Goal: Information Seeking & Learning: Learn about a topic

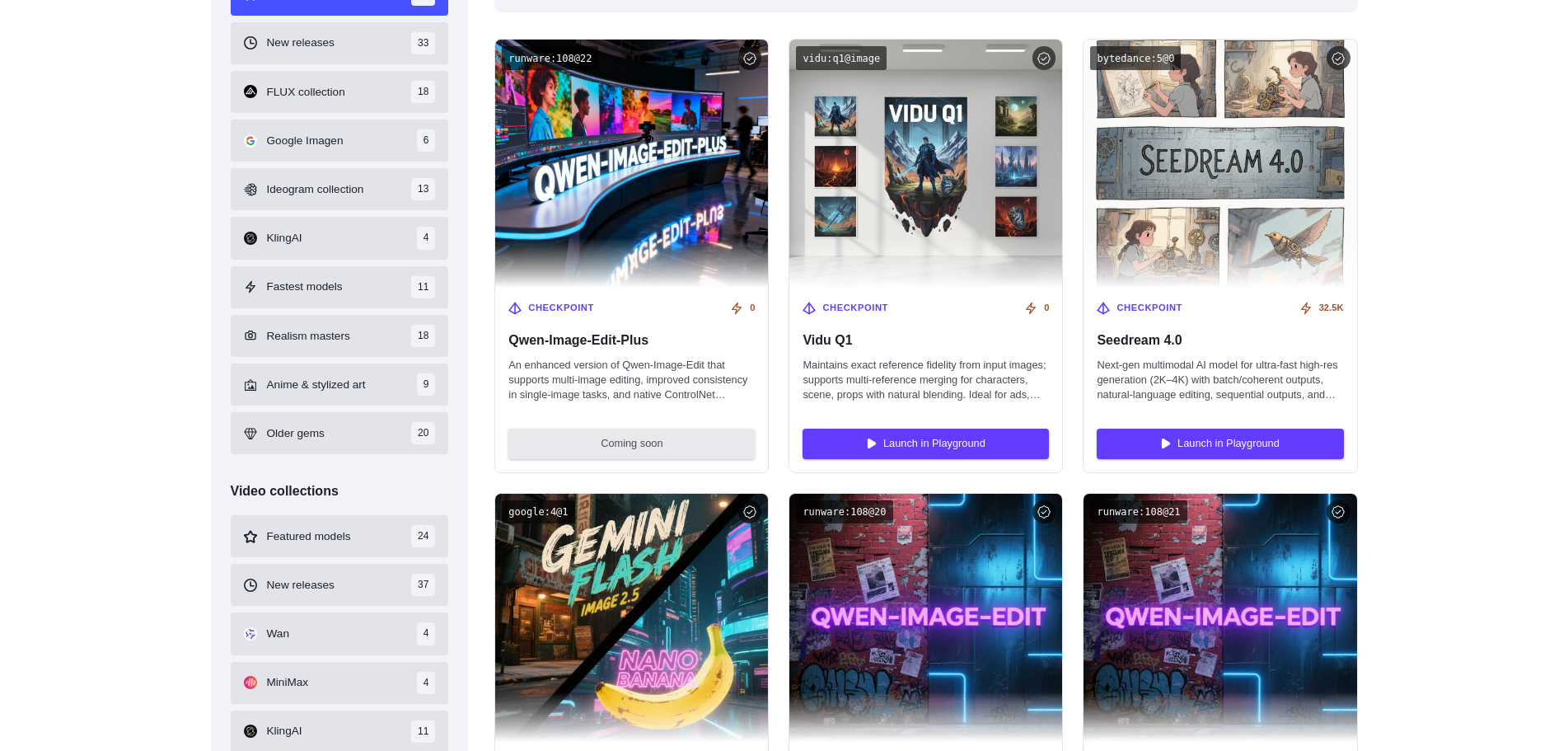
scroll to position [659, 0]
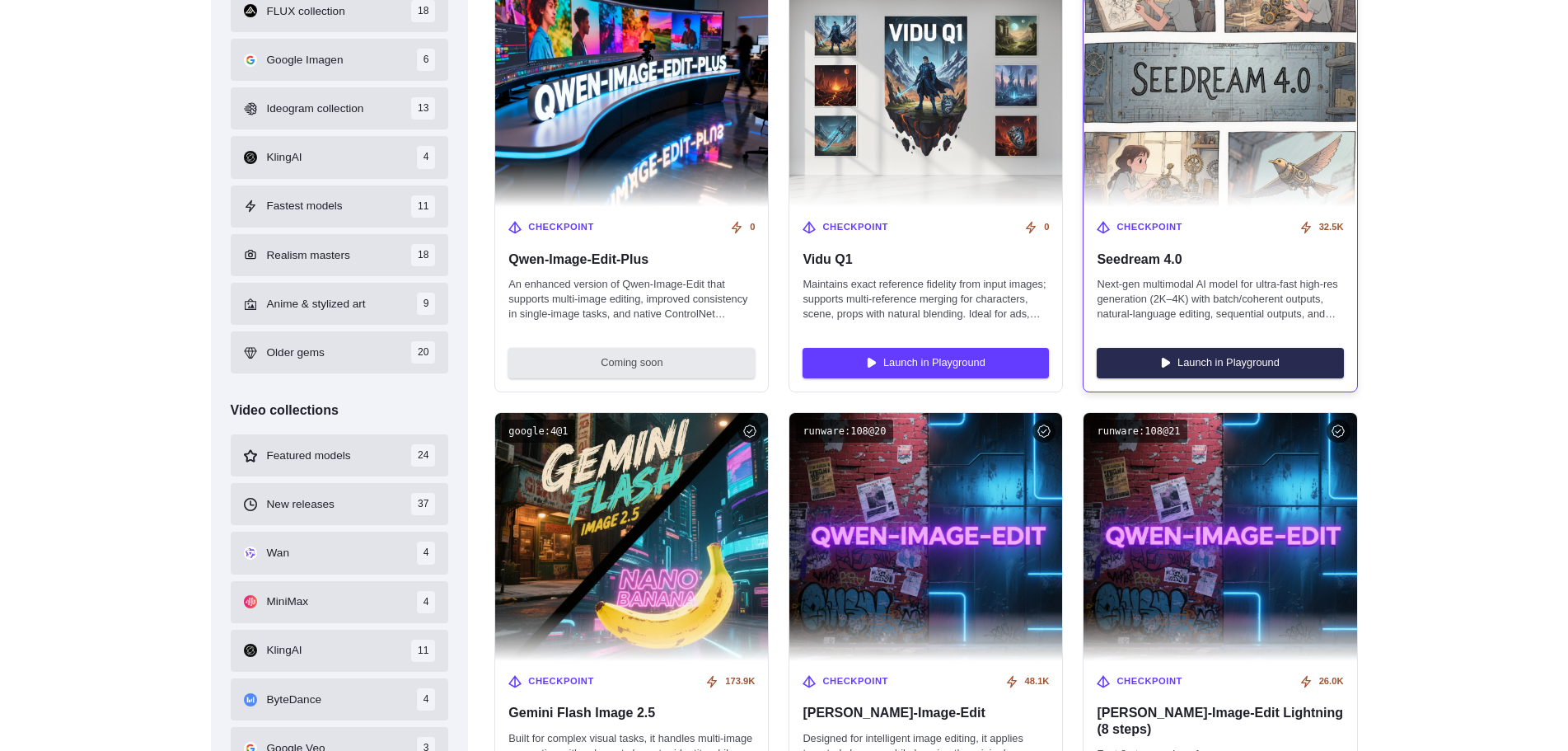
click at [1220, 351] on link "Launch in Playground" at bounding box center [1219, 362] width 246 height 29
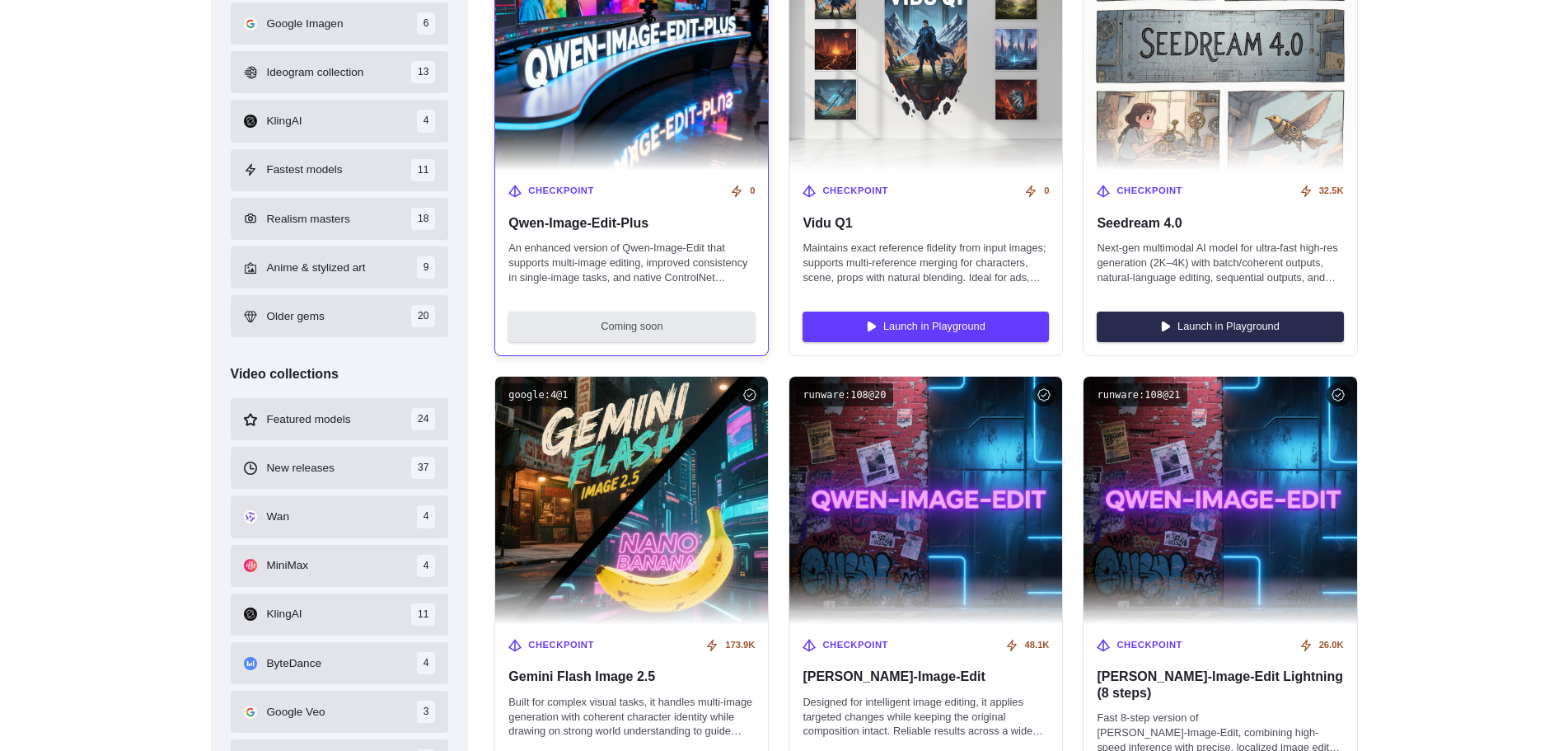
scroll to position [495, 0]
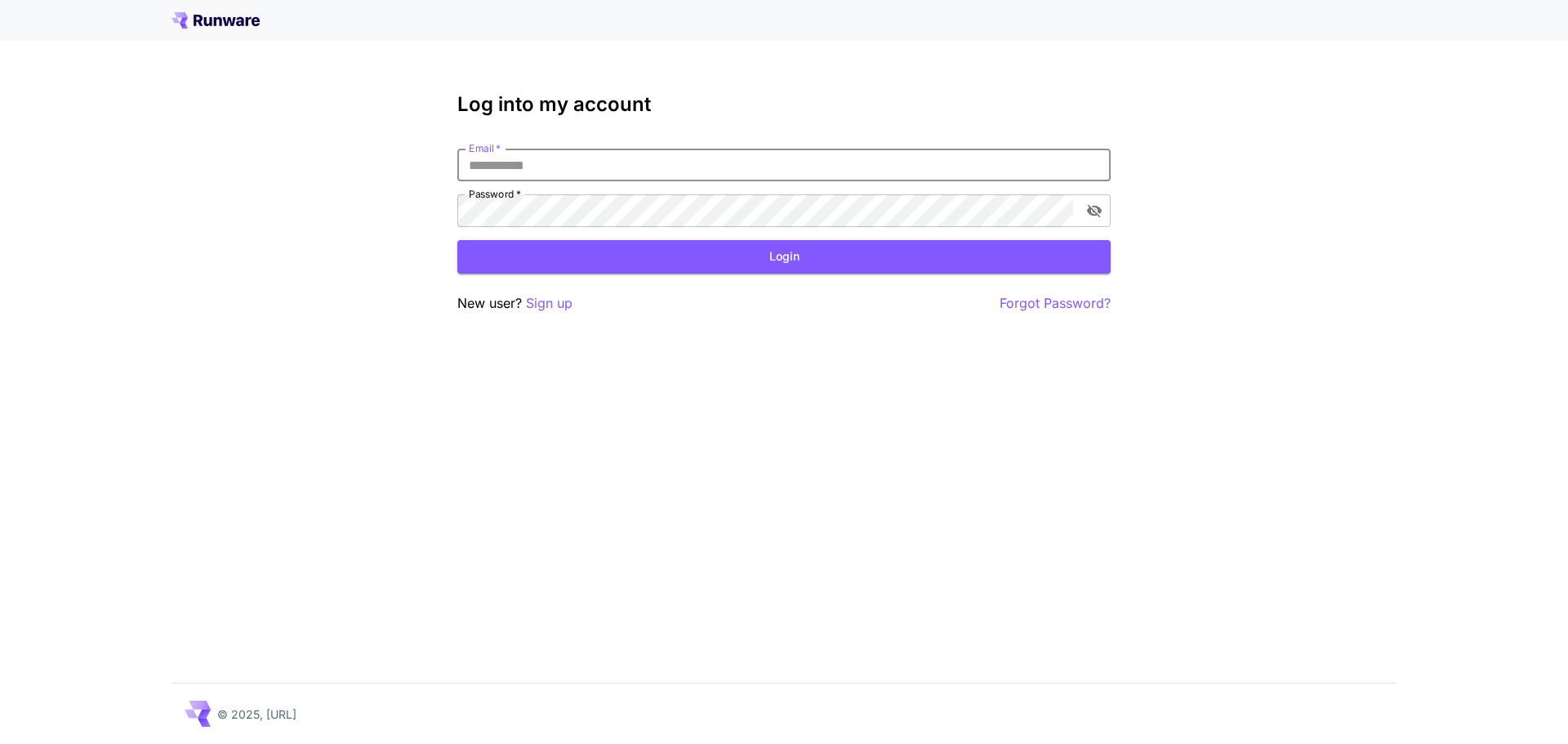
click at [601, 165] on input "Email   *" at bounding box center [784, 165] width 653 height 33
click at [533, 317] on div "Log into my account Email   * Email   * Password   * Password   * Login New use…" at bounding box center [784, 372] width 1568 height 744
click at [552, 306] on p "Sign up" at bounding box center [549, 303] width 47 height 20
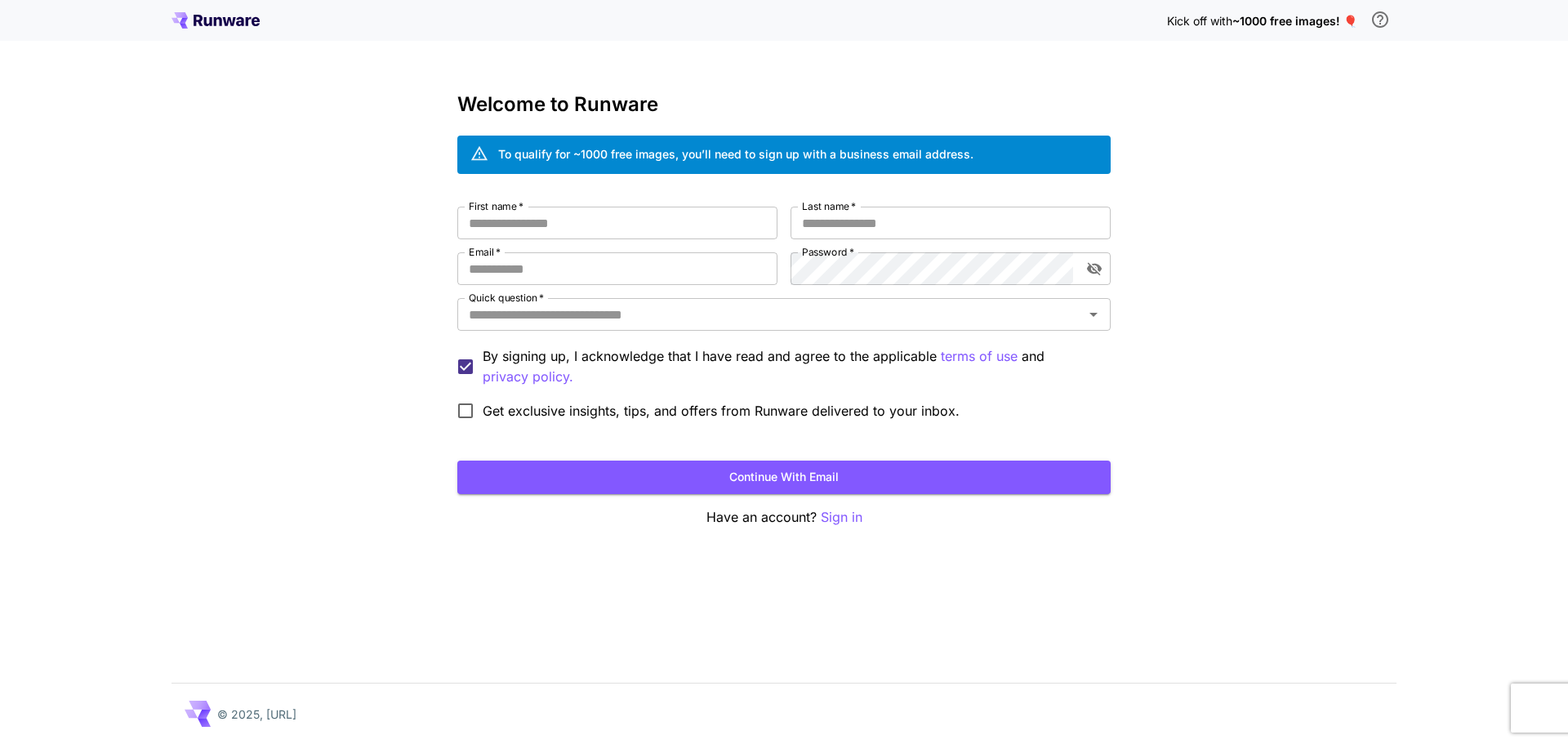
click at [559, 200] on div "Welcome to Runware To qualify for ~1000 free images, you’ll need to sign up wit…" at bounding box center [784, 310] width 653 height 435
click at [564, 212] on input "First name   *" at bounding box center [617, 222] width 320 height 33
type input "*"
click at [807, 221] on input "Last name   *" at bounding box center [951, 222] width 320 height 33
type input "*"
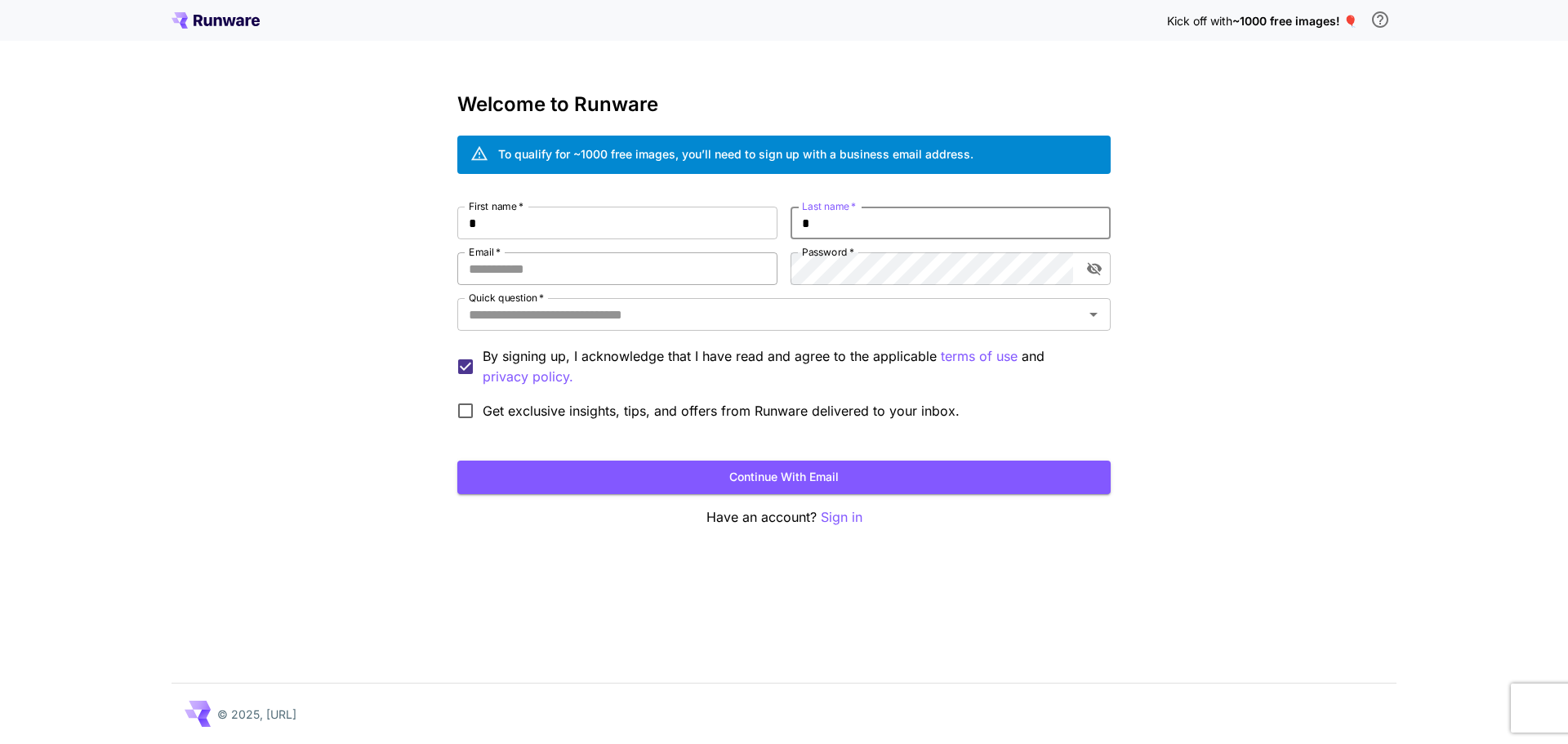
click at [668, 268] on input "Email   *" at bounding box center [617, 268] width 320 height 33
type input "**********"
click at [592, 318] on input "Quick question   *" at bounding box center [770, 315] width 616 height 23
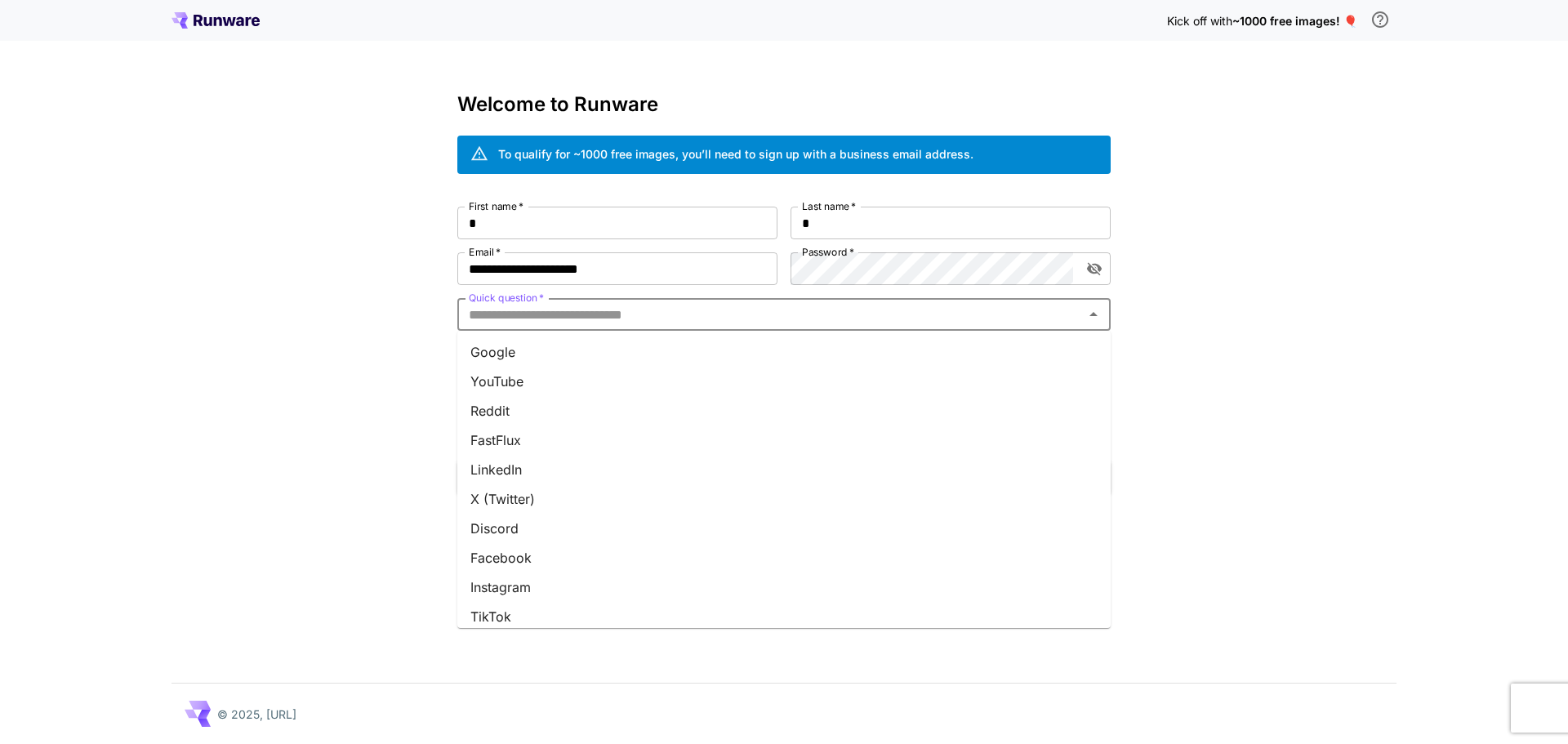
click at [567, 351] on li "Google" at bounding box center [784, 352] width 653 height 29
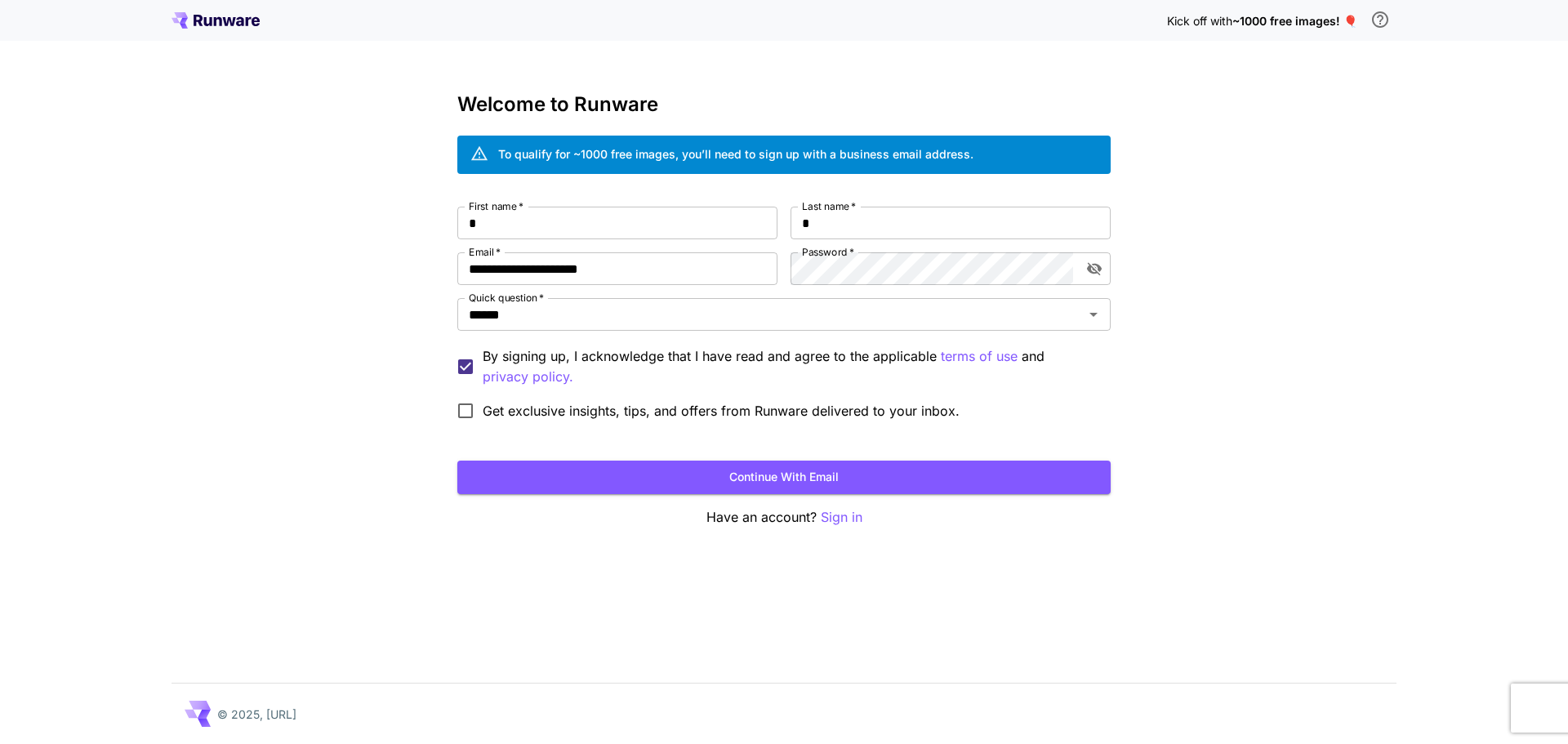
click at [579, 458] on form "**********" at bounding box center [784, 350] width 653 height 287
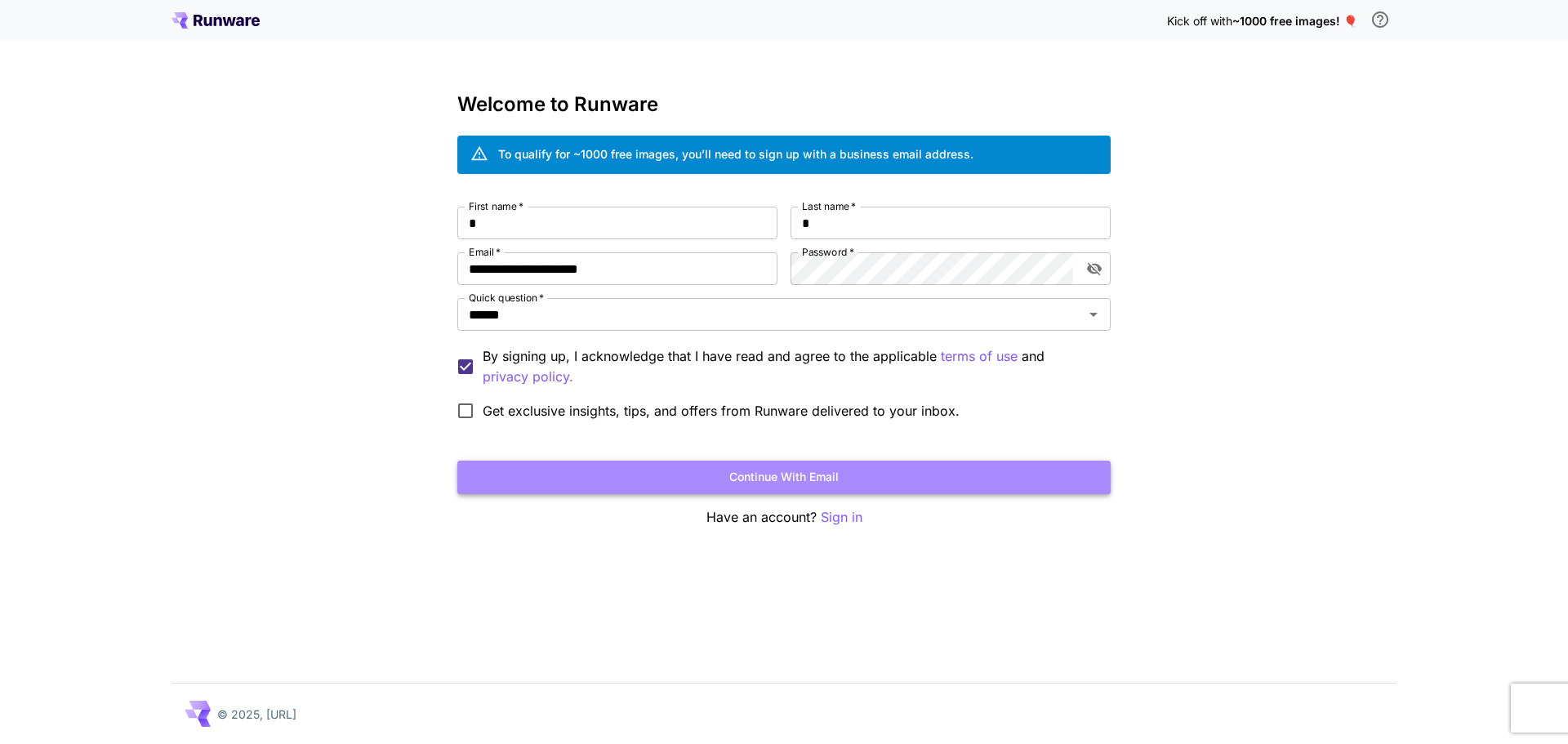
click at [592, 476] on button "Continue with email" at bounding box center [784, 477] width 653 height 33
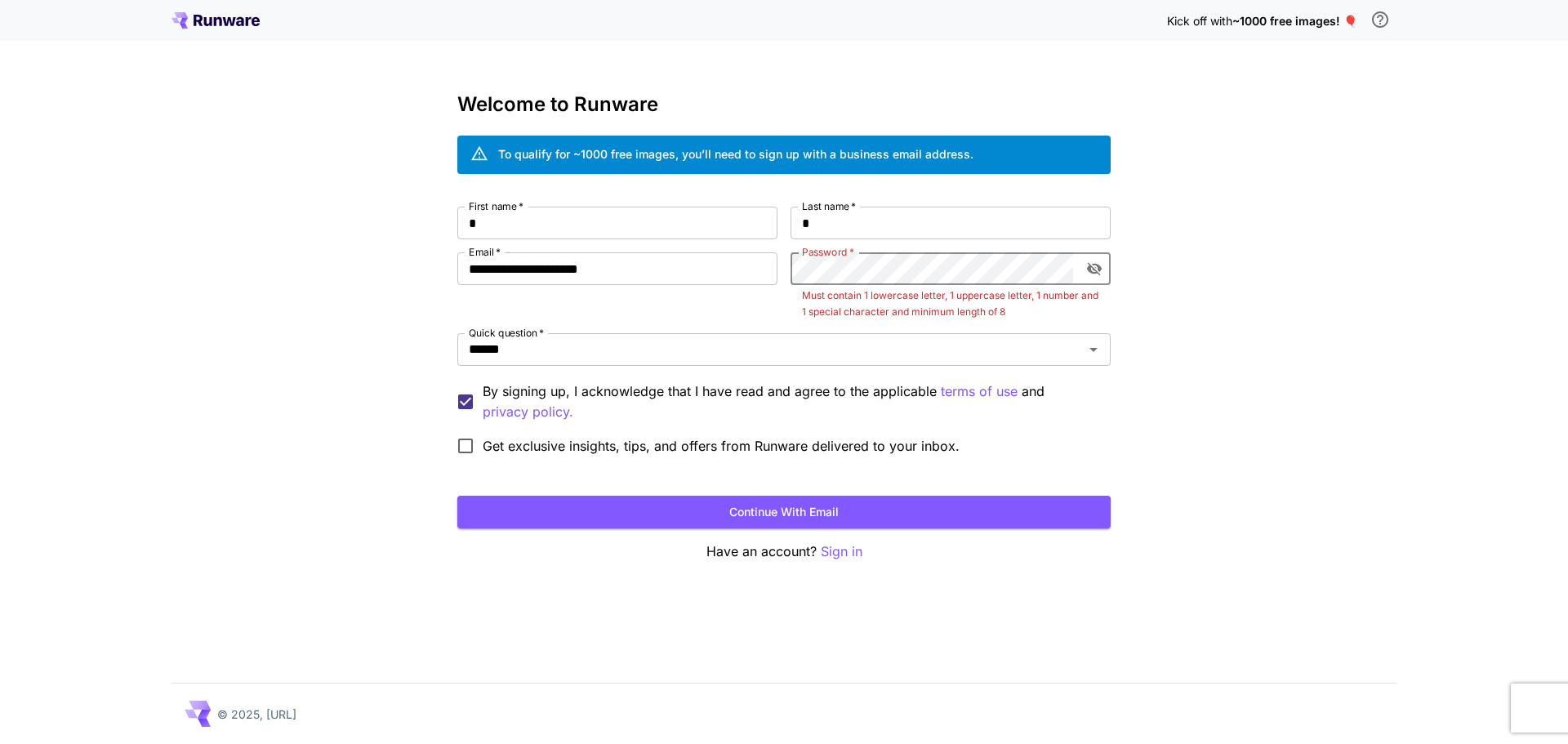
drag, startPoint x: 1079, startPoint y: 262, endPoint x: 1089, endPoint y: 264, distance: 10.2
click at [1080, 262] on div "Password   *" at bounding box center [951, 268] width 320 height 33
click at [1089, 264] on icon "toggle password visibility" at bounding box center [1094, 269] width 15 height 13
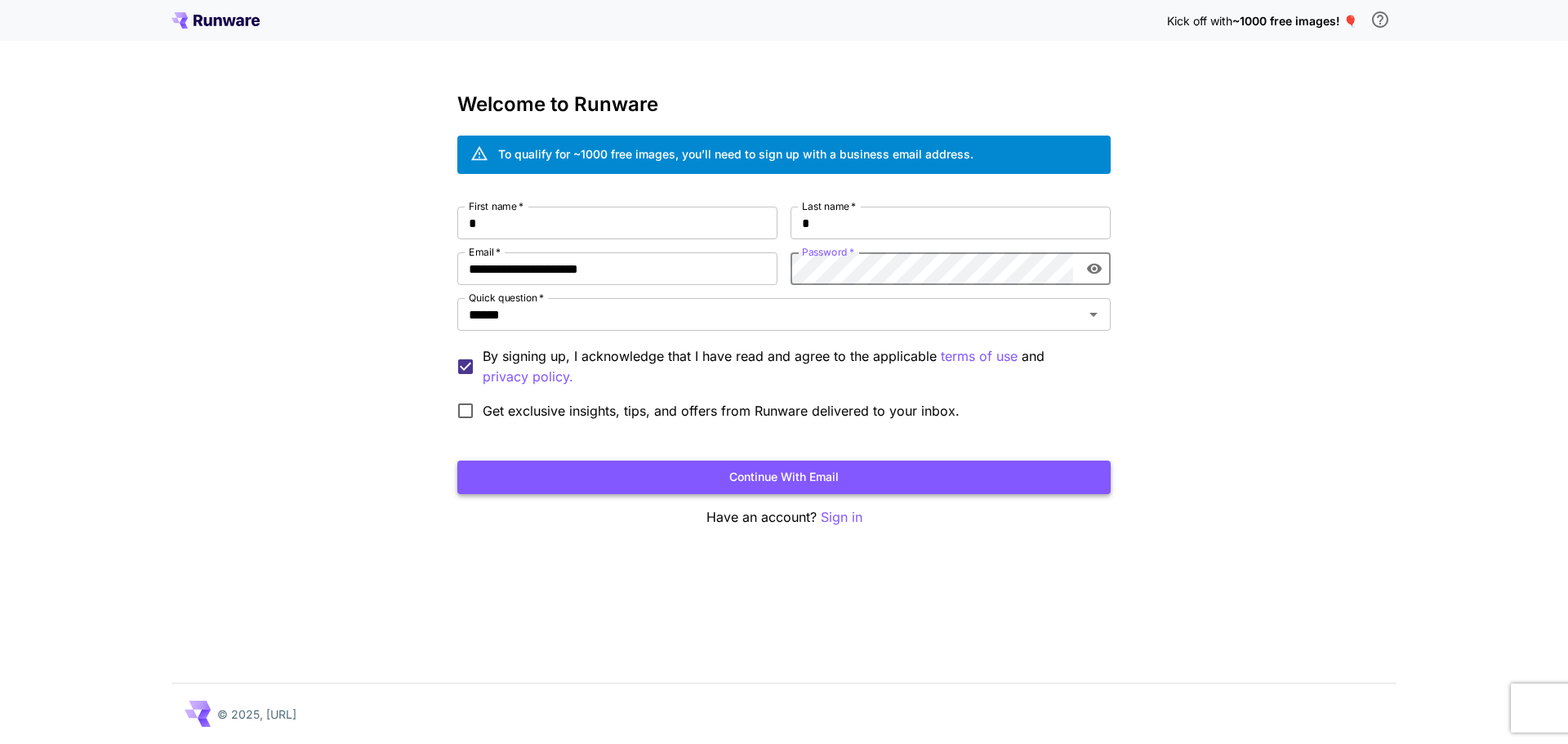
click at [835, 479] on button "Continue with email" at bounding box center [784, 477] width 653 height 33
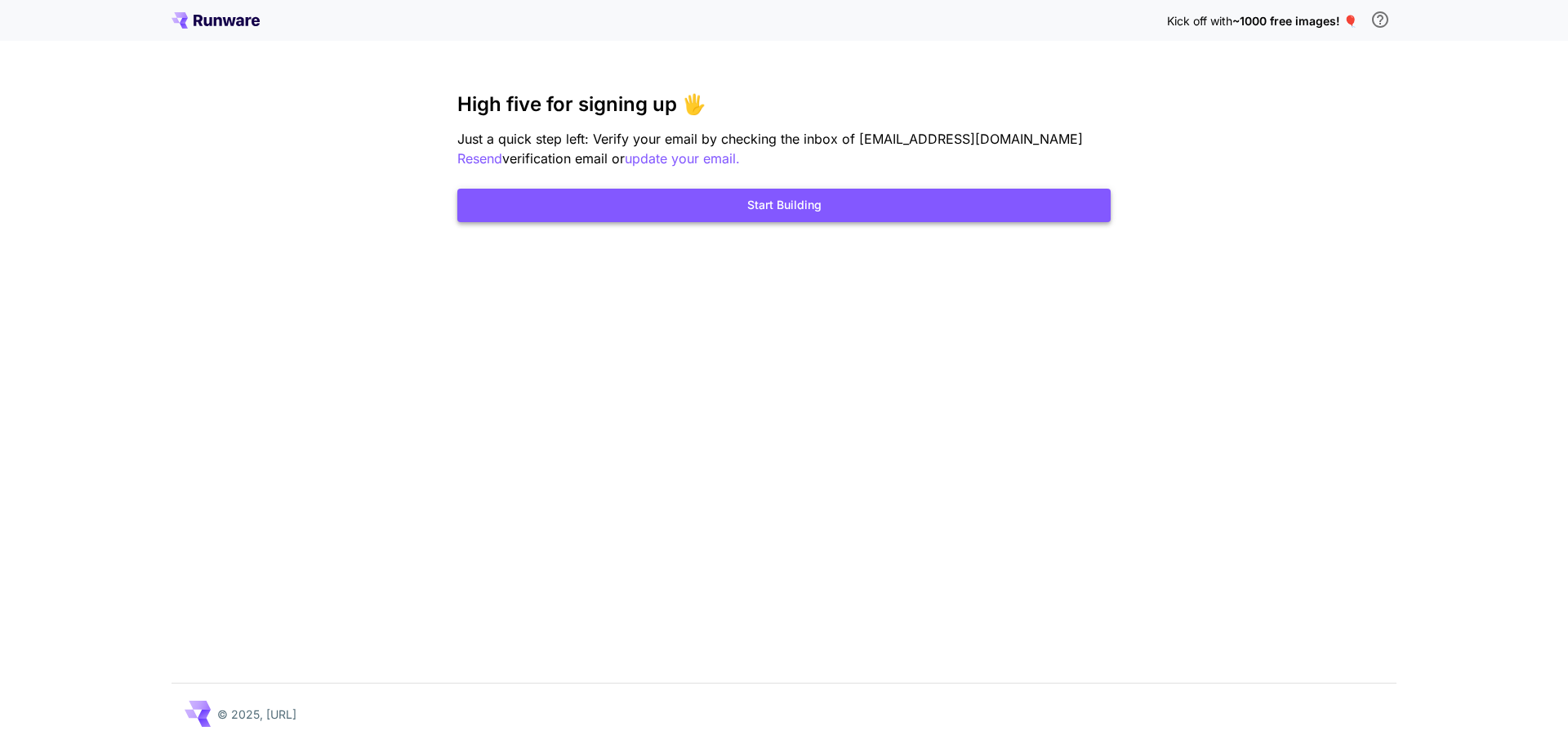
click at [789, 210] on button "Start Building" at bounding box center [784, 205] width 653 height 33
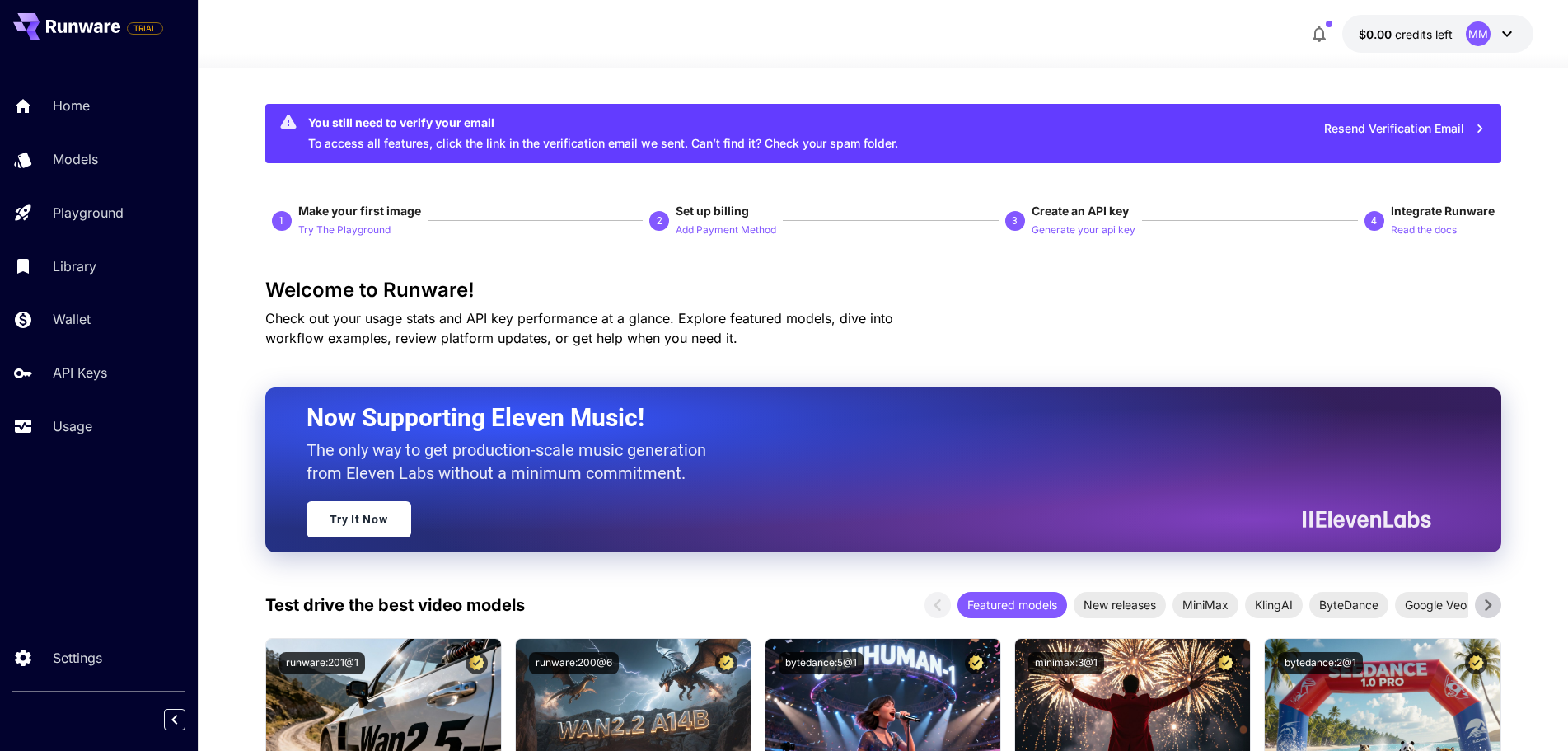
click at [1394, 42] on p "$0.00 credits left" at bounding box center [1405, 34] width 94 height 17
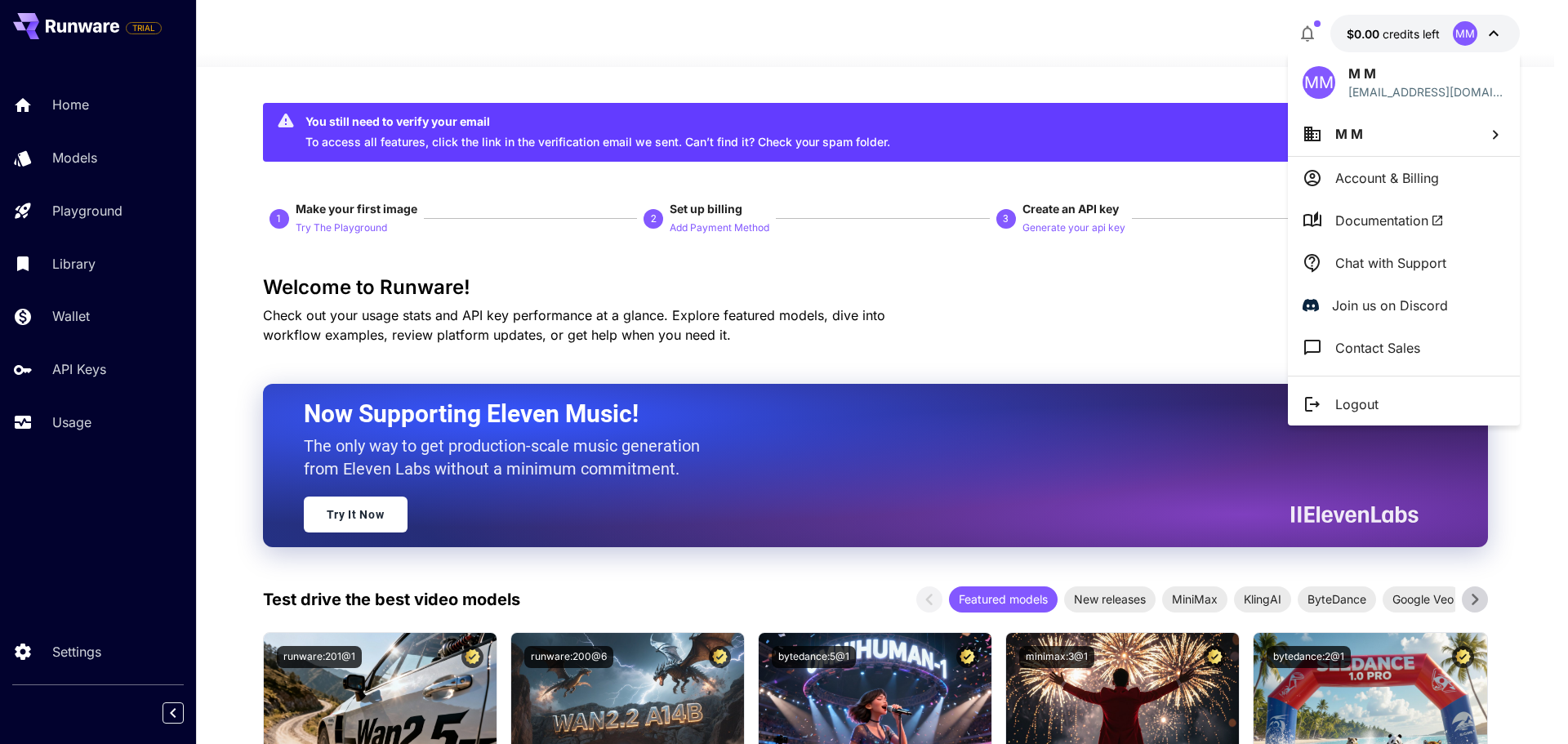
click at [1417, 33] on div at bounding box center [784, 372] width 1568 height 744
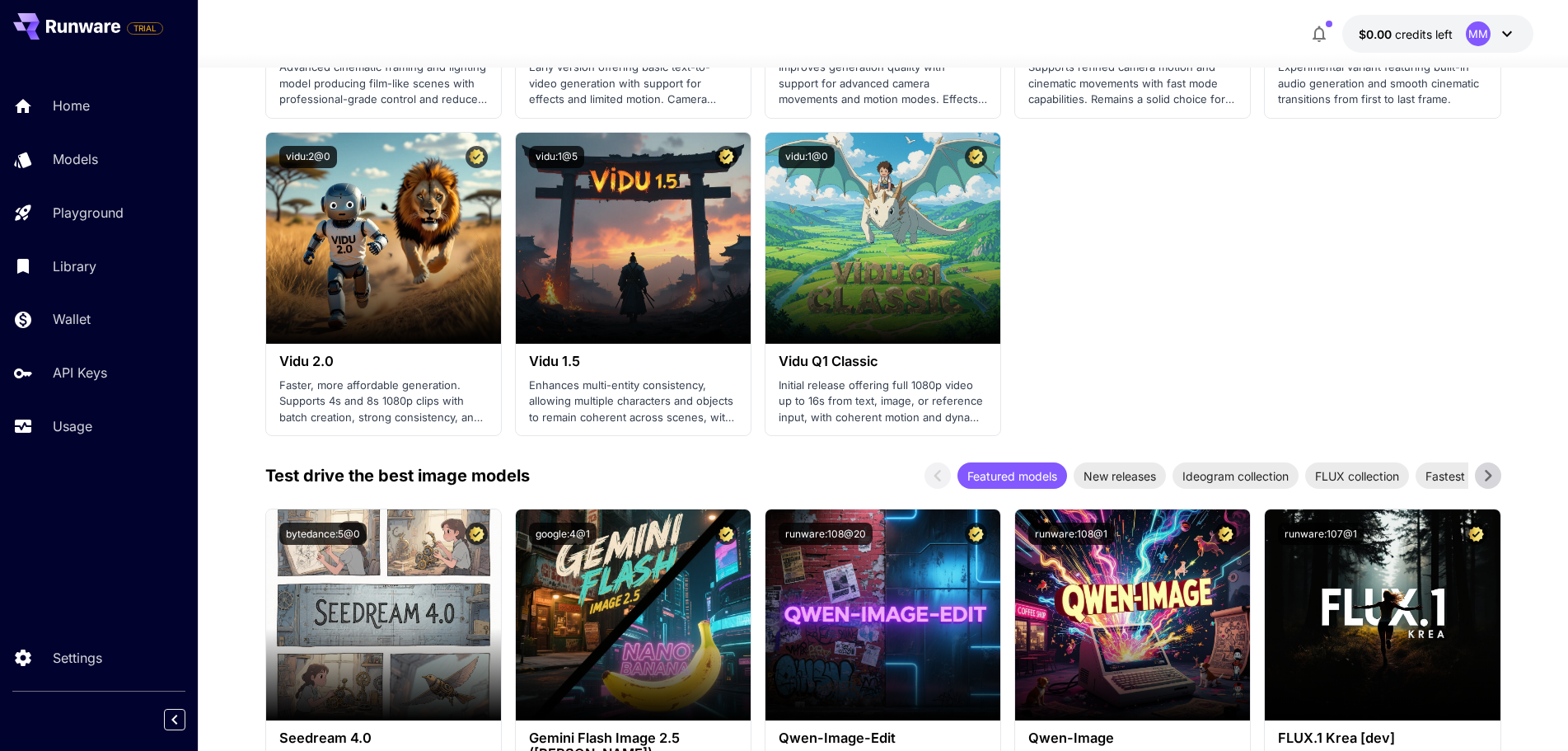
scroll to position [1813, 0]
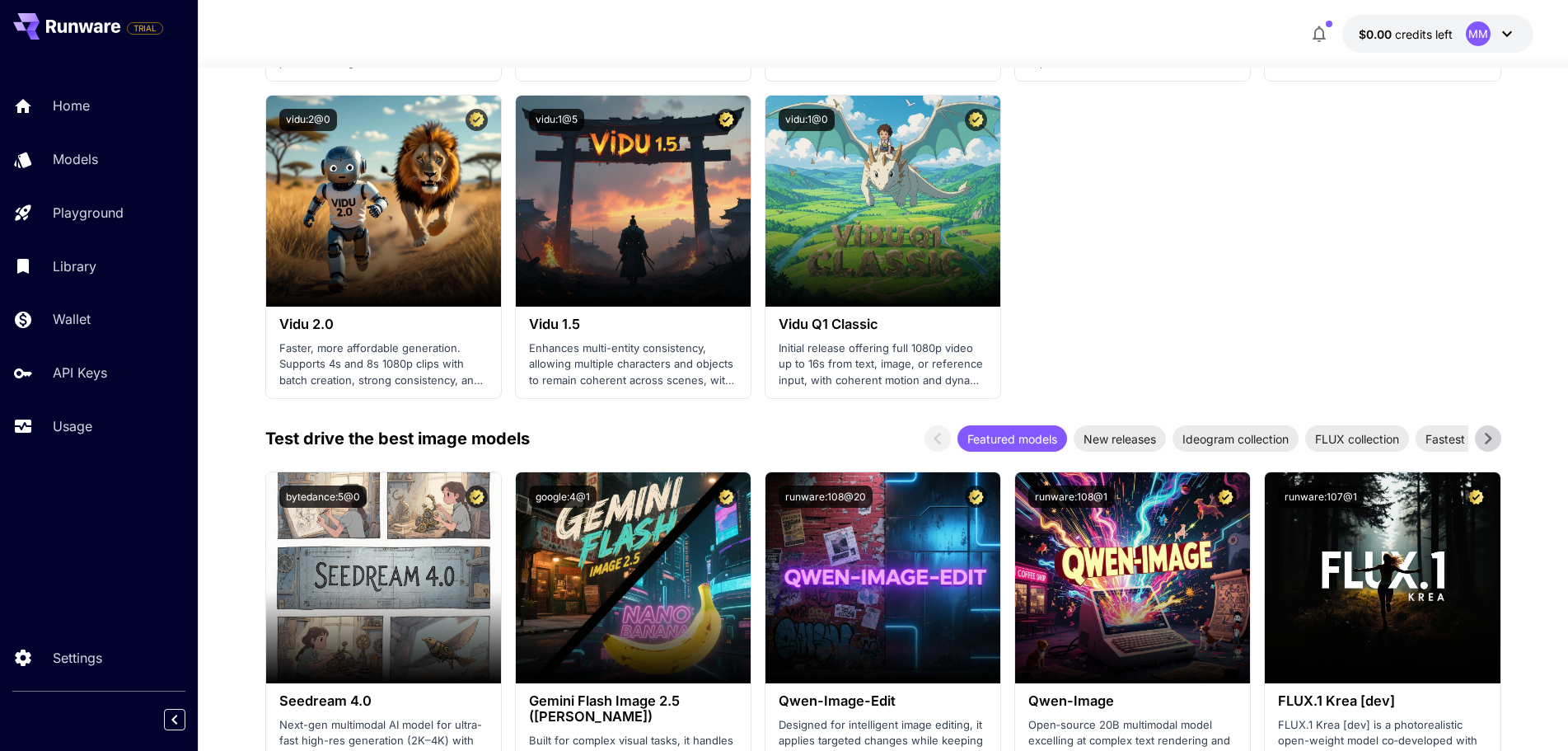
click at [302, 222] on link "Image Inference" at bounding box center [277, 211] width 161 height 22
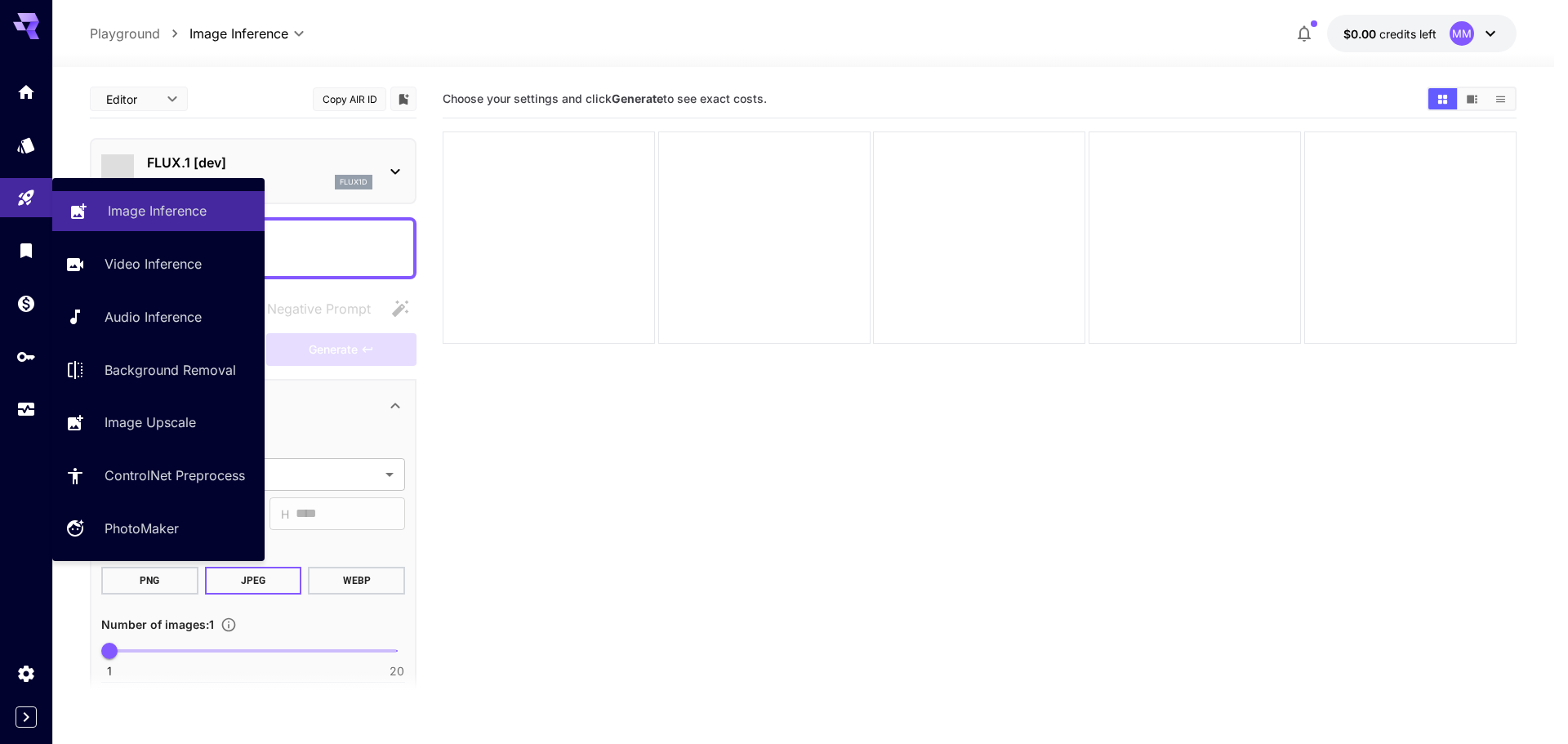
click at [116, 216] on p "Image Inference" at bounding box center [157, 211] width 99 height 19
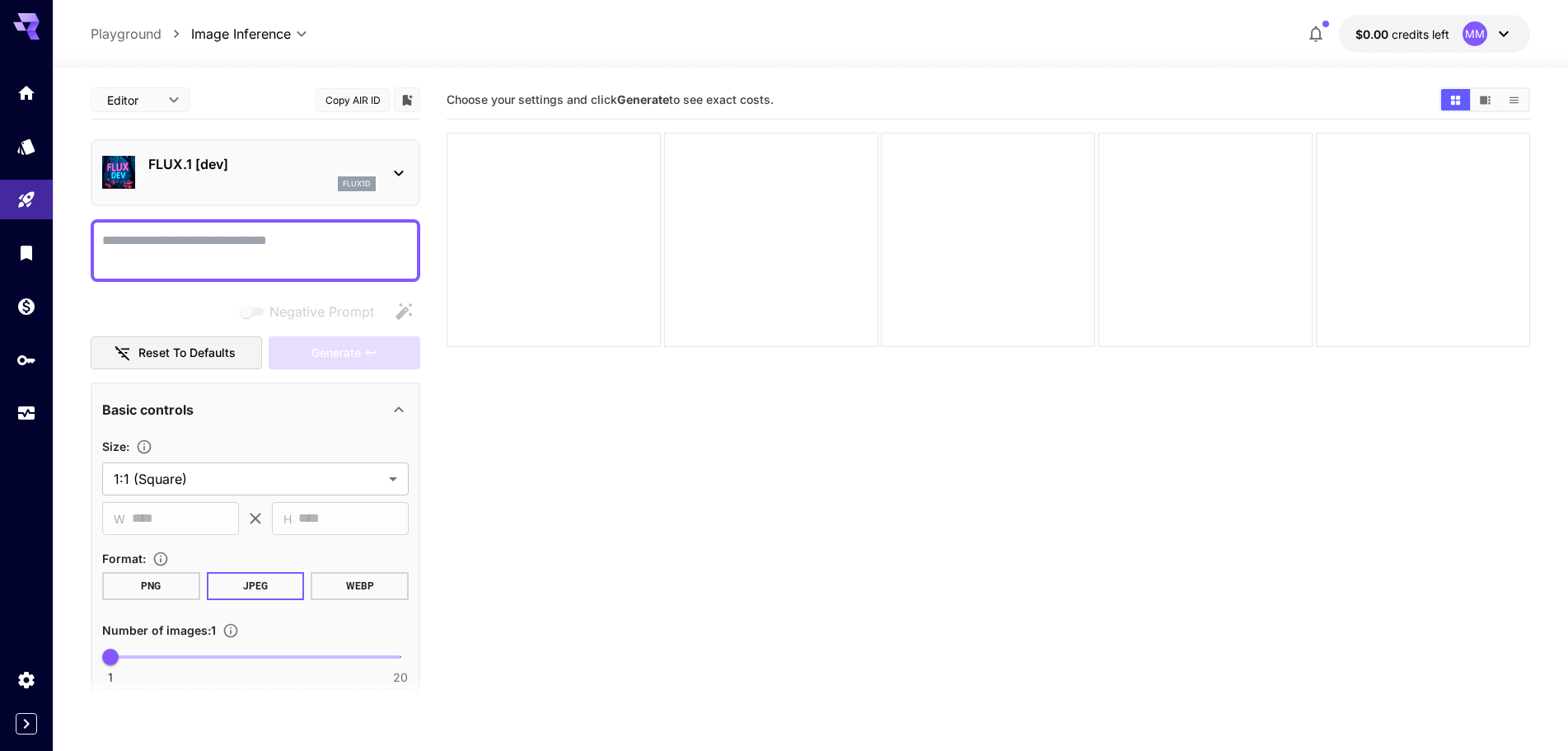
click at [184, 168] on p "FLUX.1 [dev]" at bounding box center [262, 164] width 228 height 20
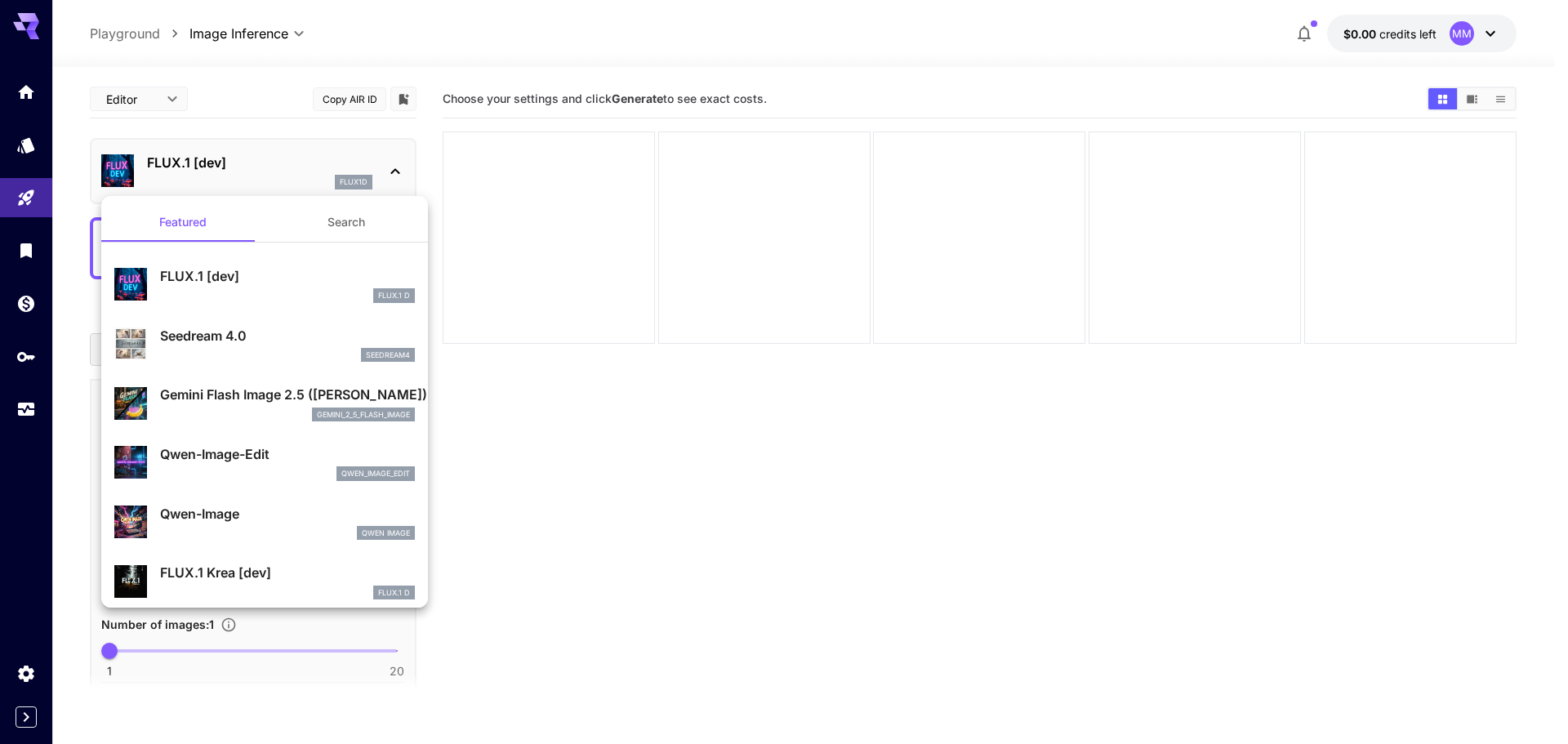
click at [258, 342] on p "Seedream 4.0" at bounding box center [287, 336] width 255 height 19
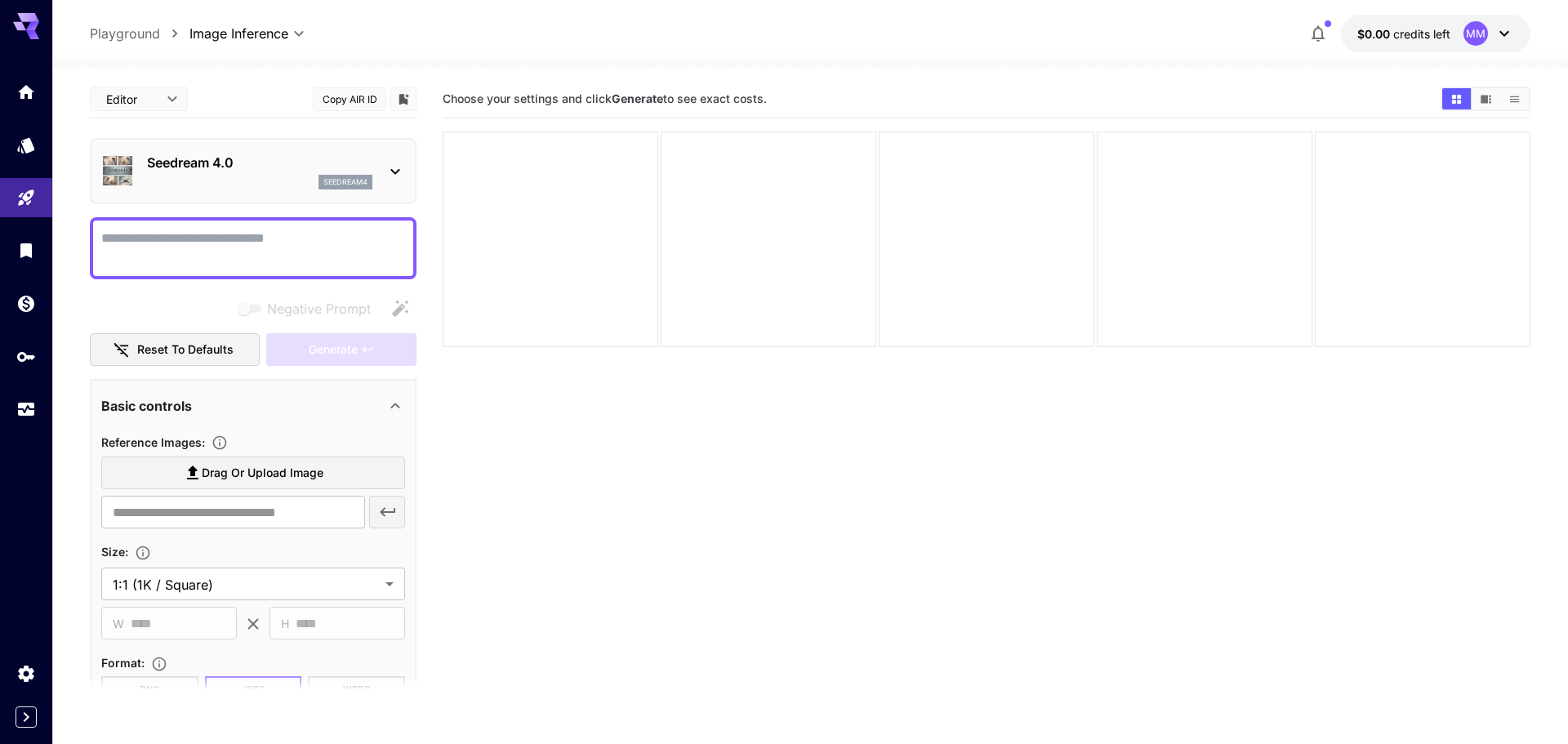
click at [128, 105] on body "**********" at bounding box center [784, 436] width 1568 height 873
click at [271, 99] on div at bounding box center [784, 372] width 1568 height 744
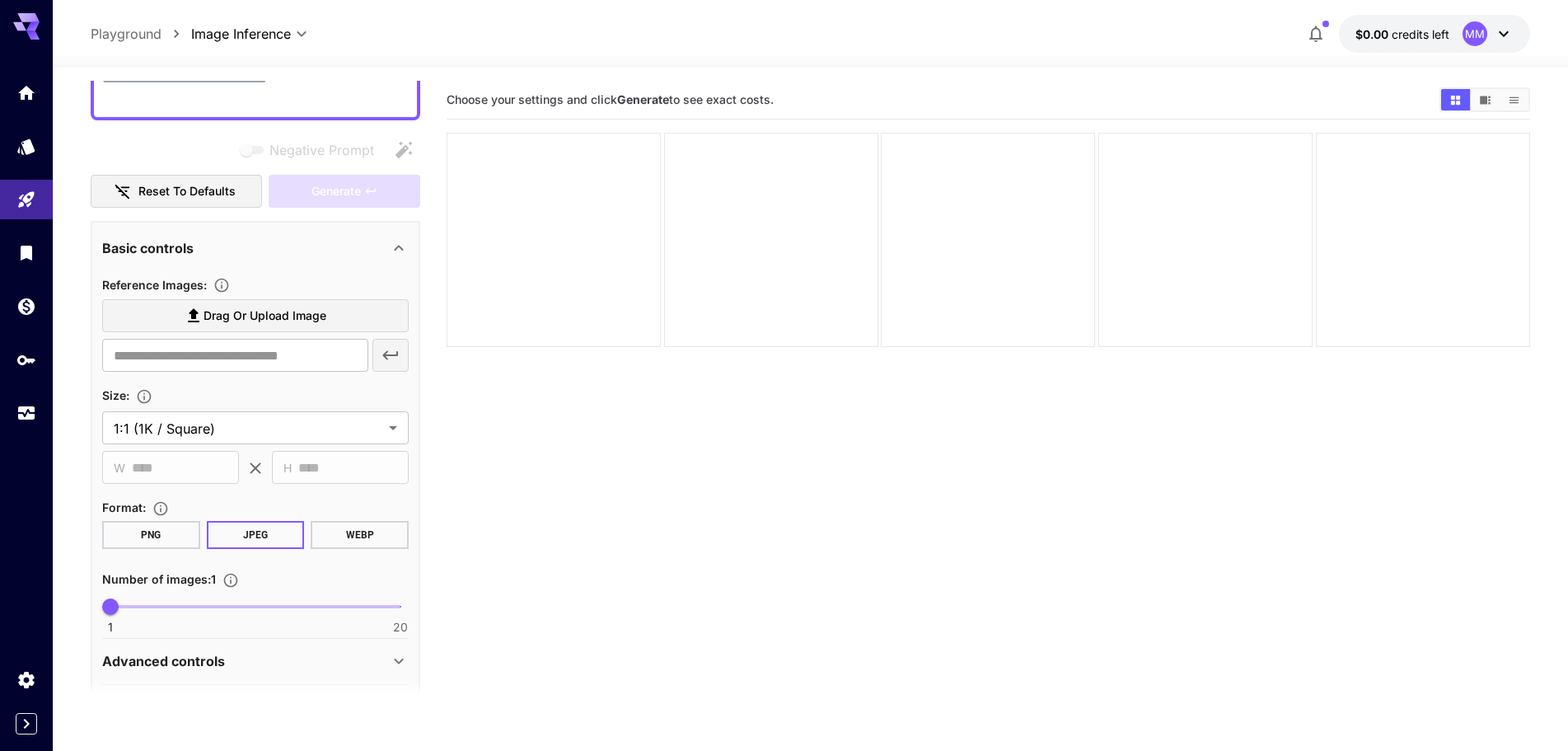
scroll to position [165, 0]
click at [197, 442] on section "**********" at bounding box center [255, 376] width 307 height 210
click at [199, 439] on body "**********" at bounding box center [784, 440] width 1568 height 881
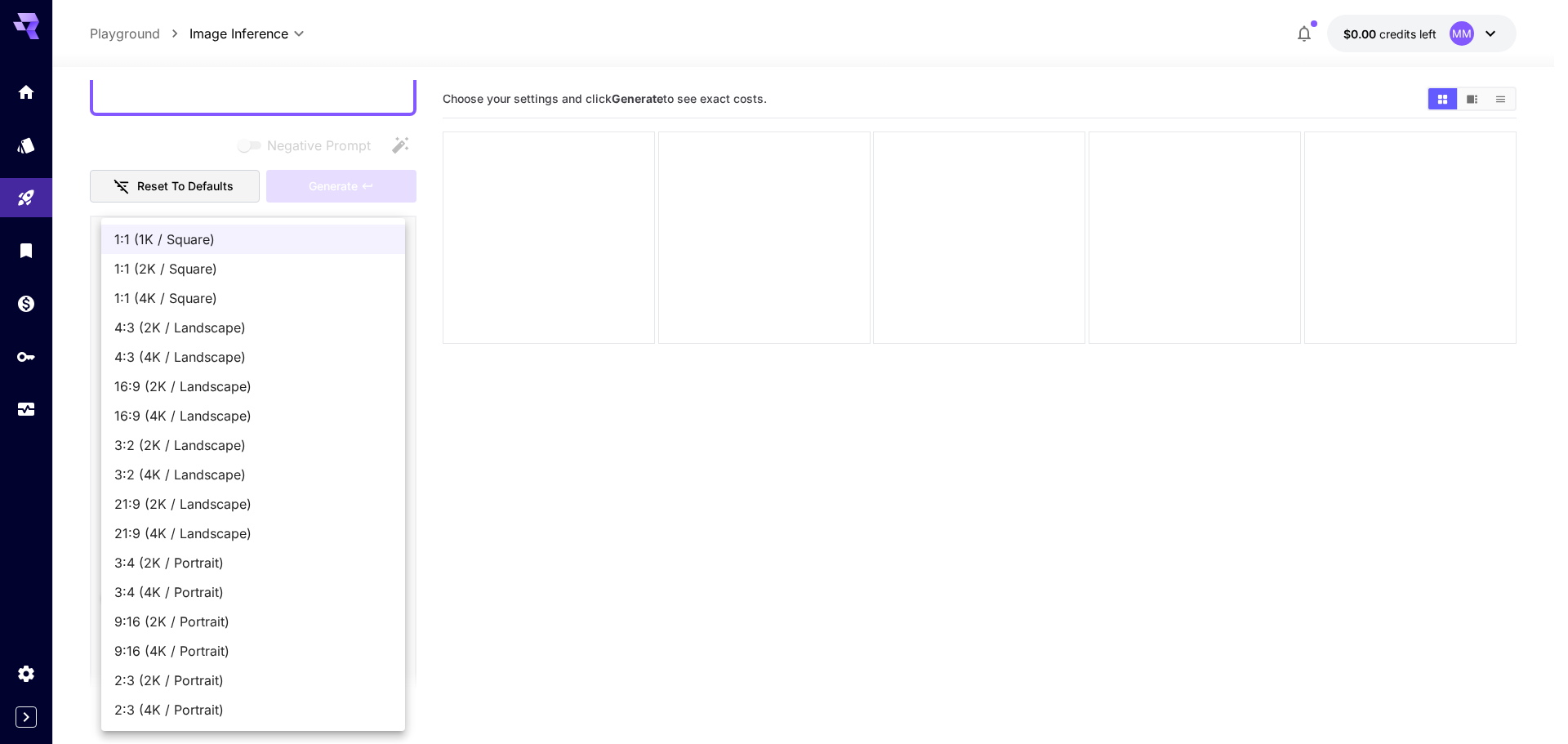
click at [216, 352] on span "4:3 (4K / Landscape)" at bounding box center [253, 357] width 278 height 19
type input "**********"
type input "****"
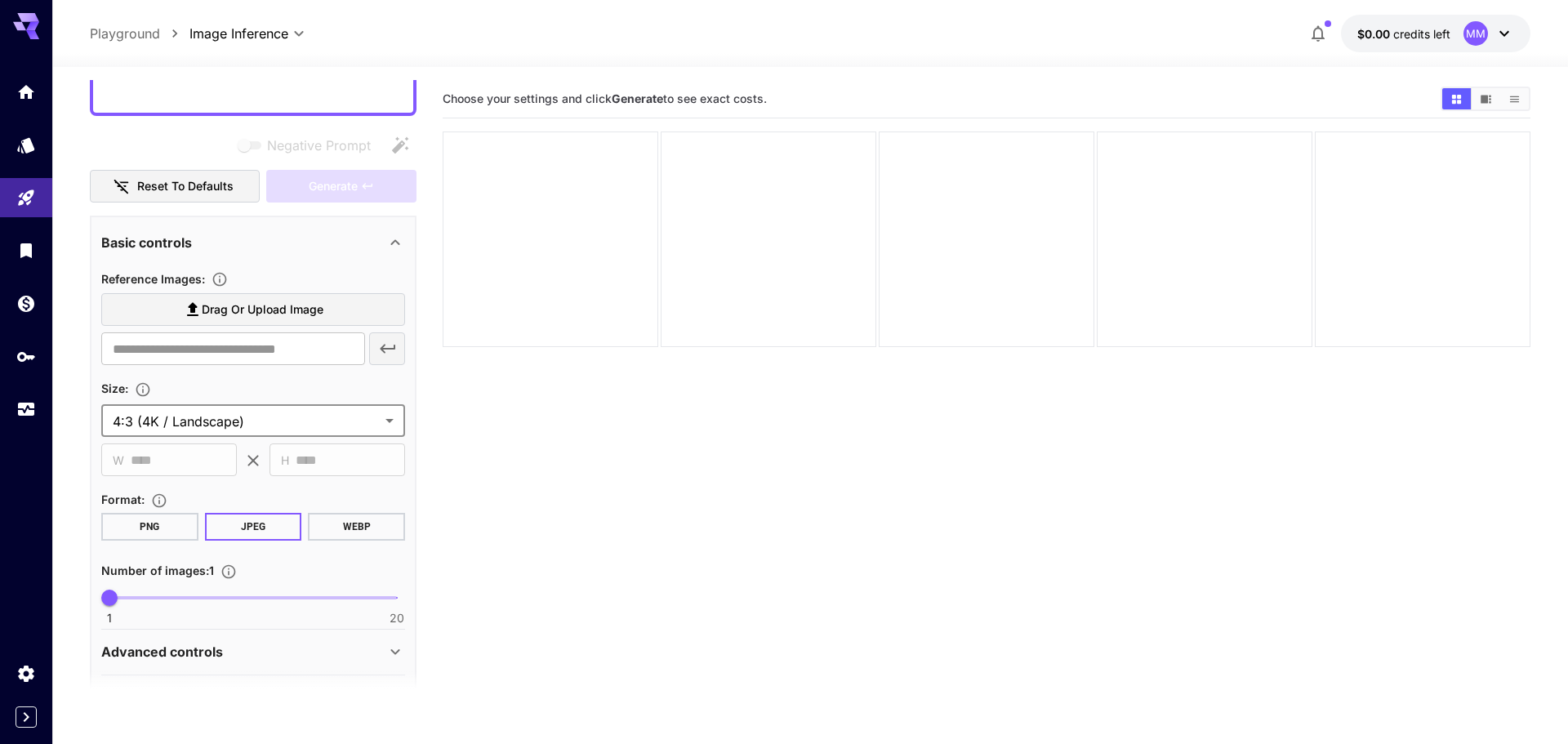
click at [205, 426] on body "**********" at bounding box center [784, 436] width 1568 height 873
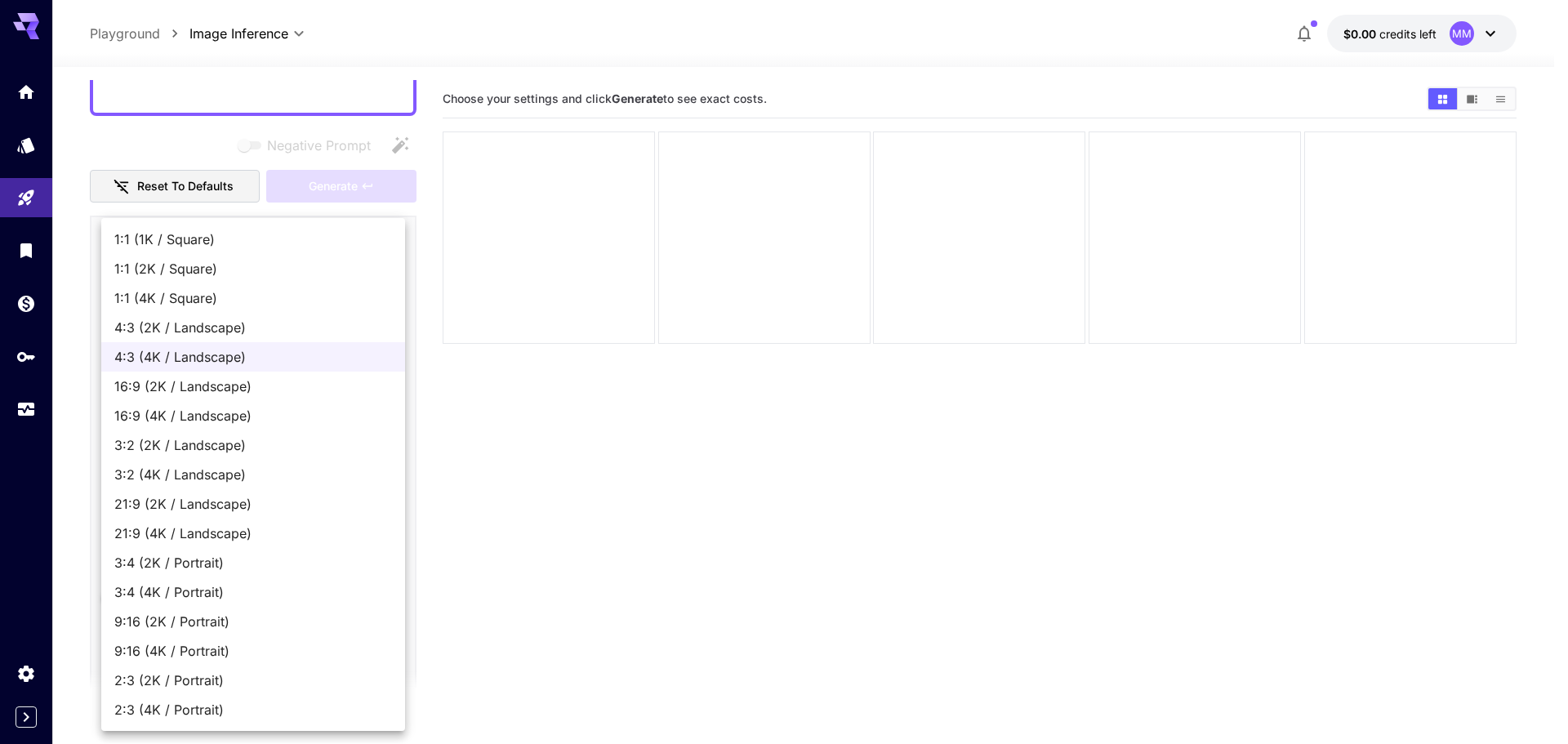
click at [192, 551] on li "3:4 (2K / Portrait)" at bounding box center [253, 562] width 304 height 29
type input "**********"
type input "****"
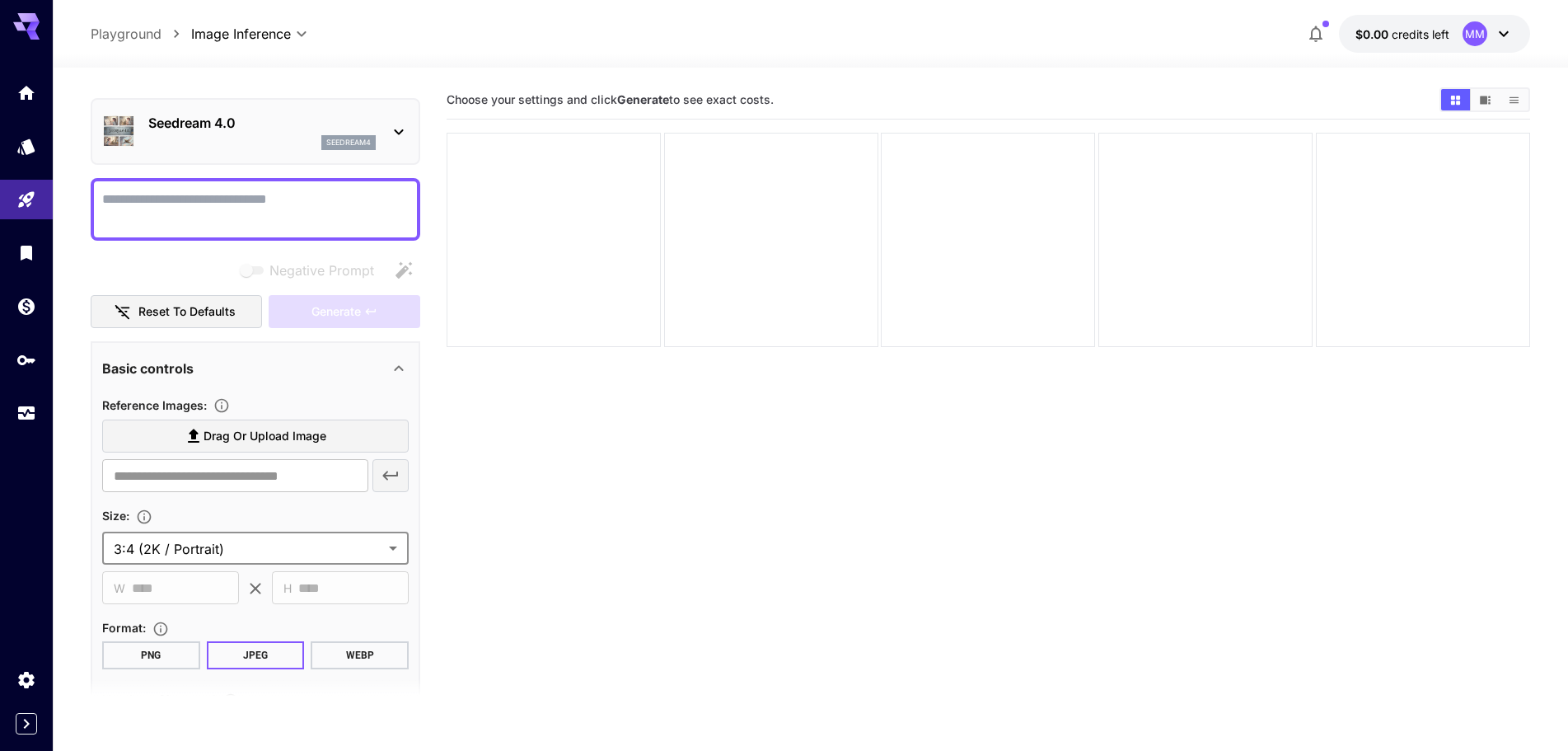
scroll to position [0, 0]
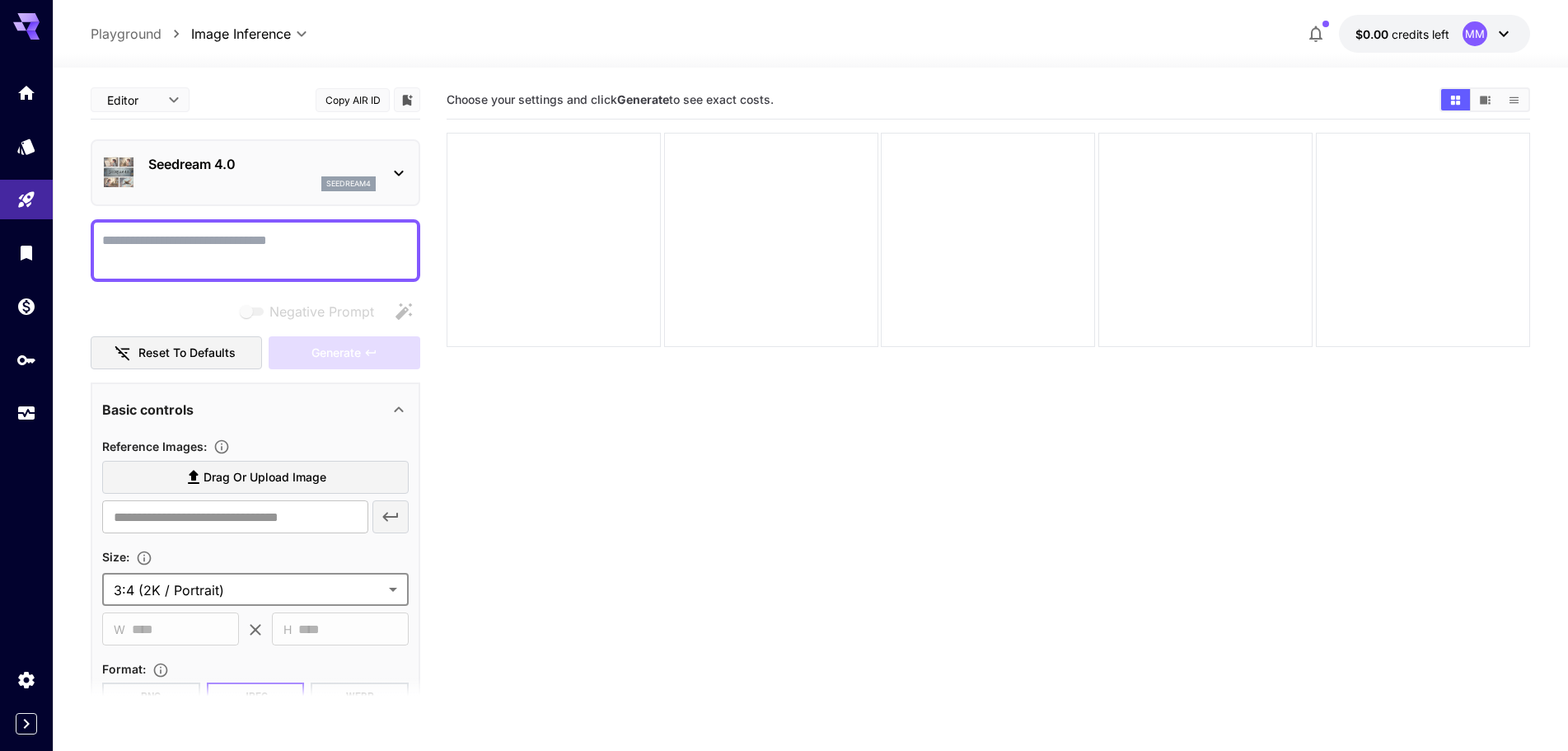
click at [1450, 24] on button "$0.00 credits left MM" at bounding box center [1434, 34] width 191 height 38
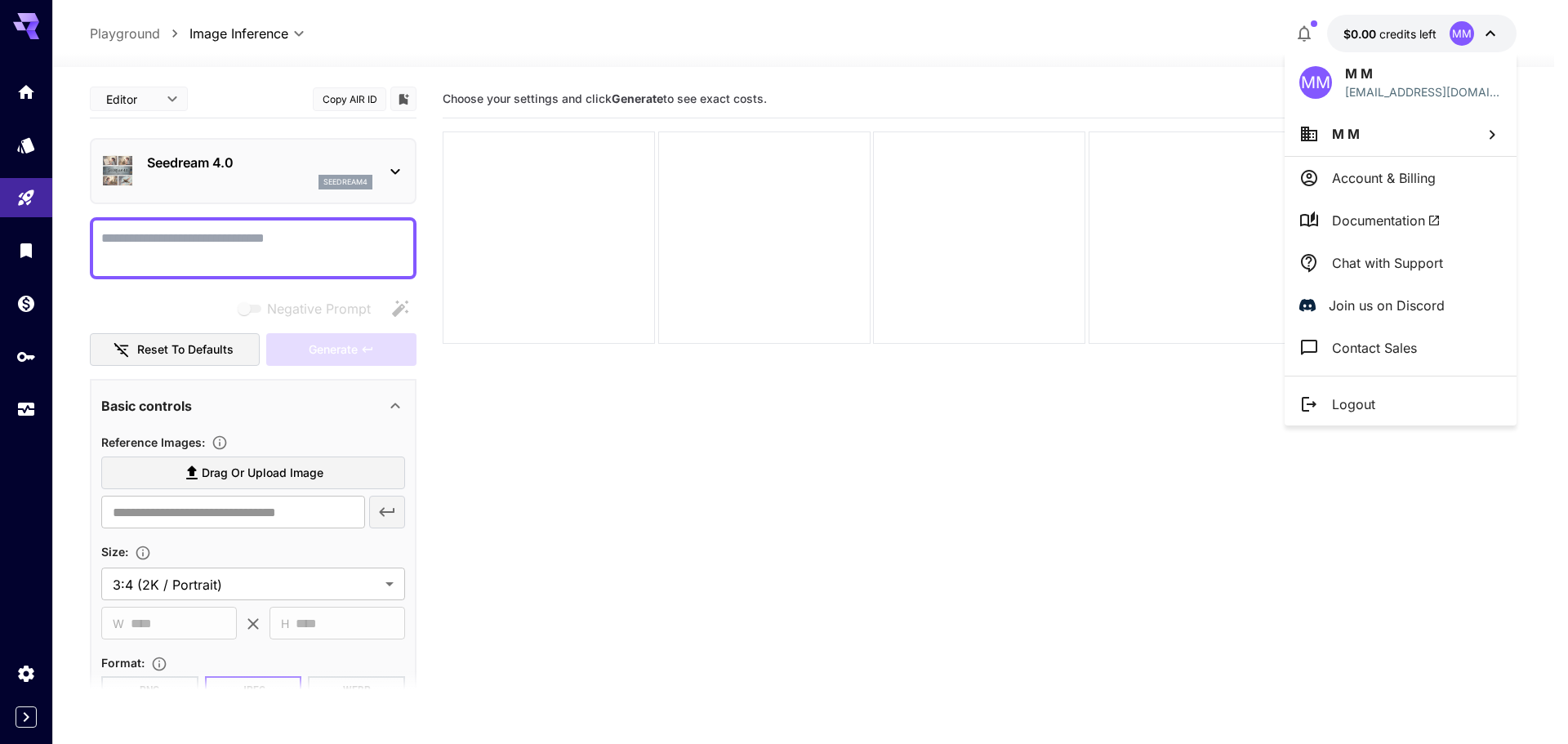
click at [519, 412] on div at bounding box center [784, 372] width 1568 height 744
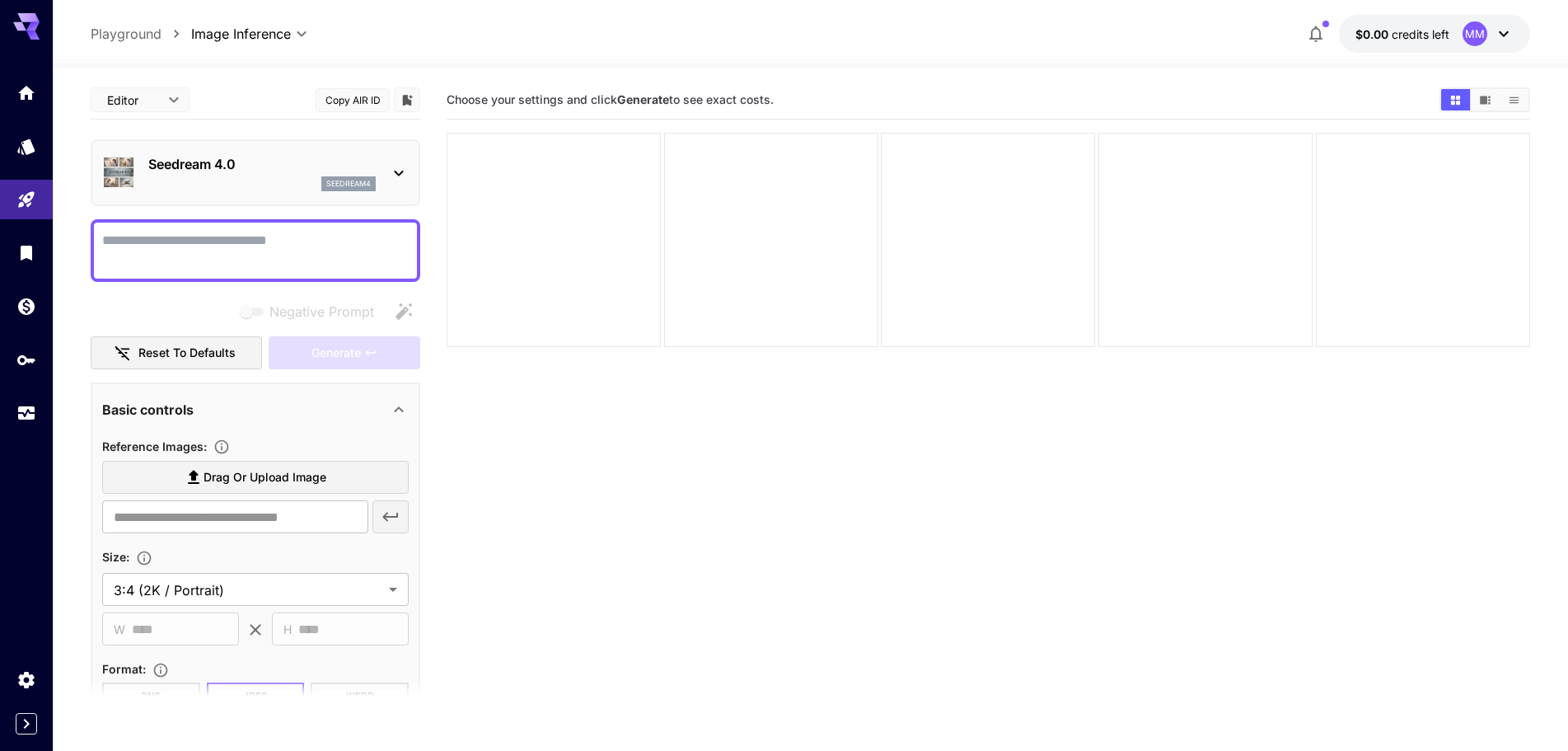
click at [206, 249] on textarea "Negative Prompt" at bounding box center [255, 250] width 307 height 39
paste textarea "**********"
type textarea "**********"
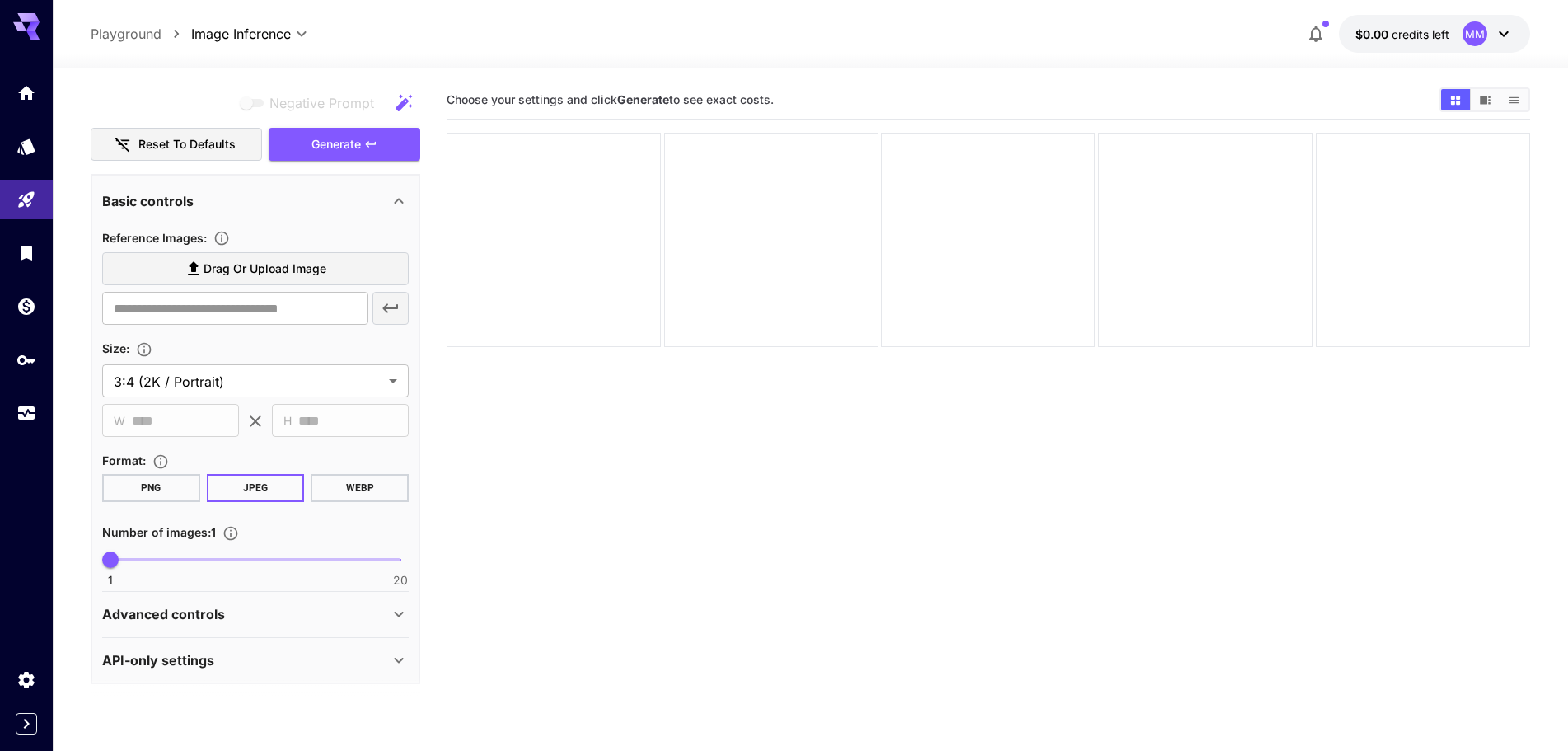
scroll to position [215, 0]
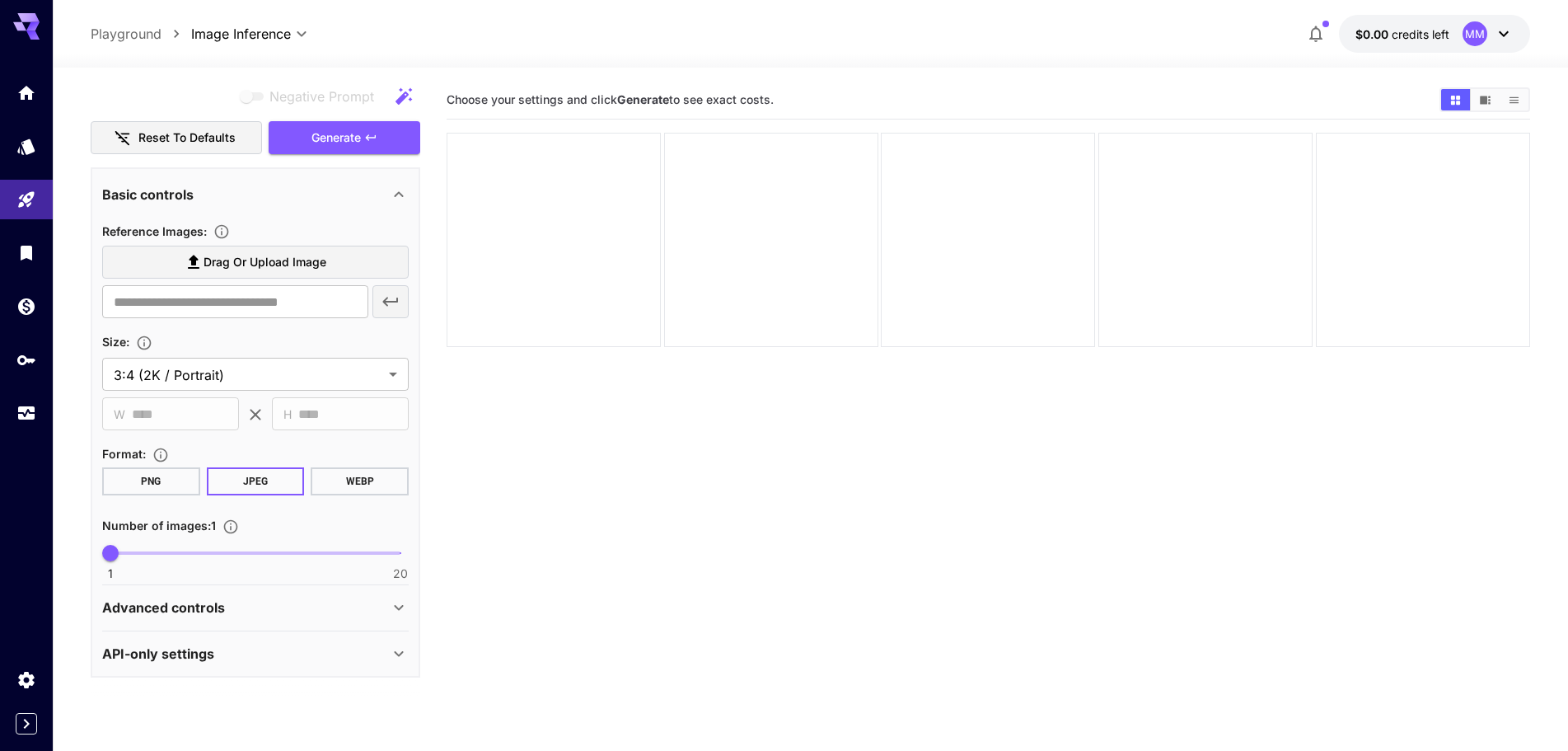
type textarea "*******"
click at [218, 262] on span "Drag or upload image" at bounding box center [265, 262] width 123 height 20
click at [0, 0] on input "Drag or upload image" at bounding box center [0, 0] width 0 height 0
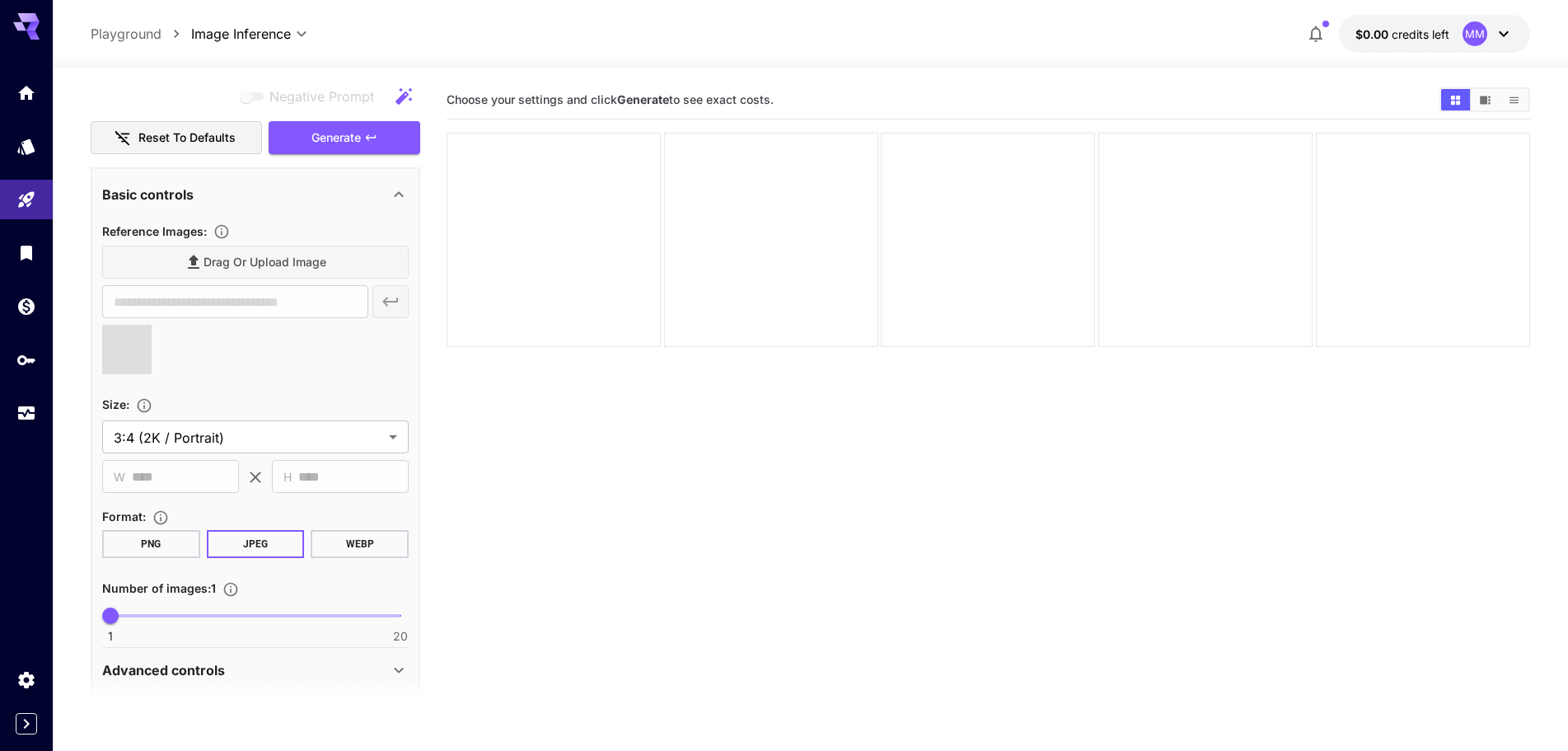
type input "**********"
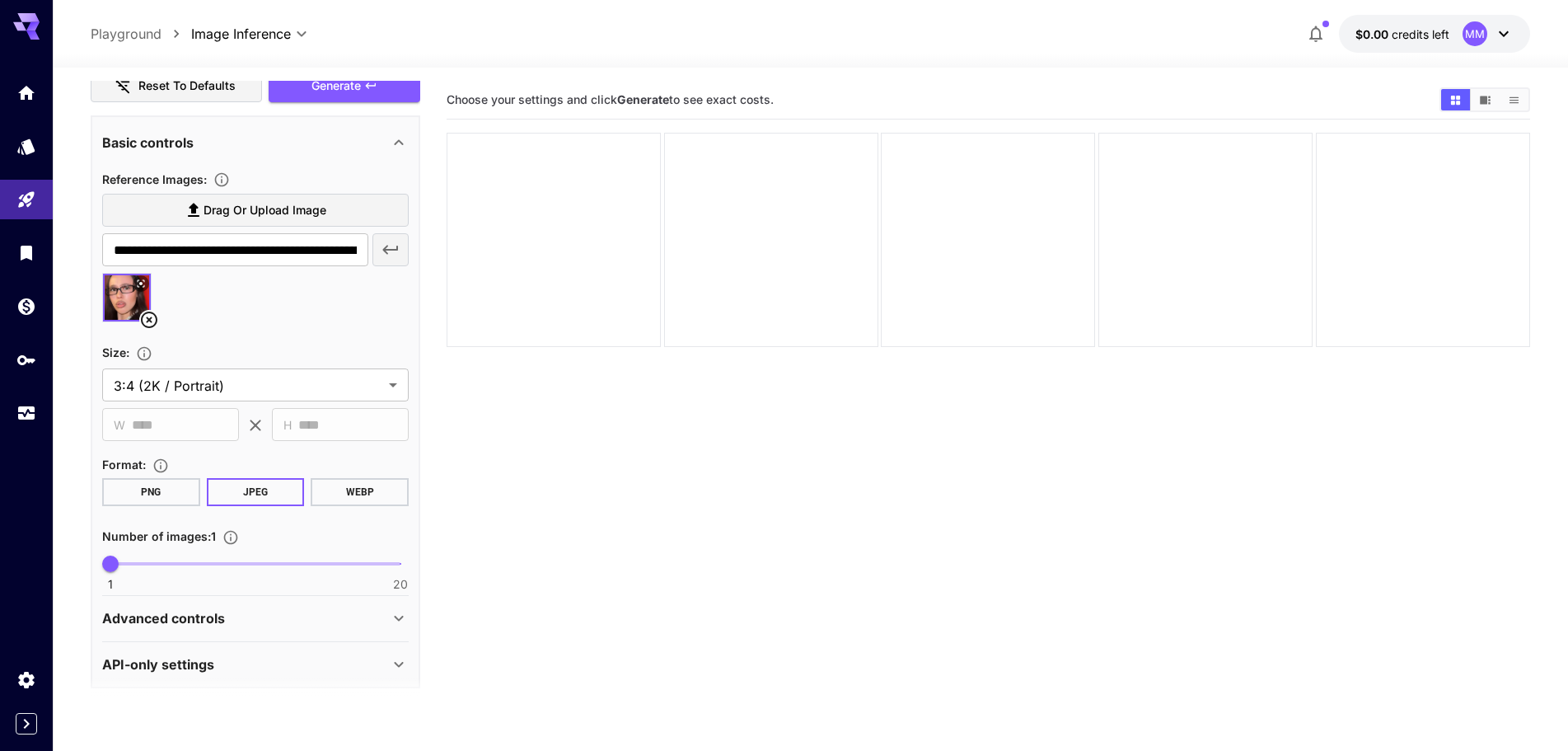
scroll to position [278, 0]
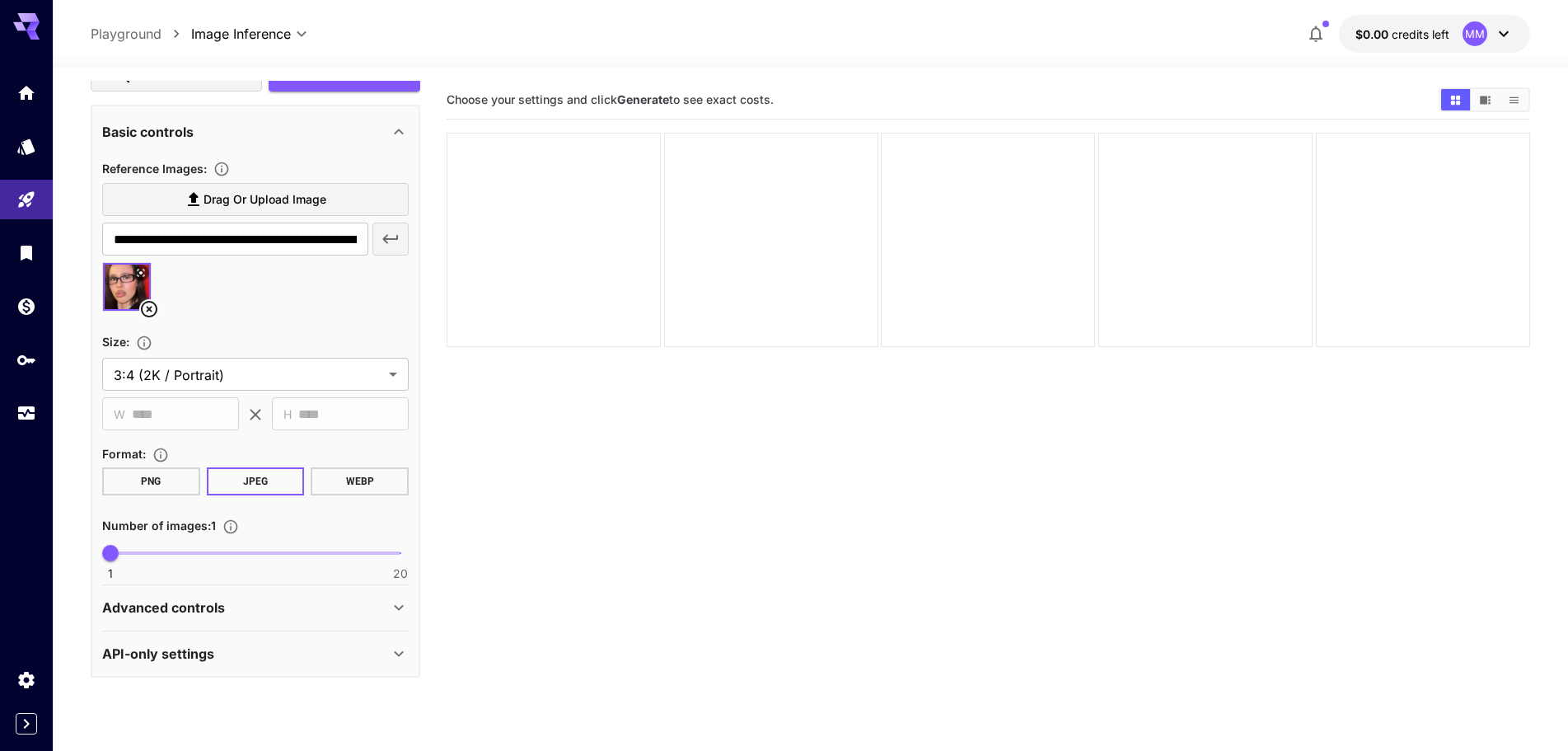
click at [205, 601] on p "Advanced controls" at bounding box center [164, 607] width 123 height 20
click at [197, 638] on div "API-only settings" at bounding box center [255, 653] width 307 height 39
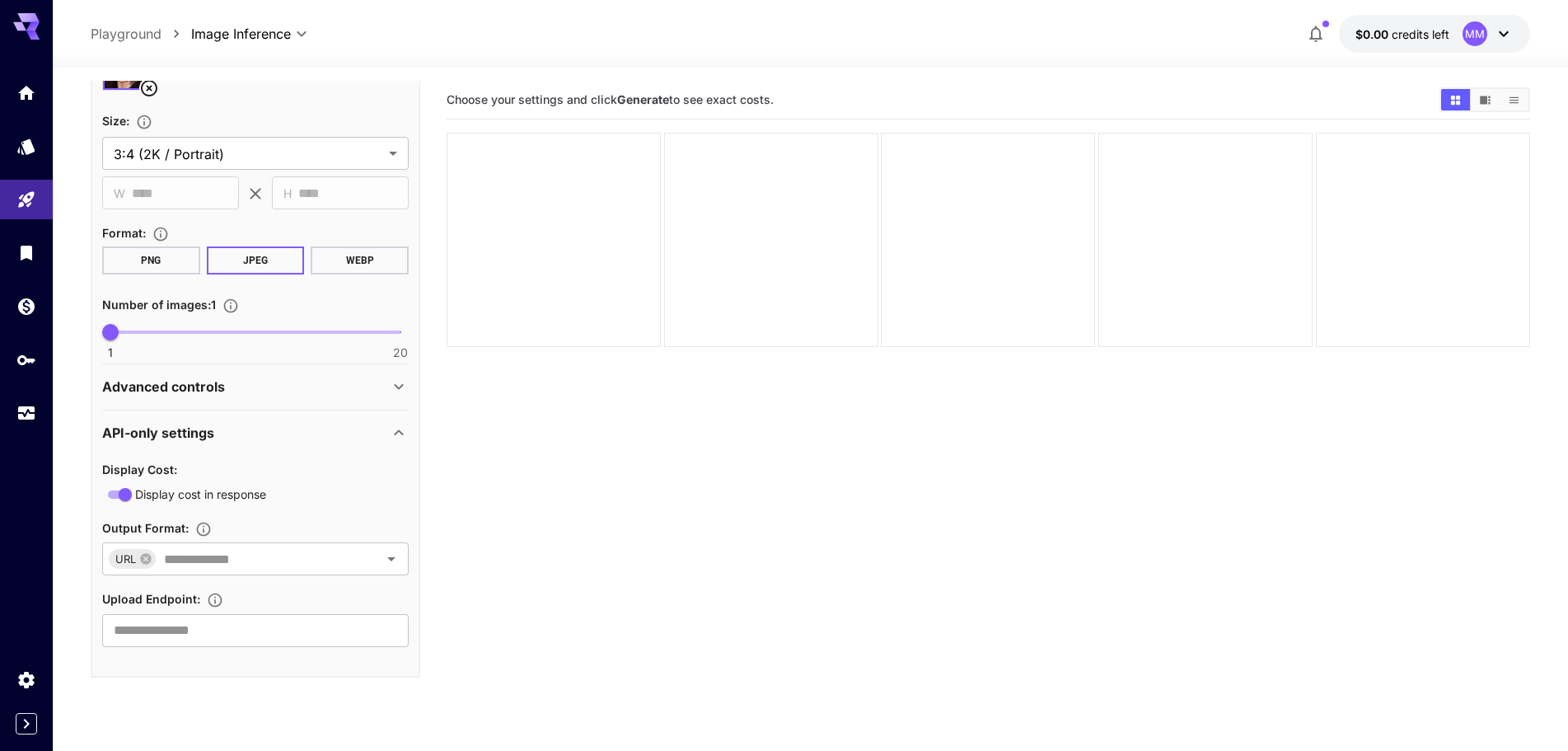
click at [176, 434] on p "API-only settings" at bounding box center [158, 432] width 112 height 20
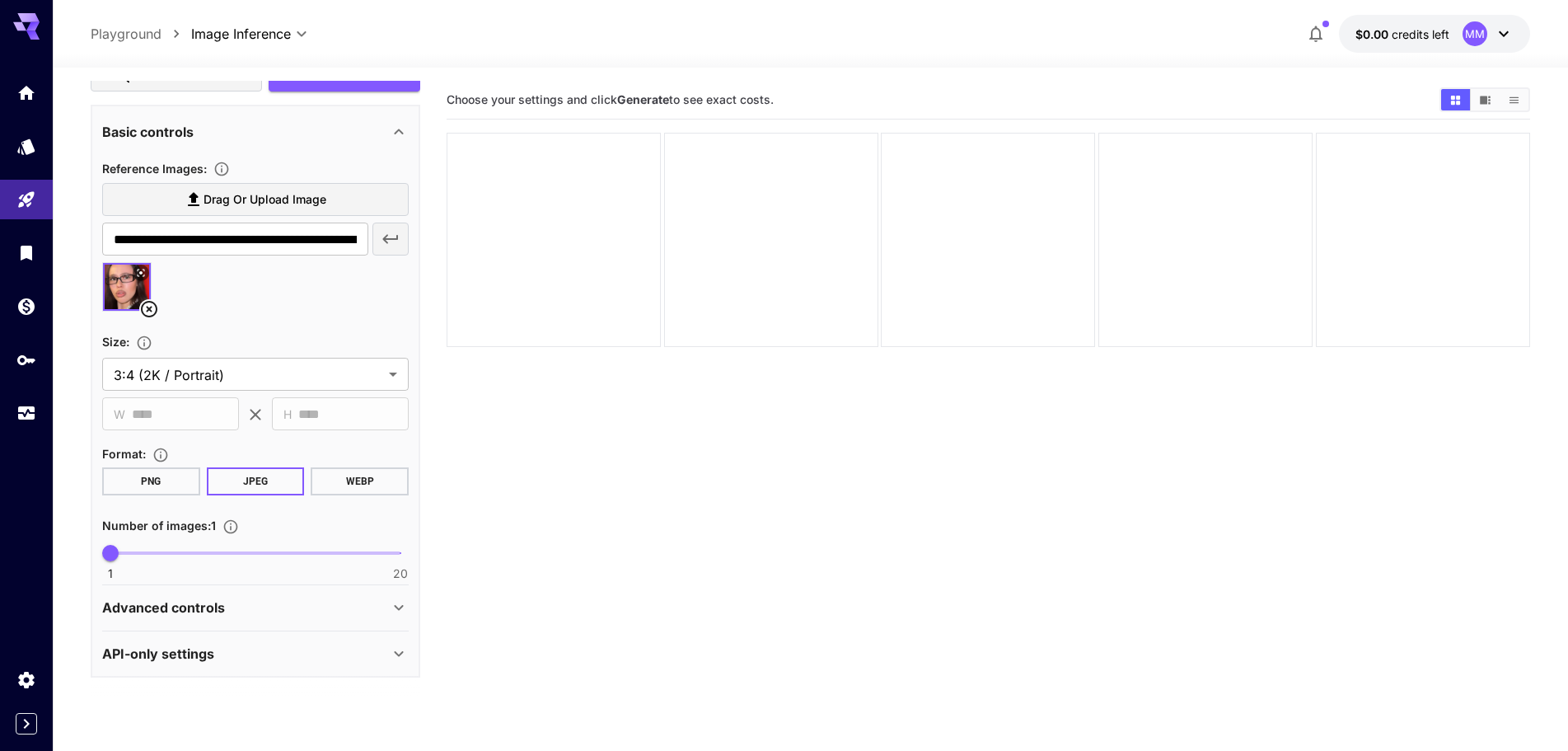
click at [178, 618] on p "Advanced controls" at bounding box center [164, 607] width 123 height 20
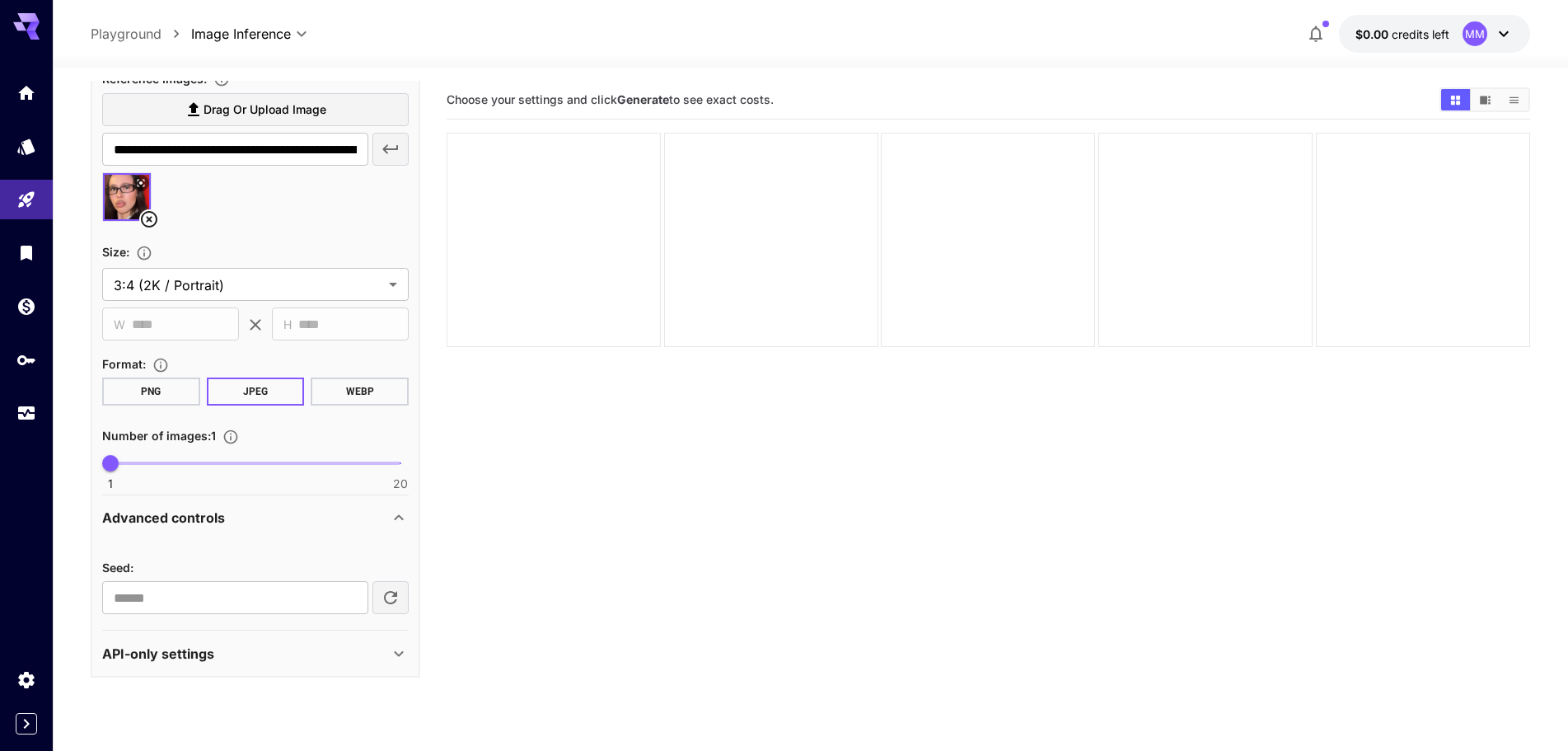
click at [159, 507] on div "Advanced controls" at bounding box center [255, 517] width 307 height 39
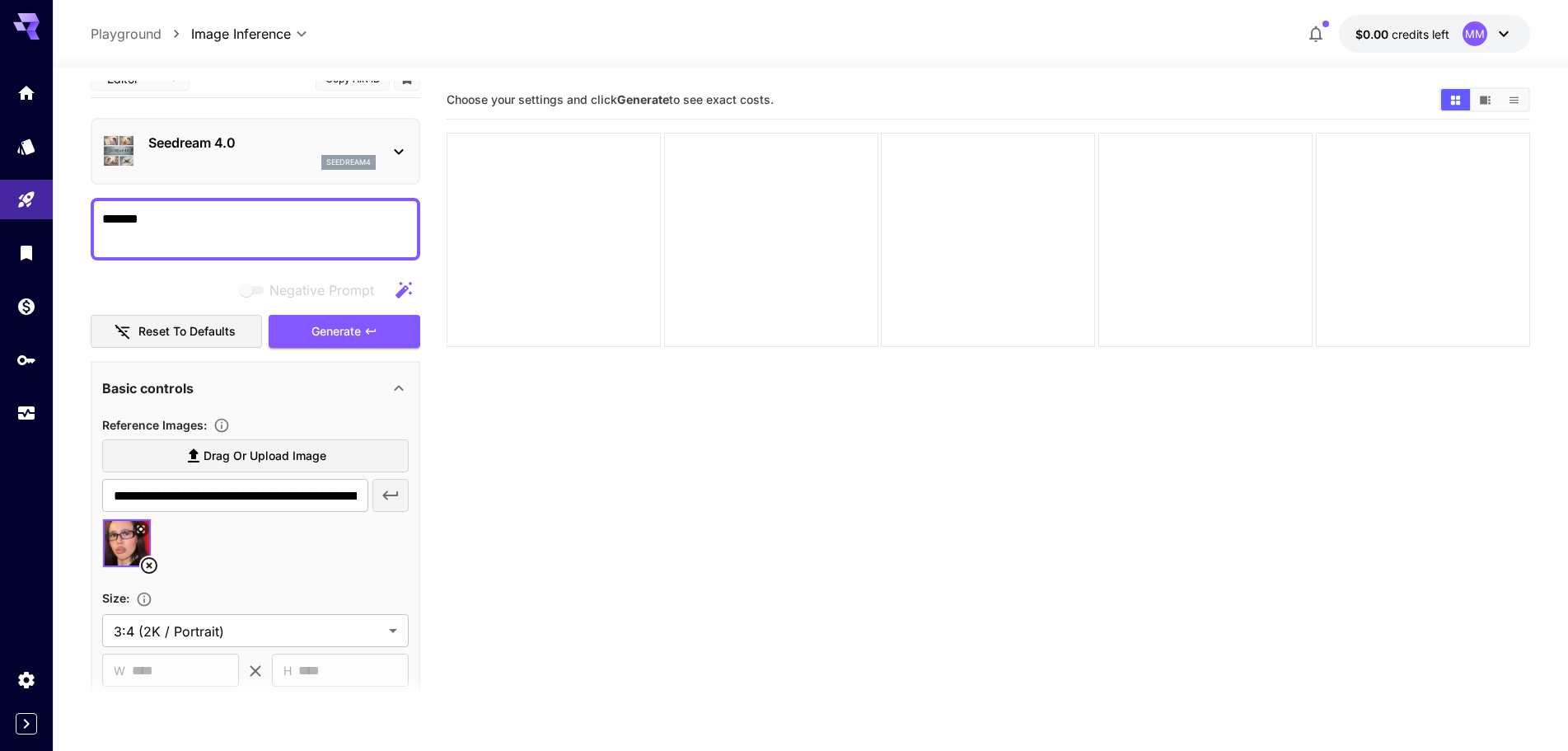
scroll to position [0, 0]
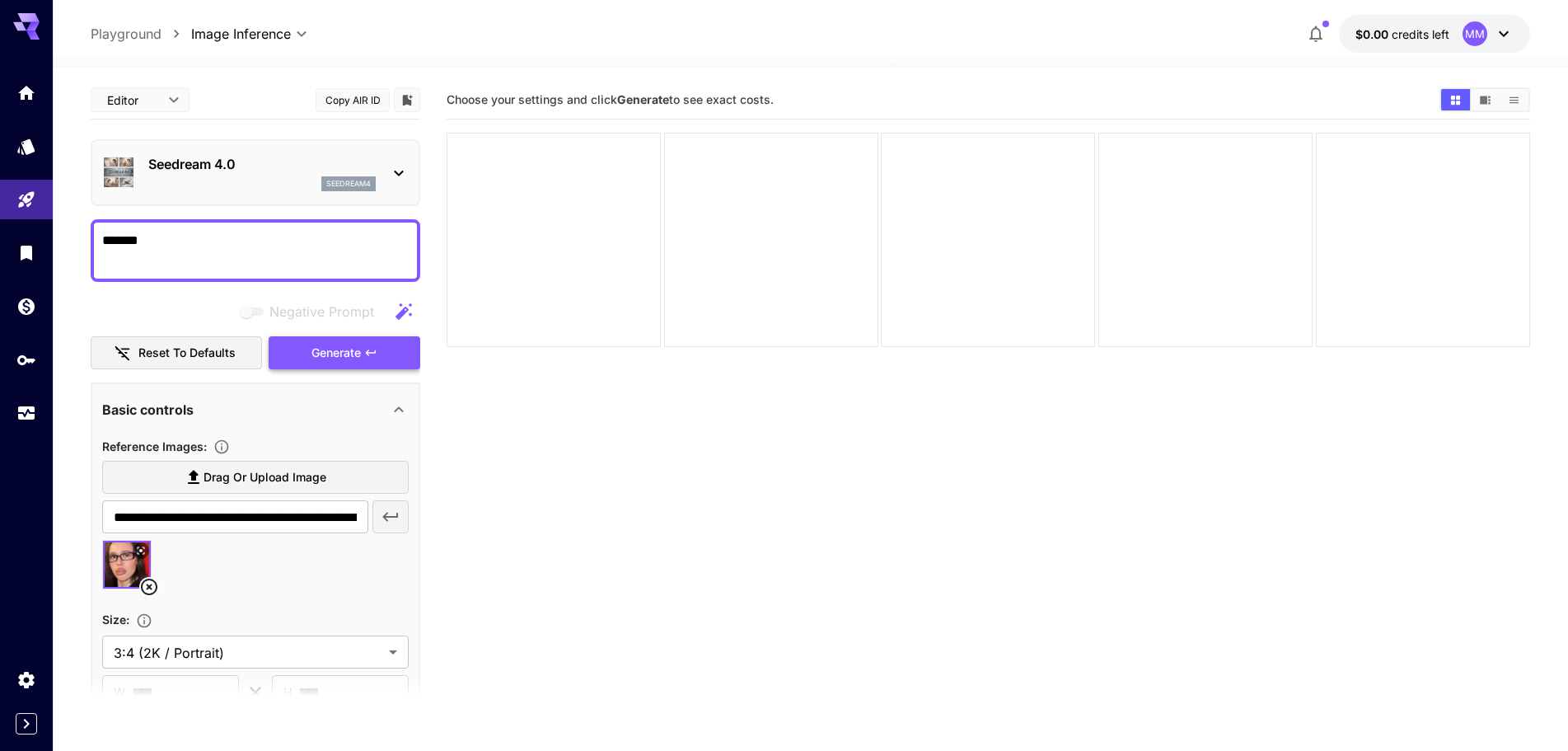
click at [364, 351] on icon "button" at bounding box center [370, 352] width 13 height 13
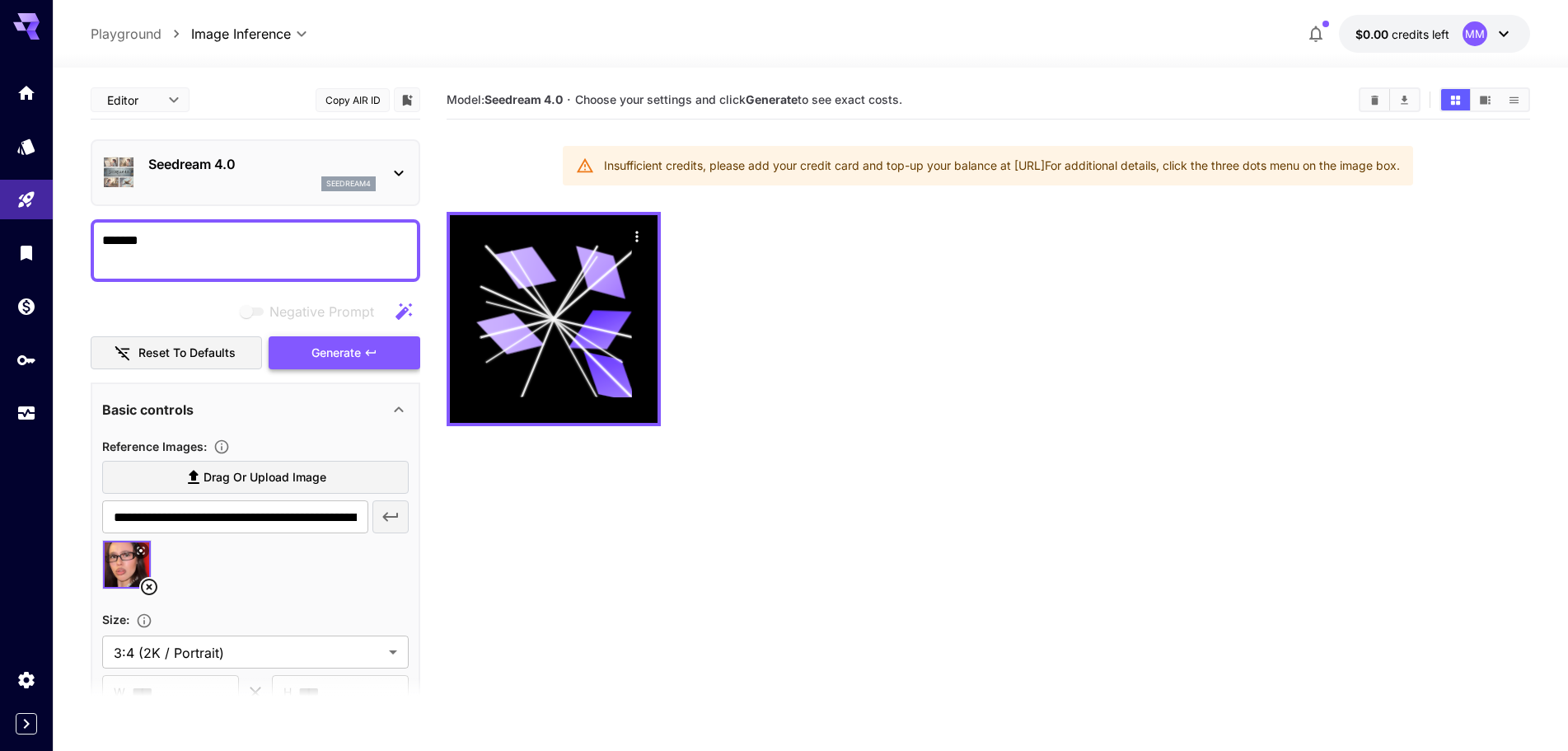
click at [364, 351] on icon "button" at bounding box center [370, 352] width 13 height 13
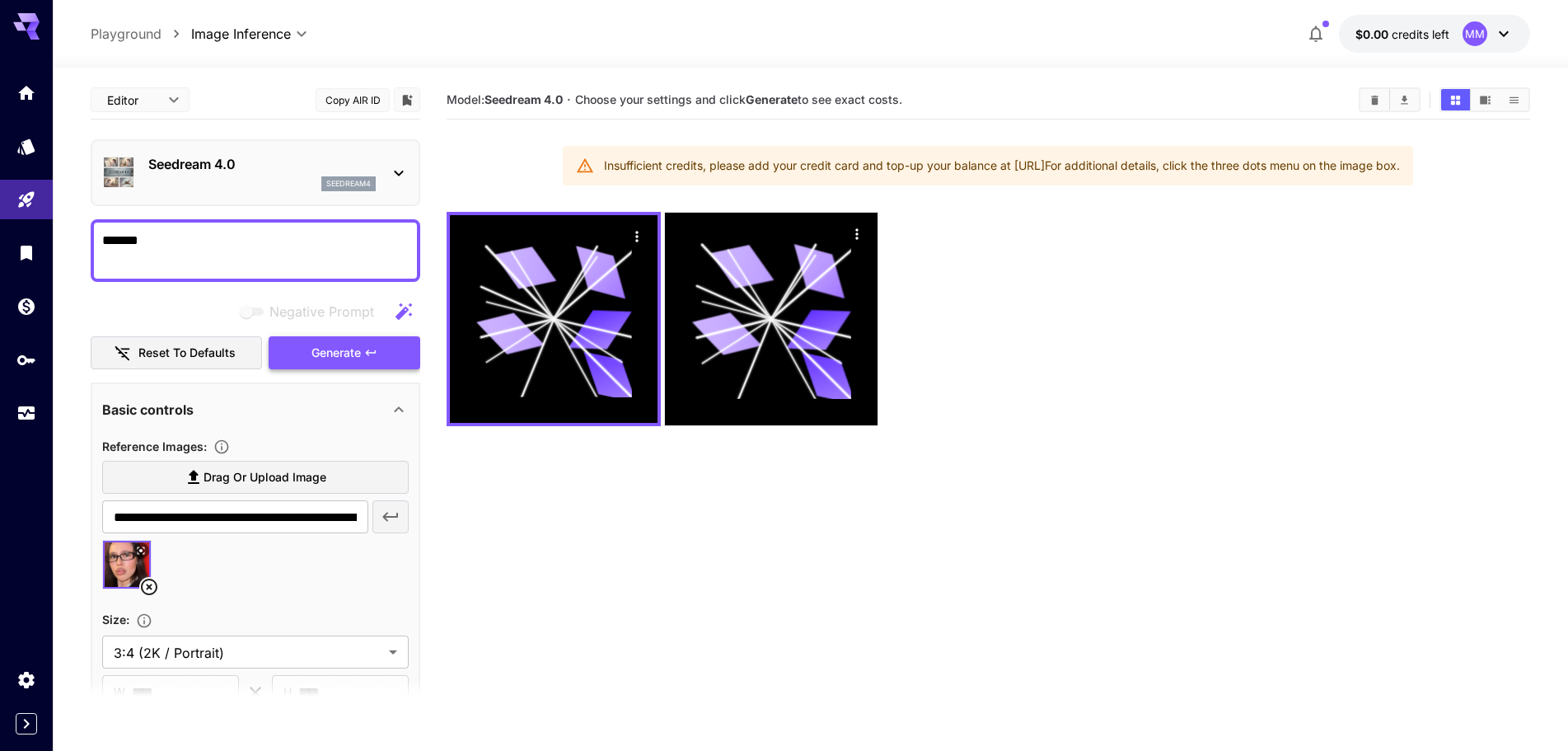
click at [364, 351] on icon "button" at bounding box center [370, 352] width 13 height 13
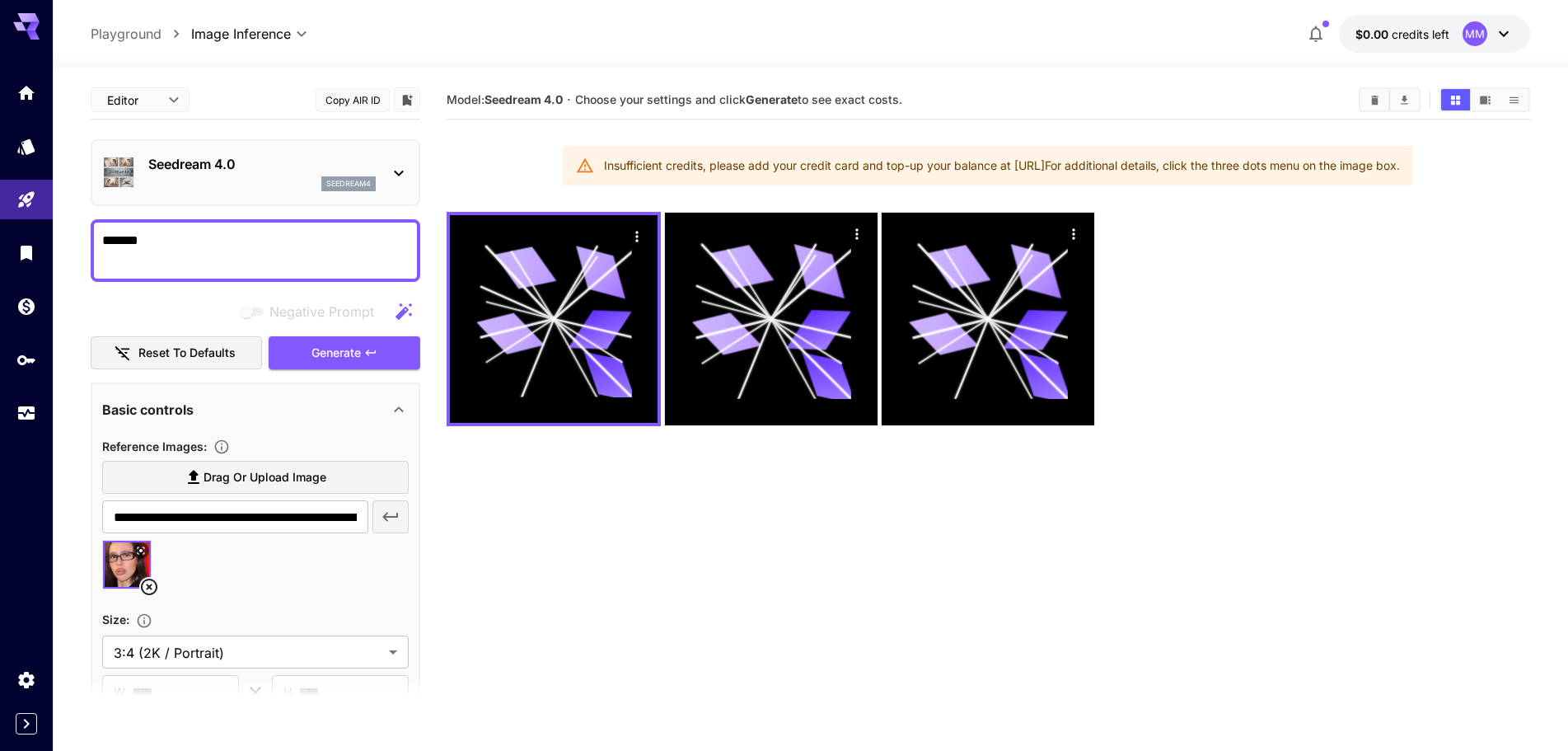
click at [402, 165] on icon at bounding box center [398, 173] width 20 height 20
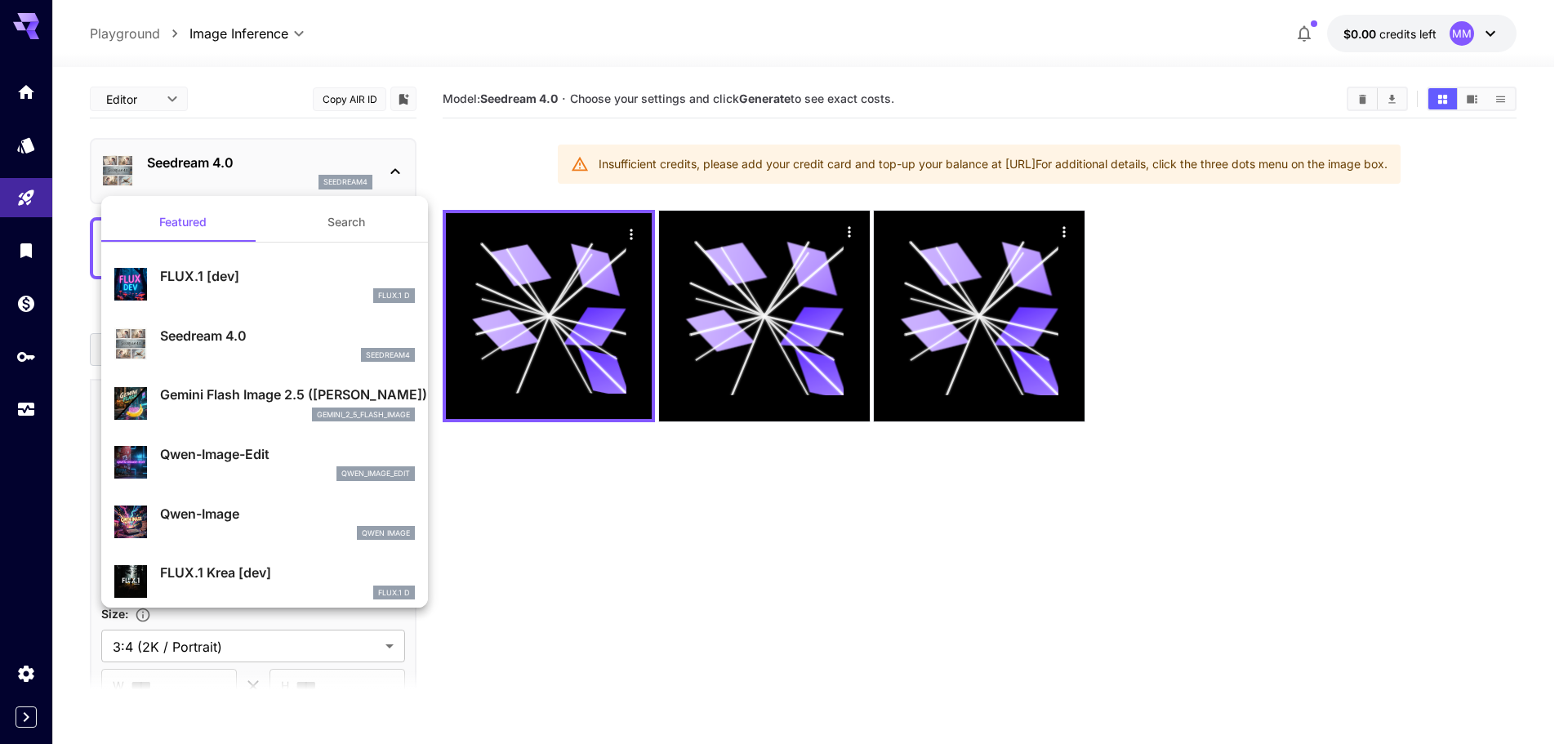
click at [399, 163] on div at bounding box center [784, 372] width 1568 height 744
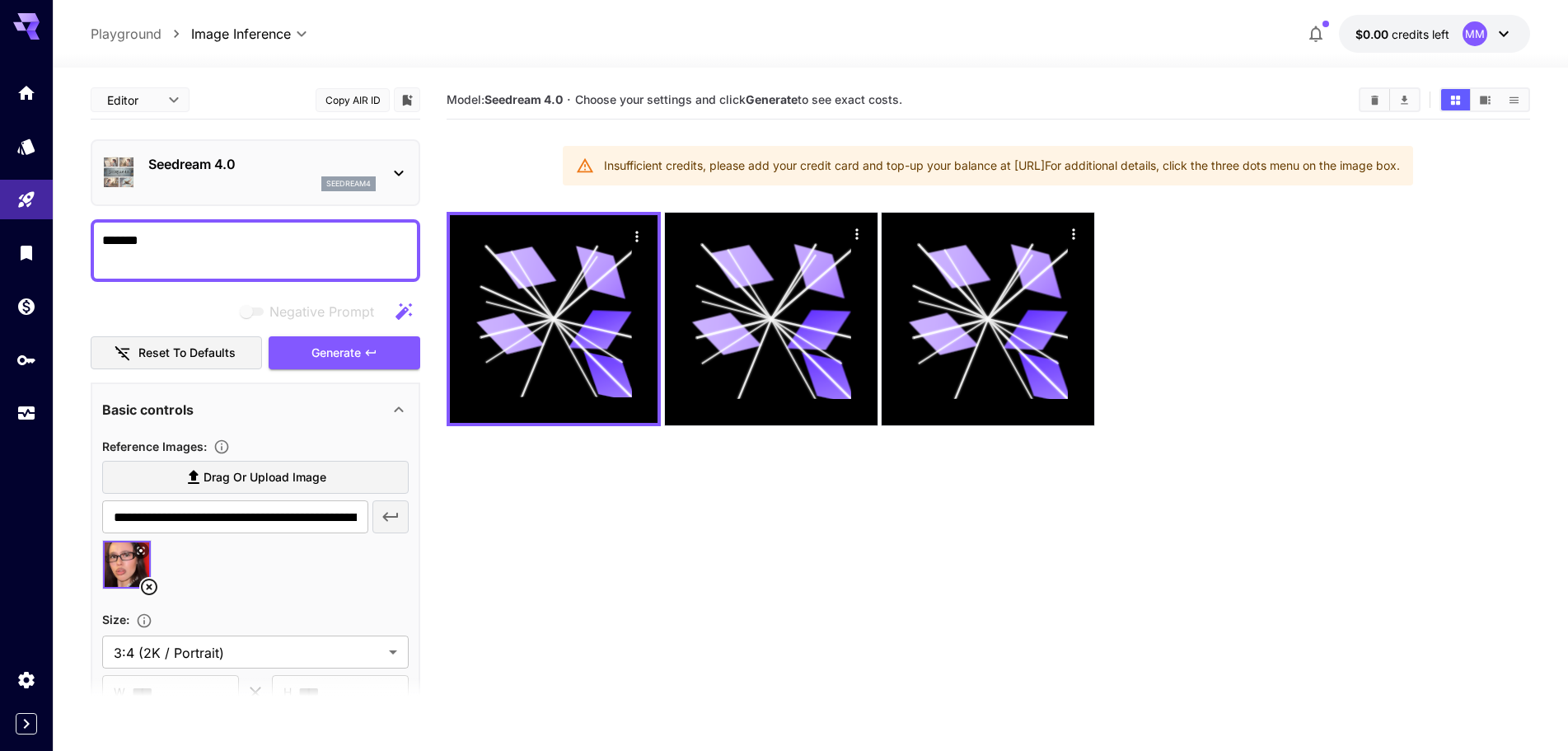
click at [1510, 21] on div "MM" at bounding box center [1487, 34] width 51 height 25
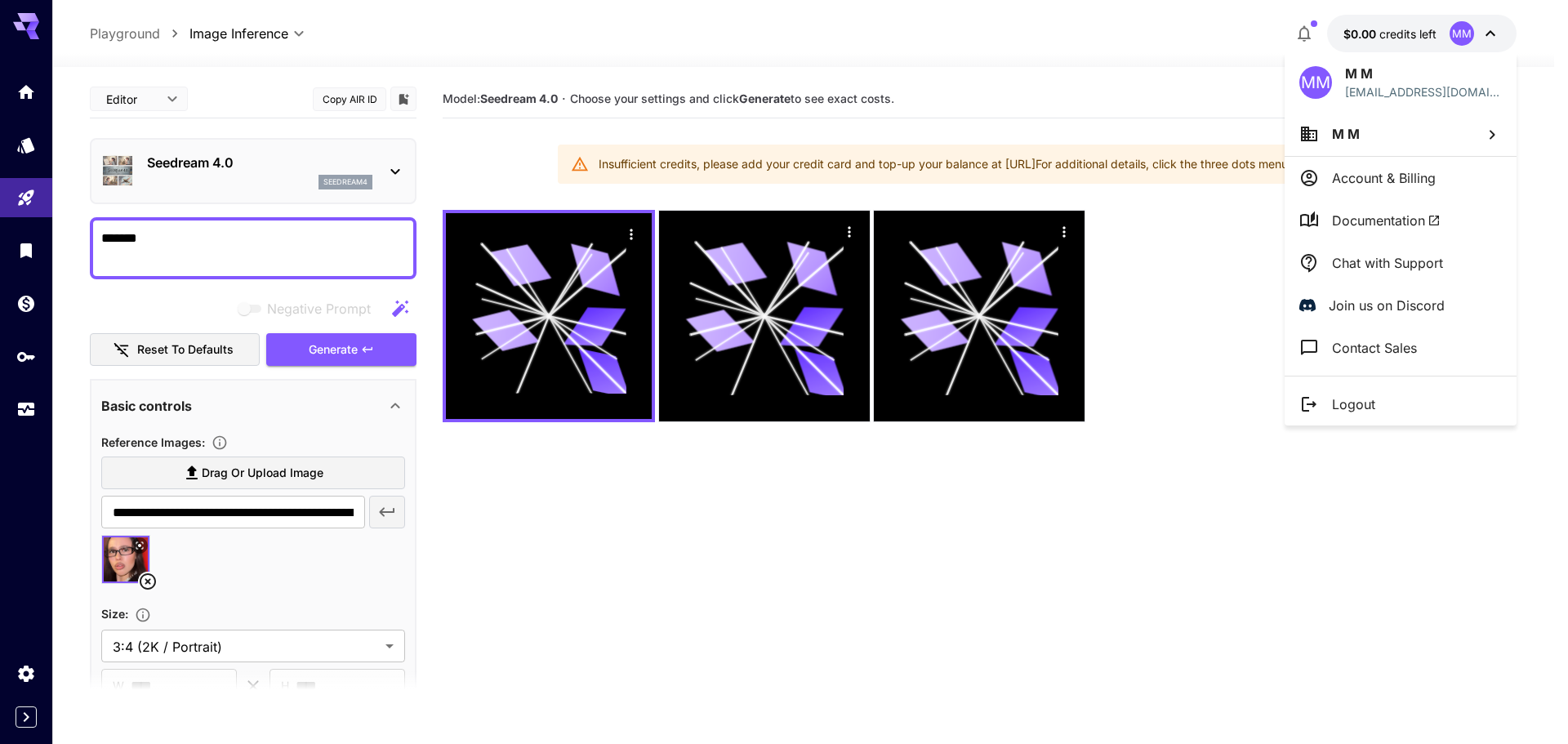
click at [1393, 132] on li "M M" at bounding box center [1400, 134] width 232 height 44
click at [1328, 83] on div at bounding box center [784, 372] width 1568 height 744
click at [1373, 194] on li "Account & Billing" at bounding box center [1400, 178] width 232 height 42
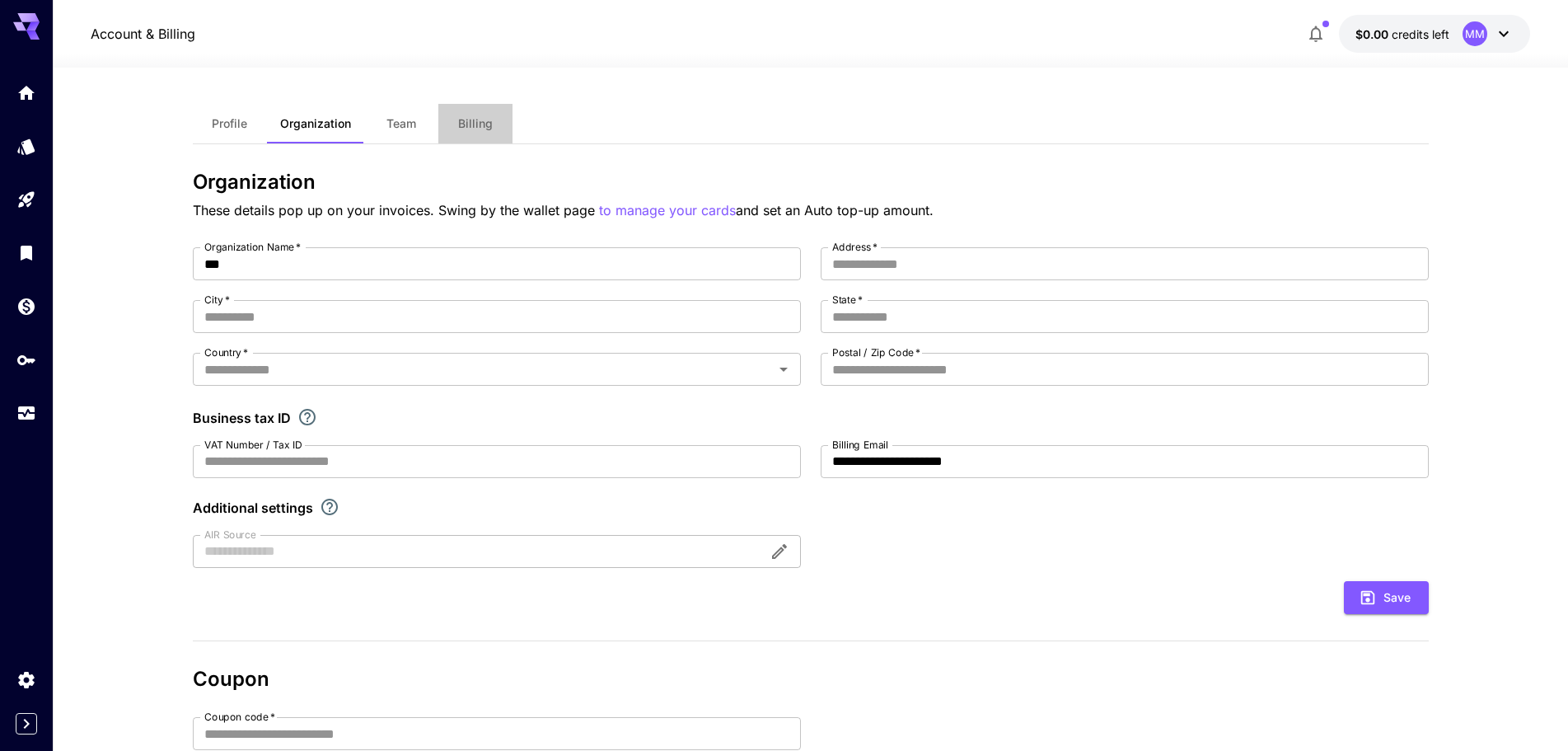
click at [510, 128] on button "Billing" at bounding box center [475, 124] width 74 height 39
click at [482, 123] on span "Billing" at bounding box center [481, 124] width 35 height 15
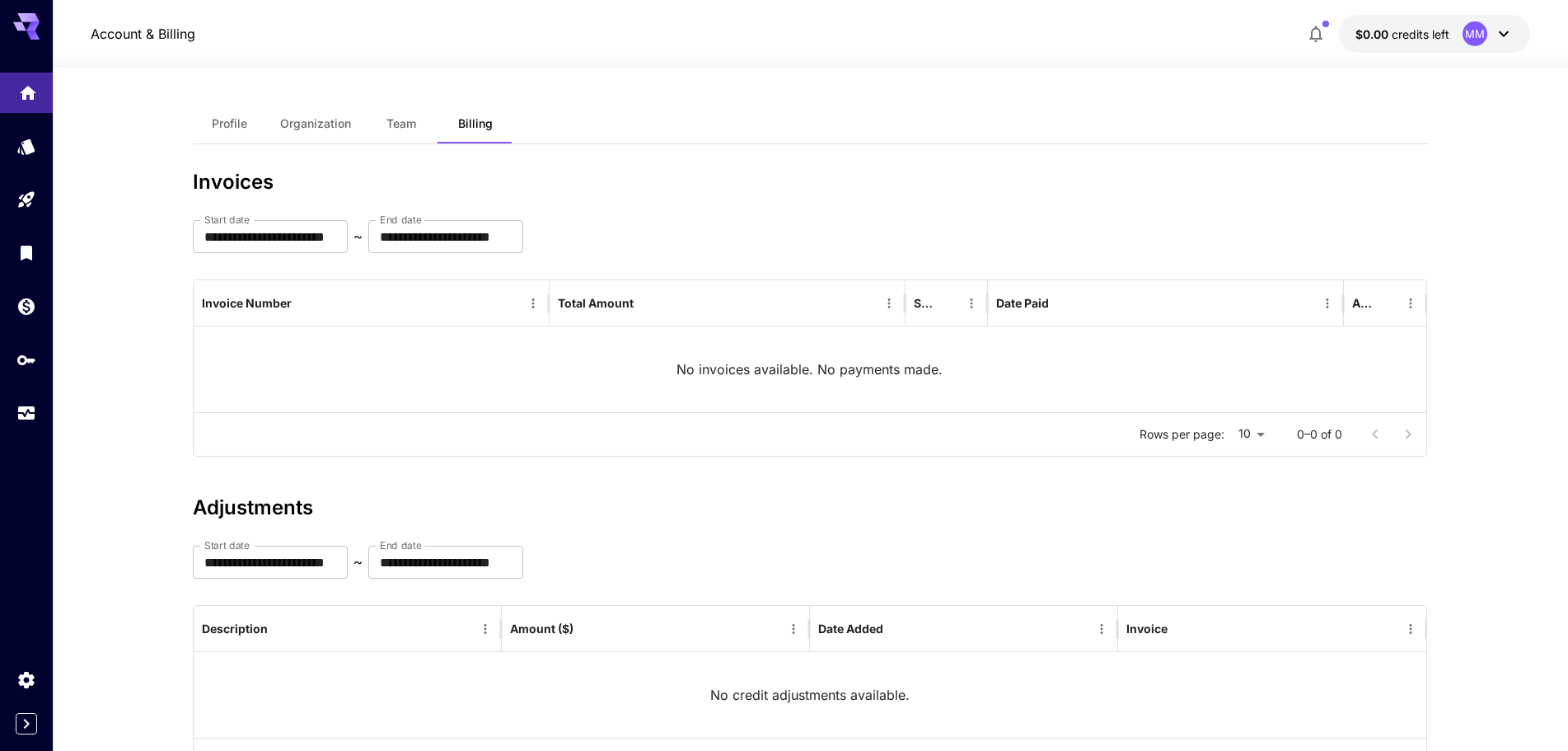
click at [29, 95] on icon "Home" at bounding box center [28, 88] width 20 height 20
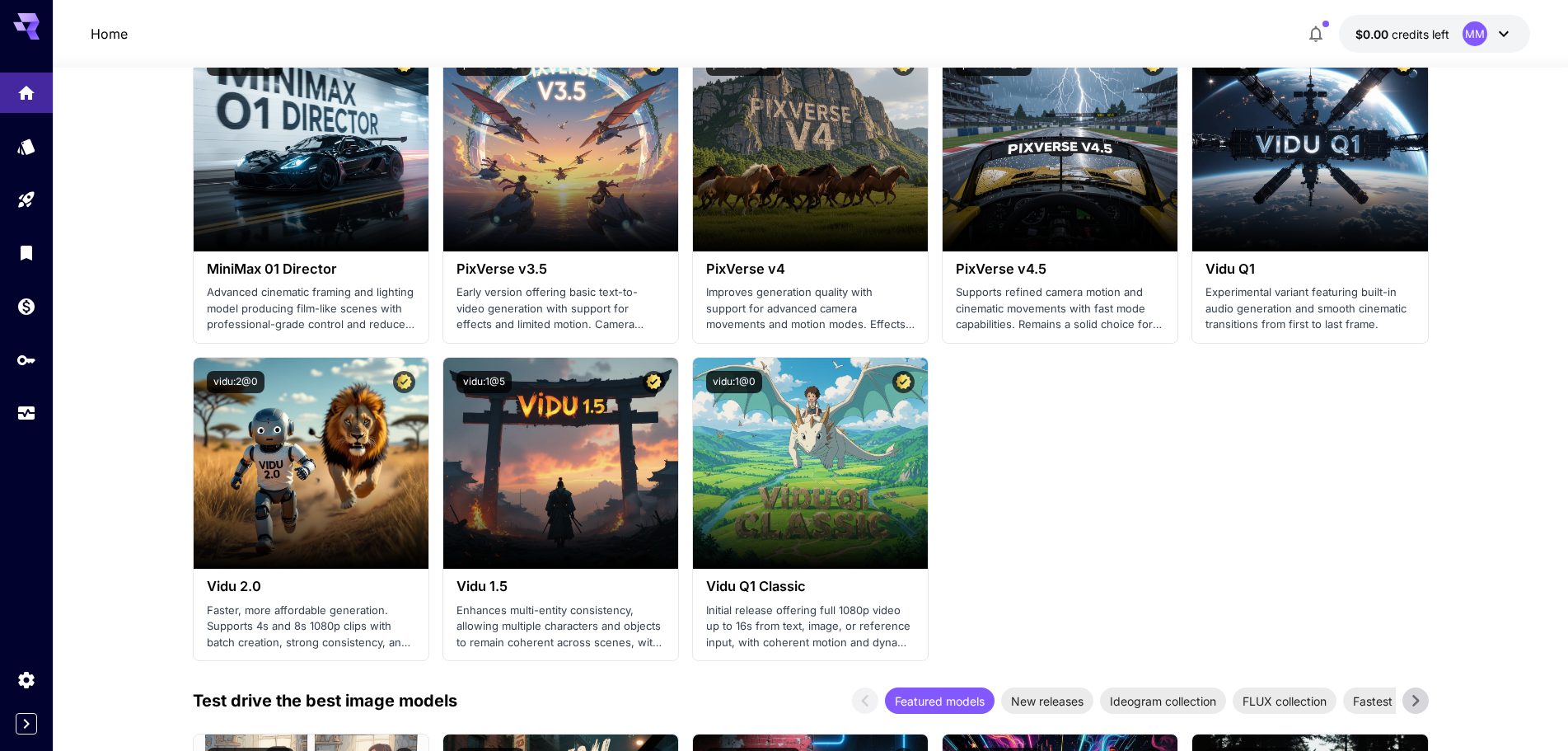
scroll to position [1648, 0]
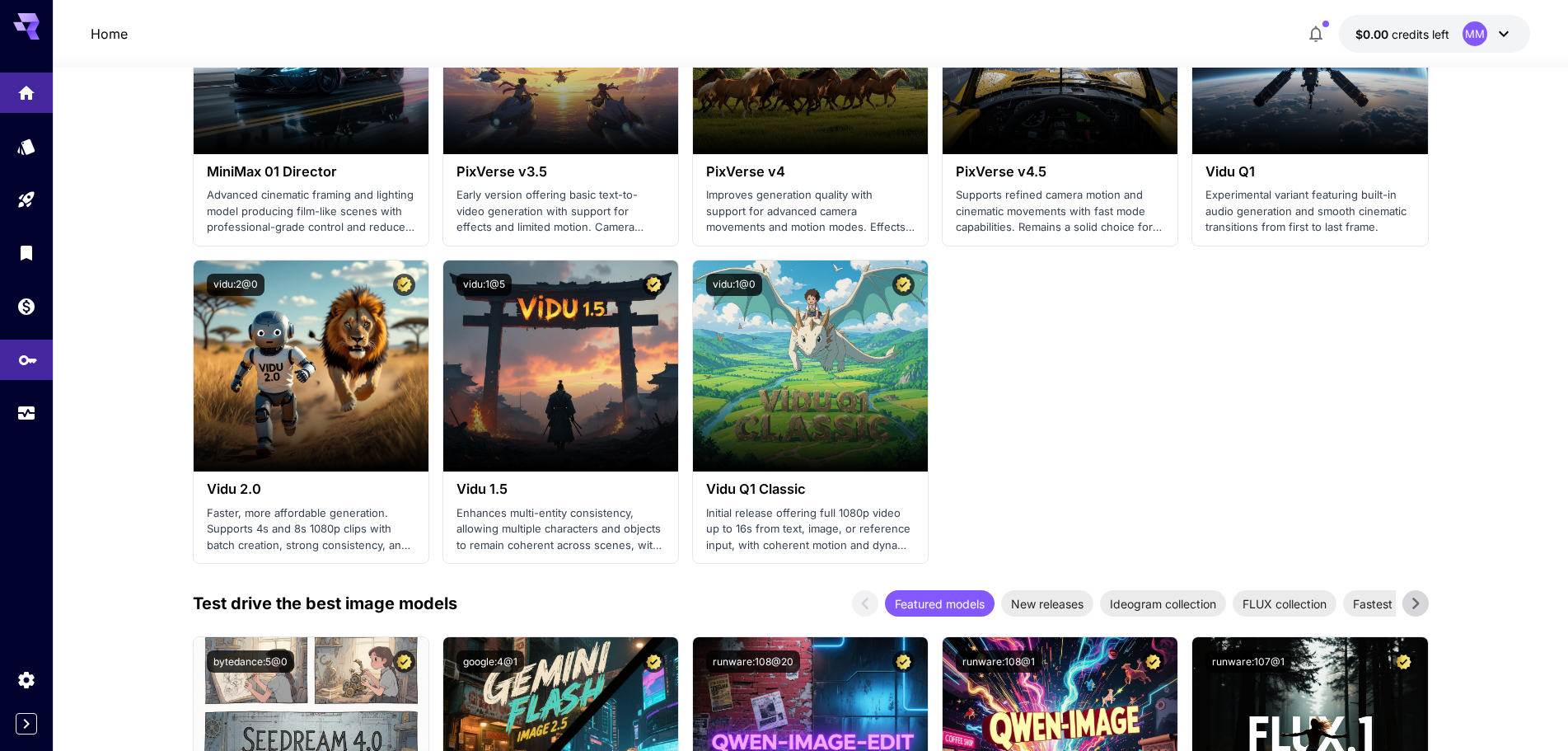
click at [14, 361] on link at bounding box center [26, 359] width 52 height 40
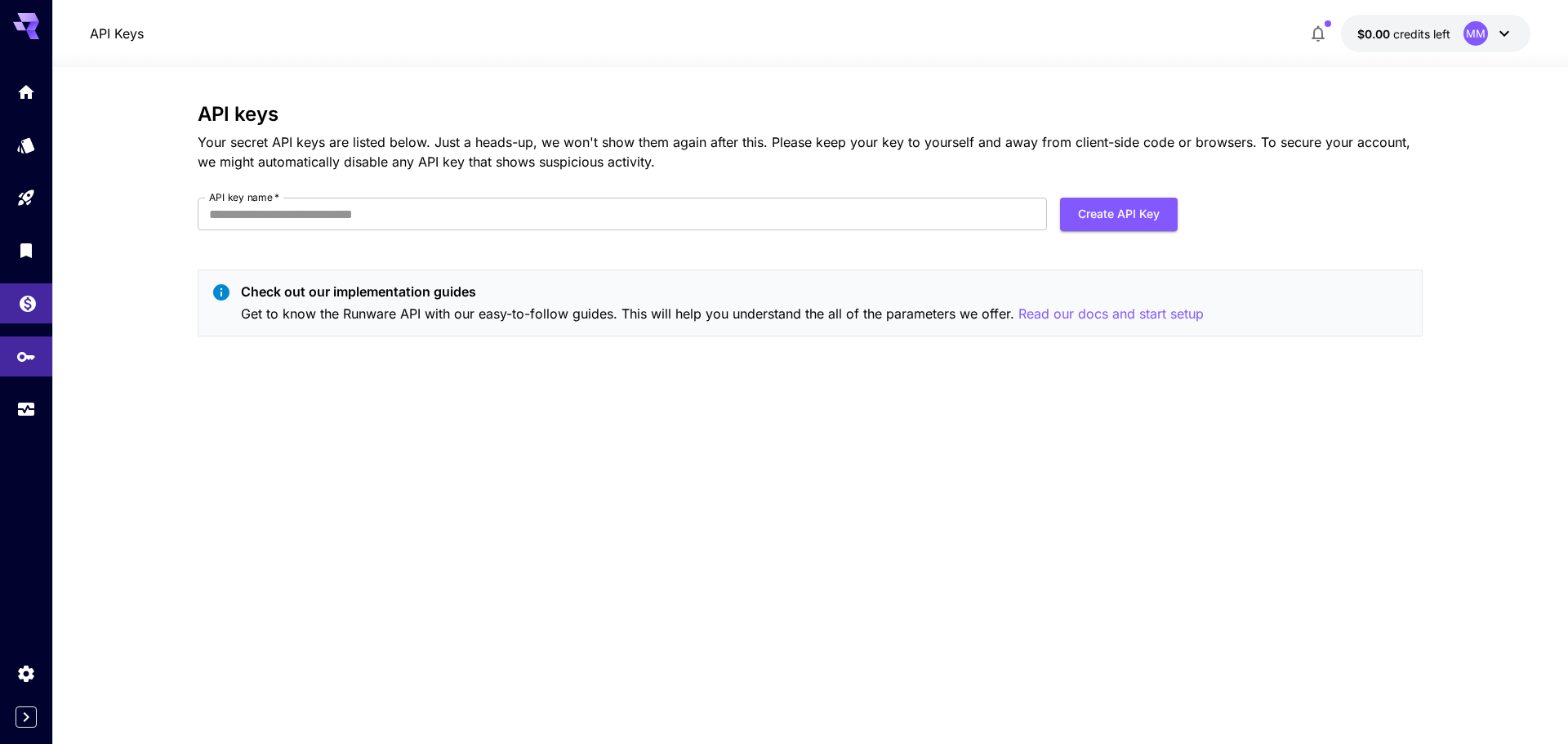
click at [26, 310] on link at bounding box center [26, 302] width 52 height 40
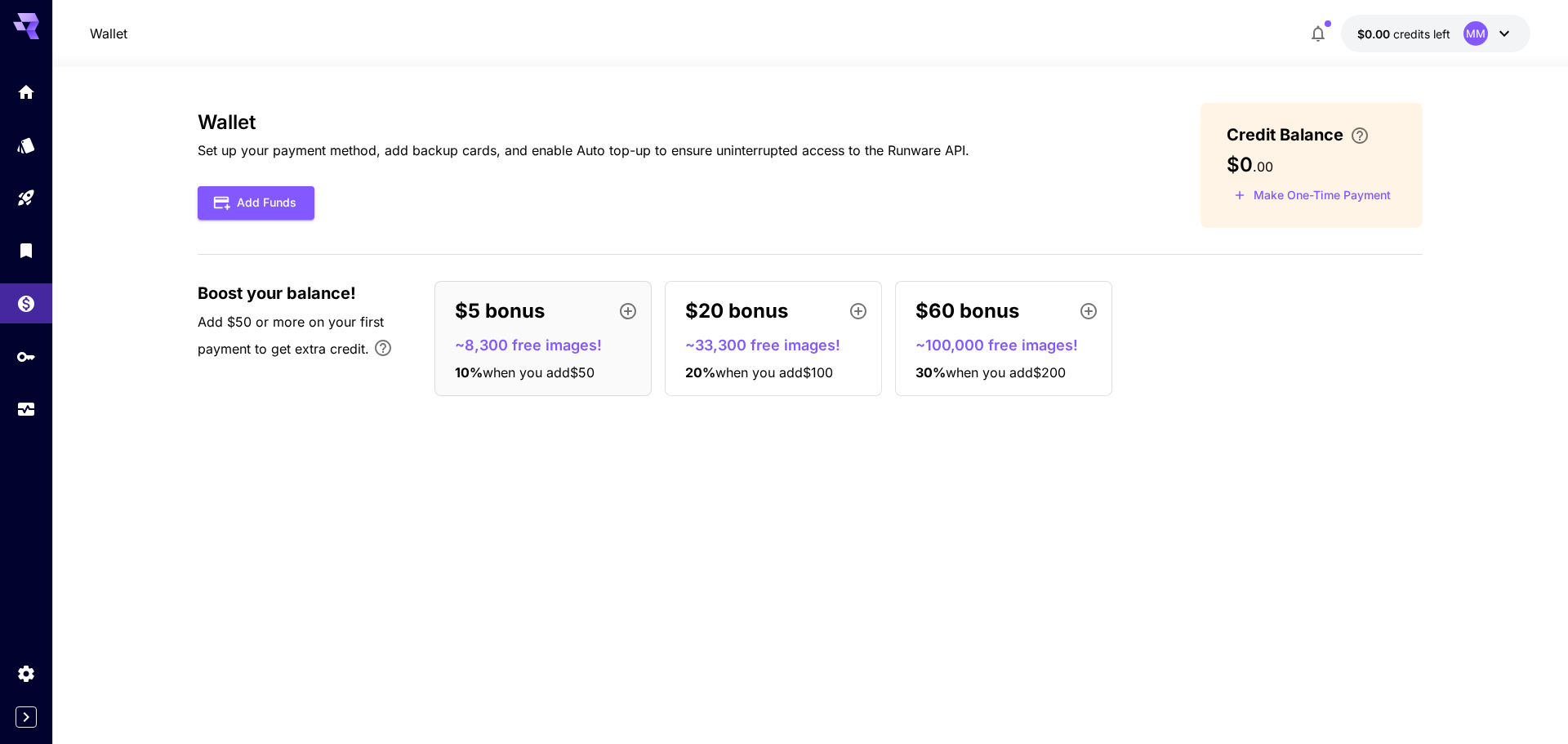
drag, startPoint x: 625, startPoint y: 309, endPoint x: 531, endPoint y: 458, distance: 176.2
click at [531, 458] on div "Wallet Set up your payment method, add backup cards, and enable Auto top-up to …" at bounding box center [810, 405] width 1225 height 605
click at [13, 399] on link at bounding box center [26, 409] width 52 height 40
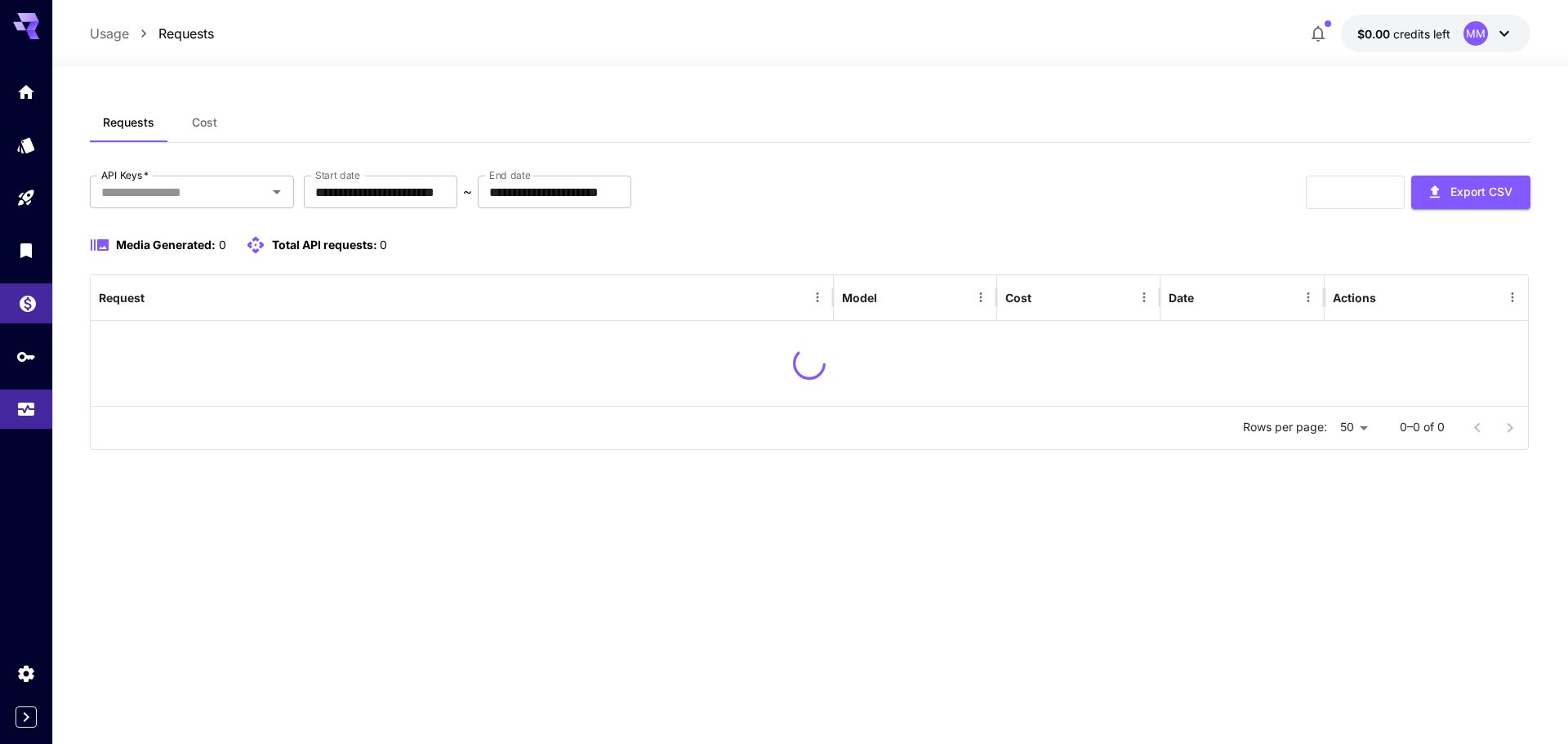
click at [23, 310] on link at bounding box center [26, 302] width 52 height 40
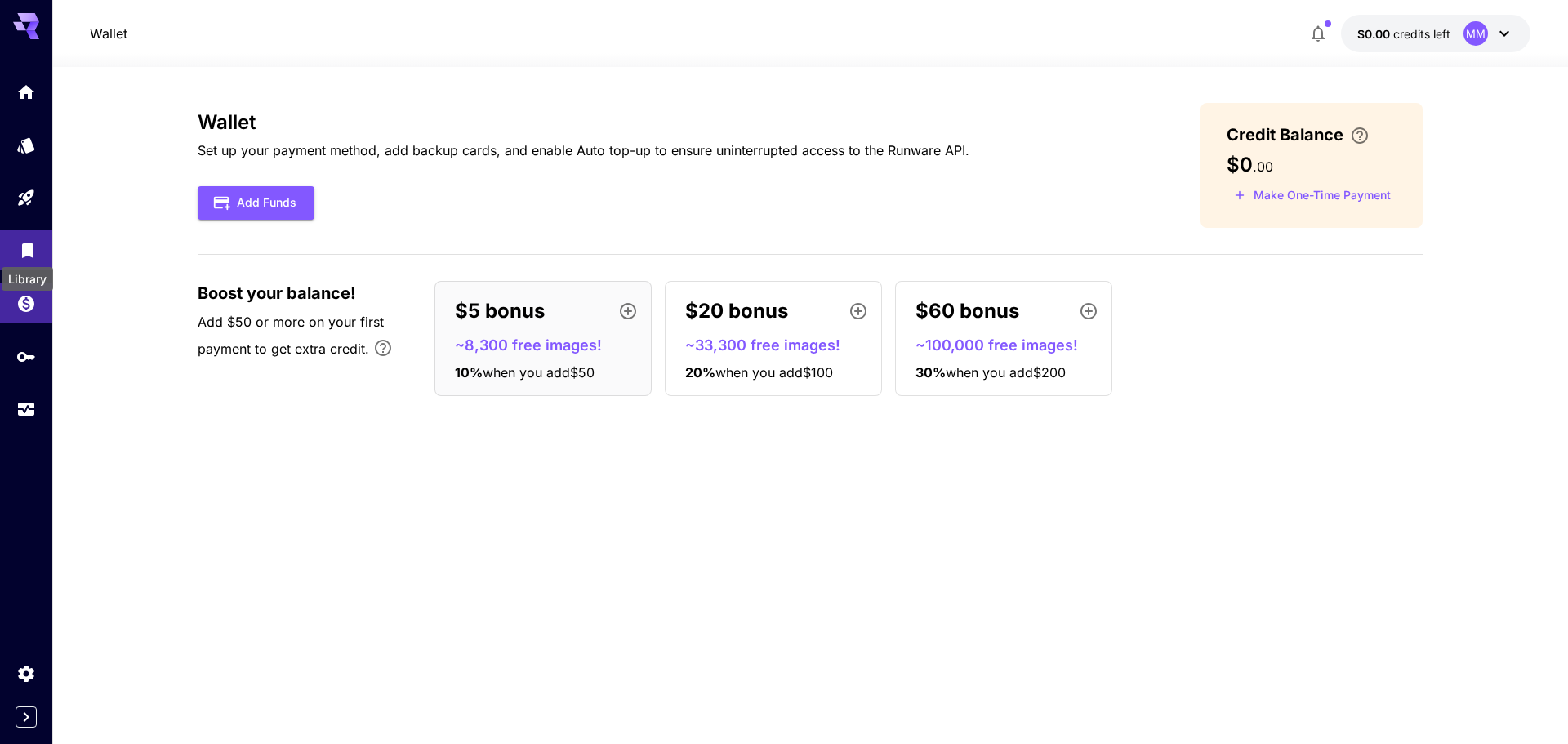
click at [22, 250] on icon "Library" at bounding box center [27, 248] width 11 height 15
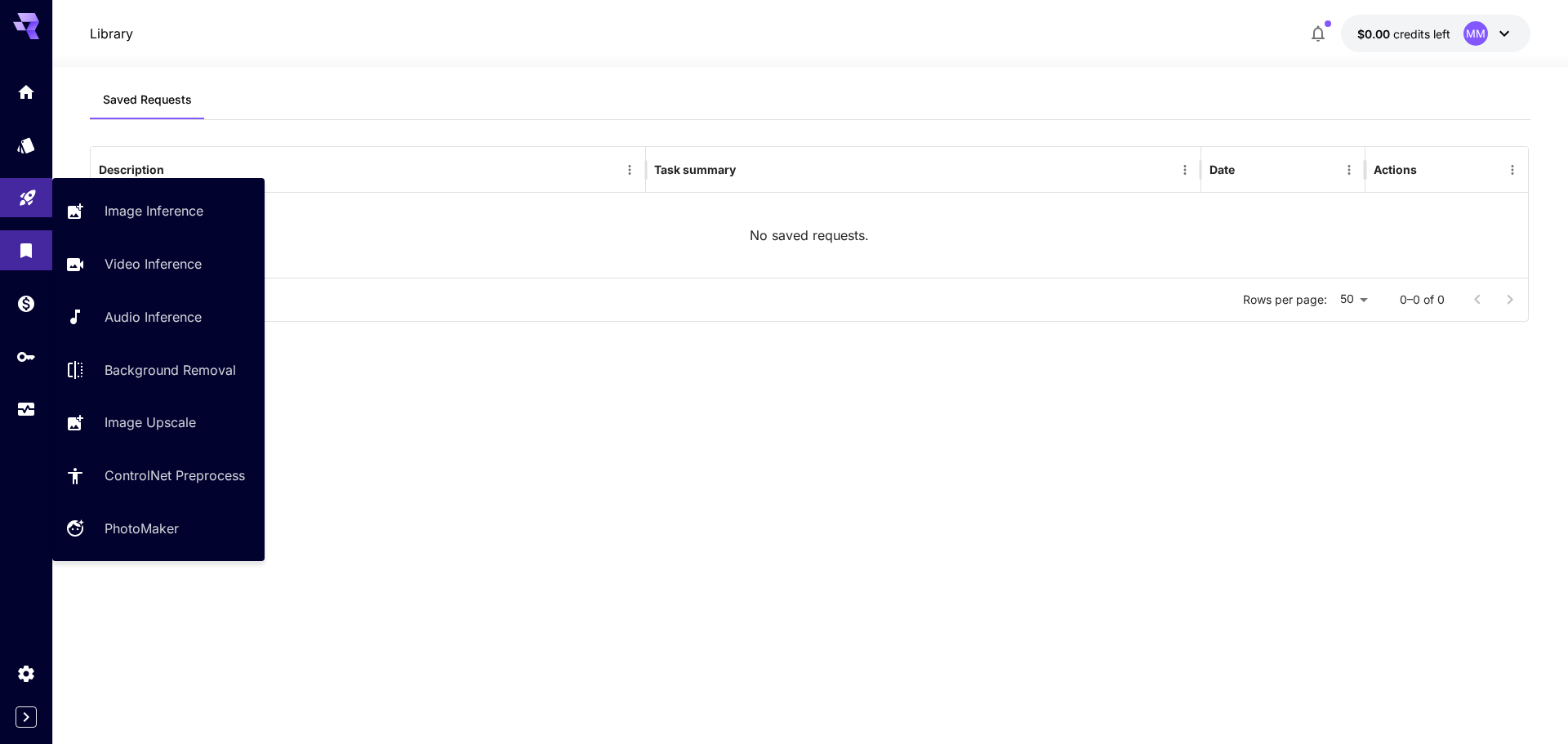
click at [32, 198] on icon "Playground" at bounding box center [27, 193] width 19 height 19
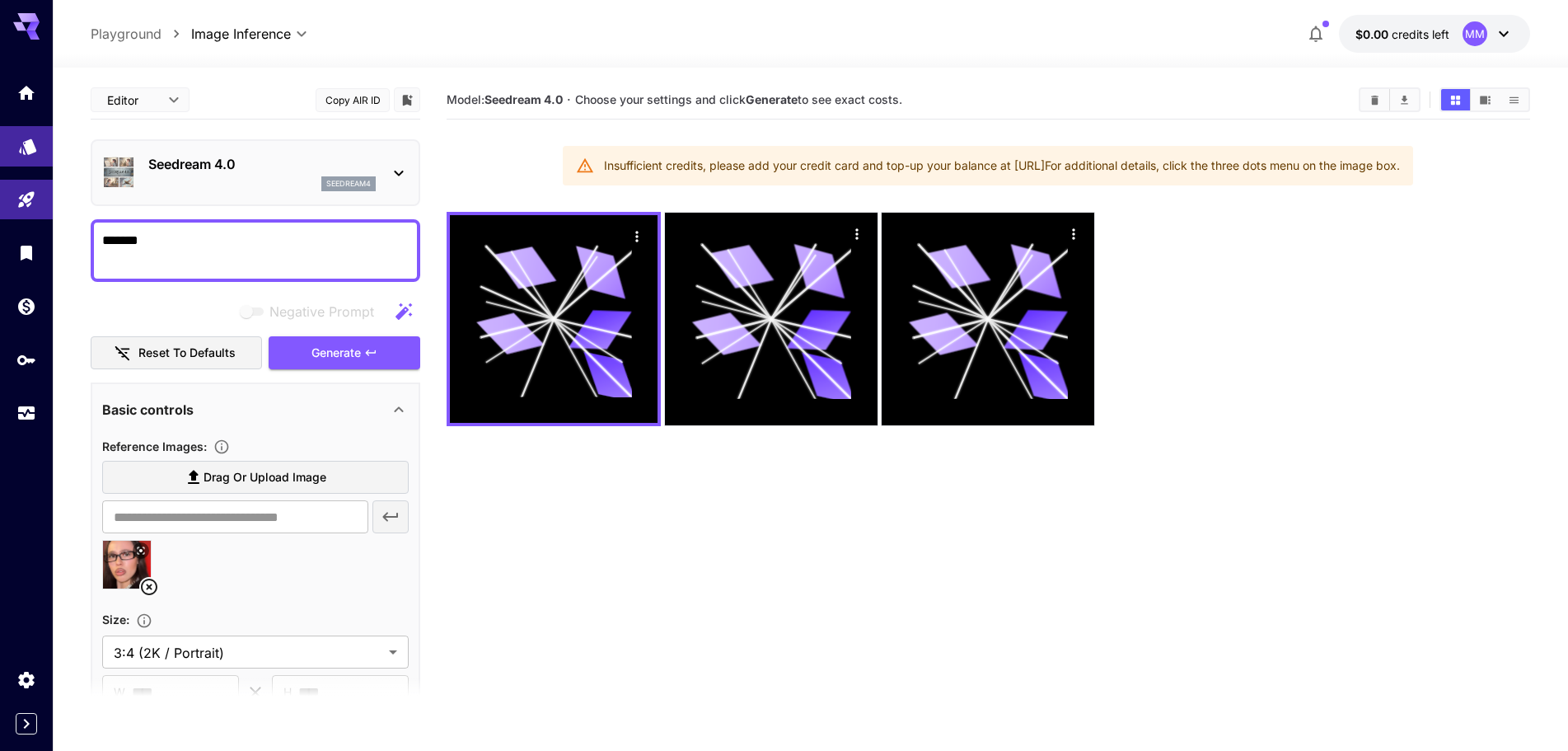
click at [42, 135] on link at bounding box center [26, 146] width 52 height 40
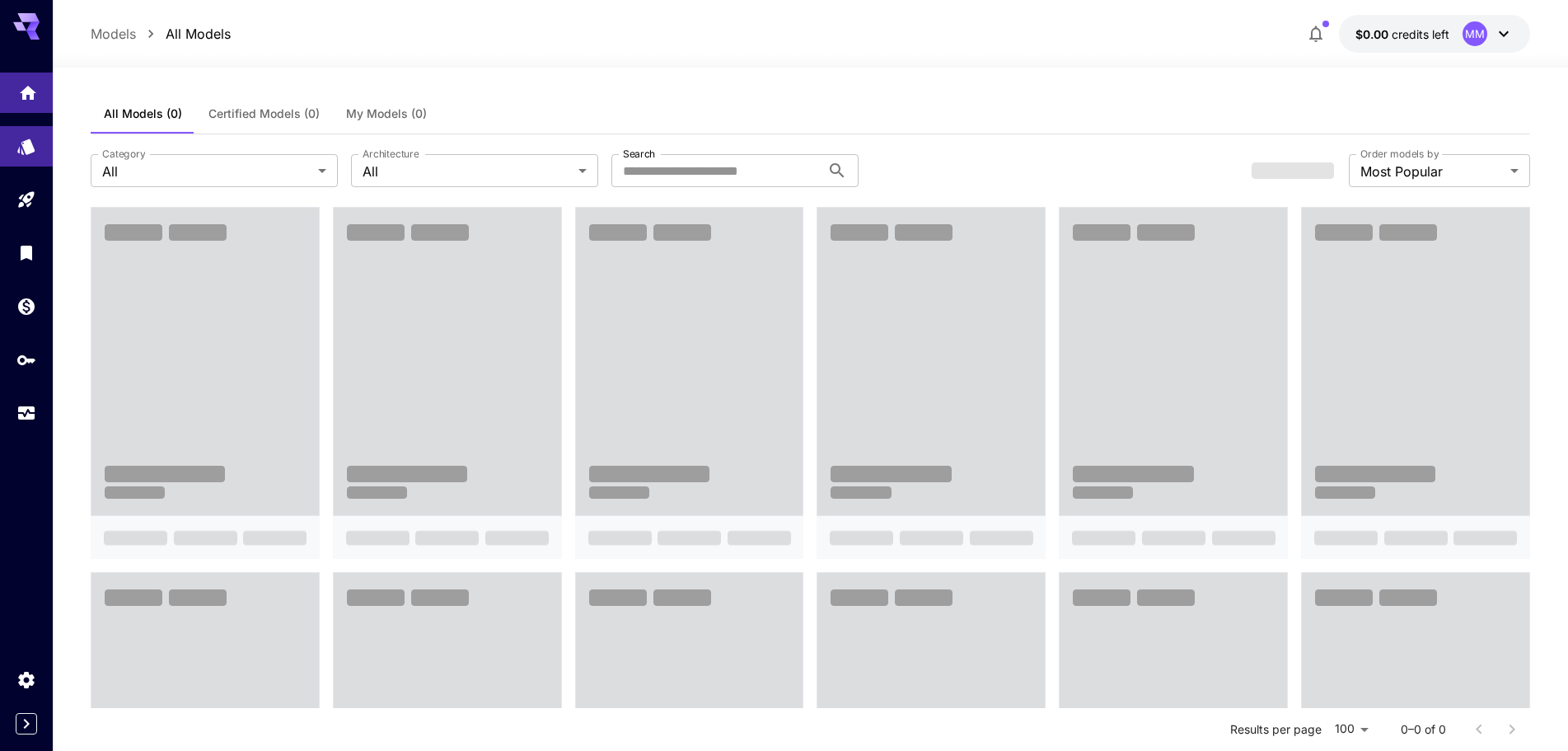
click at [14, 92] on link at bounding box center [26, 93] width 52 height 40
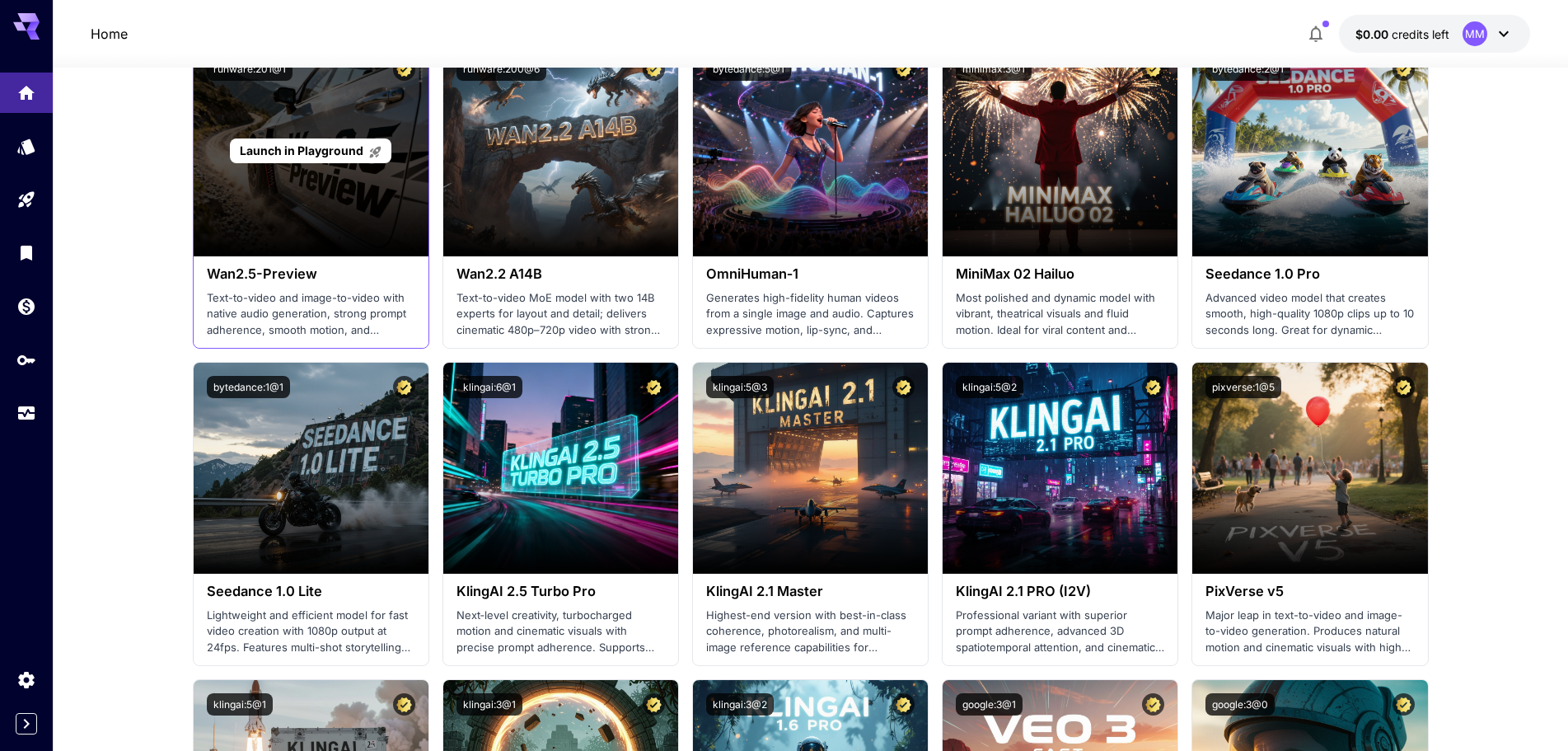
scroll to position [329, 0]
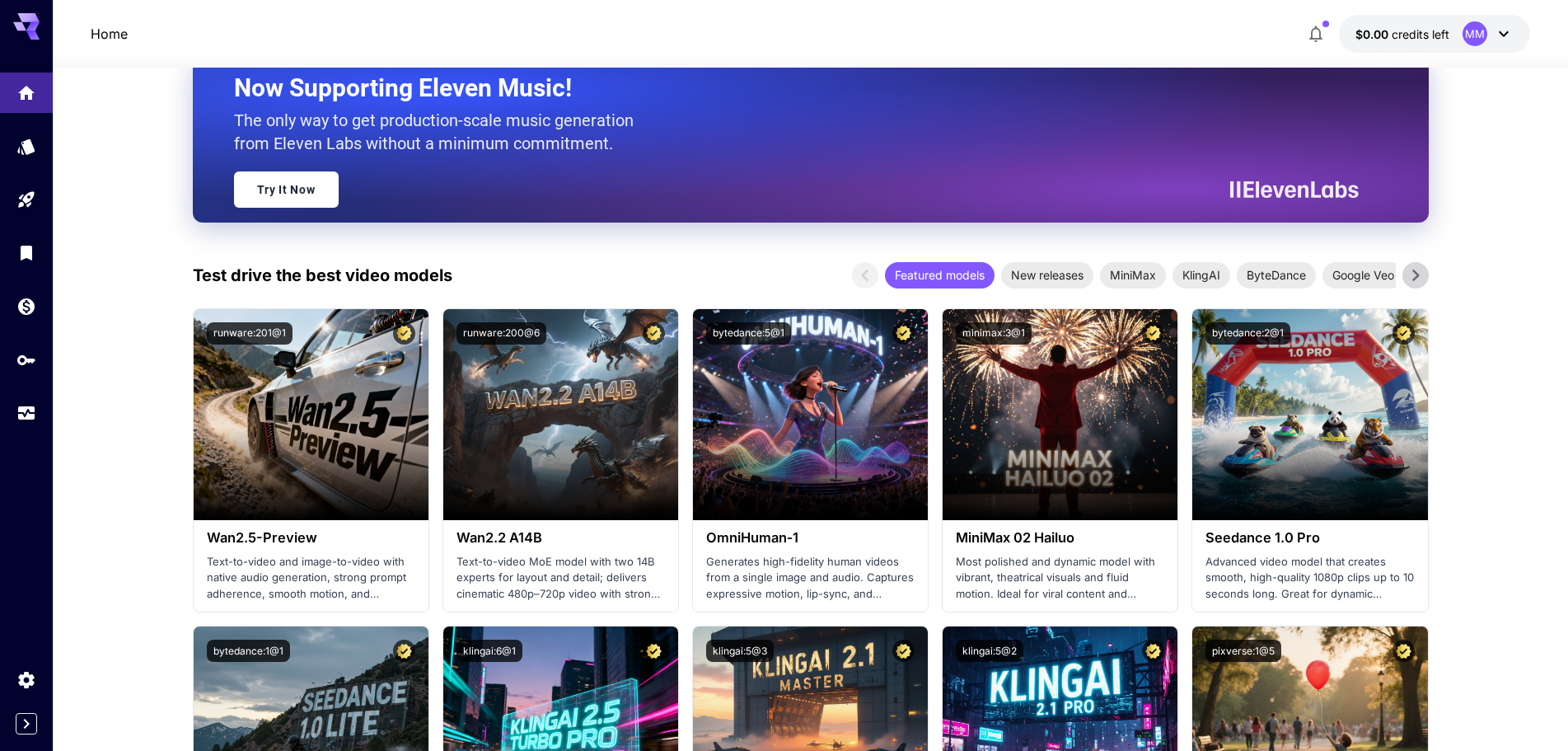
click at [1417, 280] on icon at bounding box center [1415, 275] width 25 height 25
click at [45, 148] on link at bounding box center [26, 146] width 52 height 40
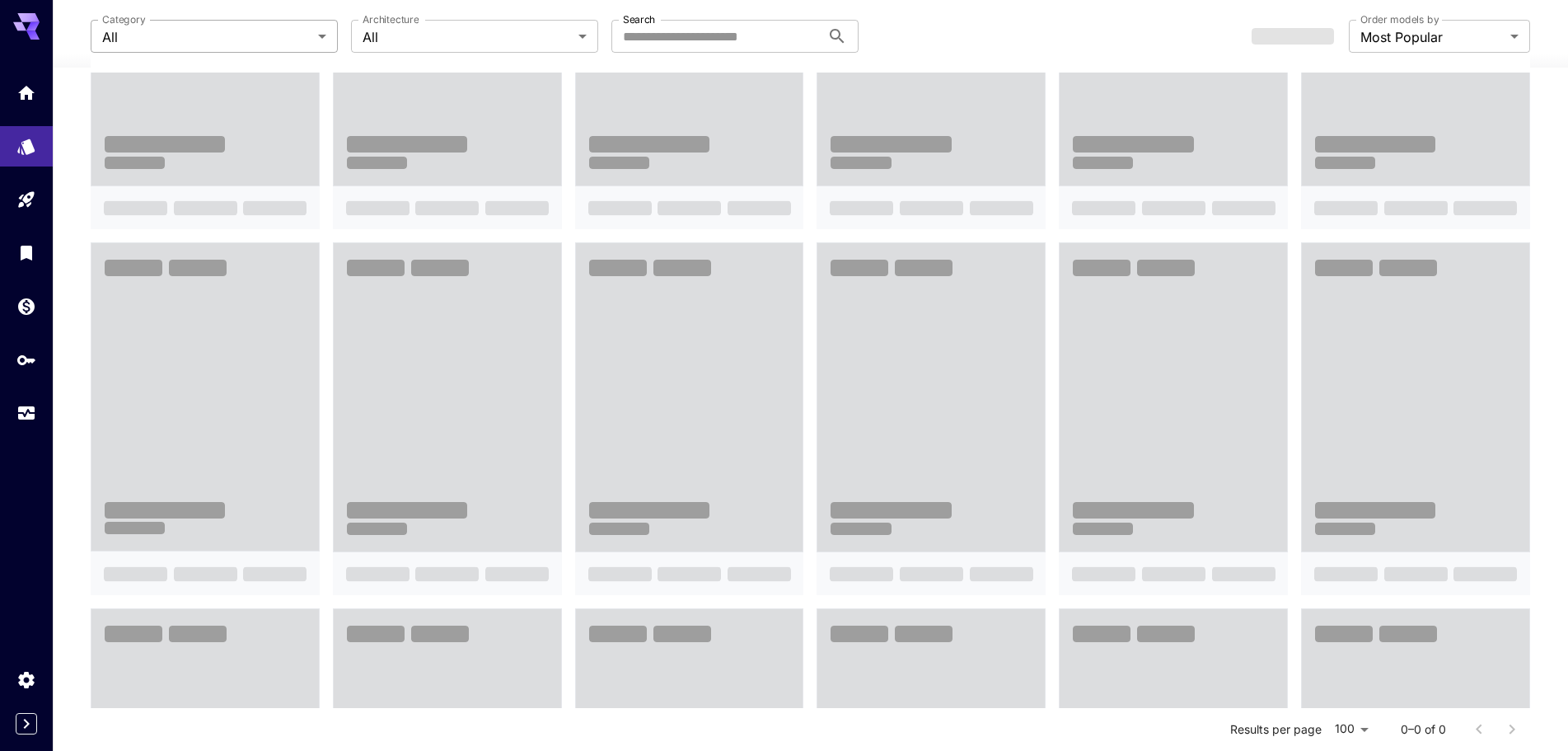
click at [224, 21] on body "**********" at bounding box center [784, 545] width 1568 height 1748
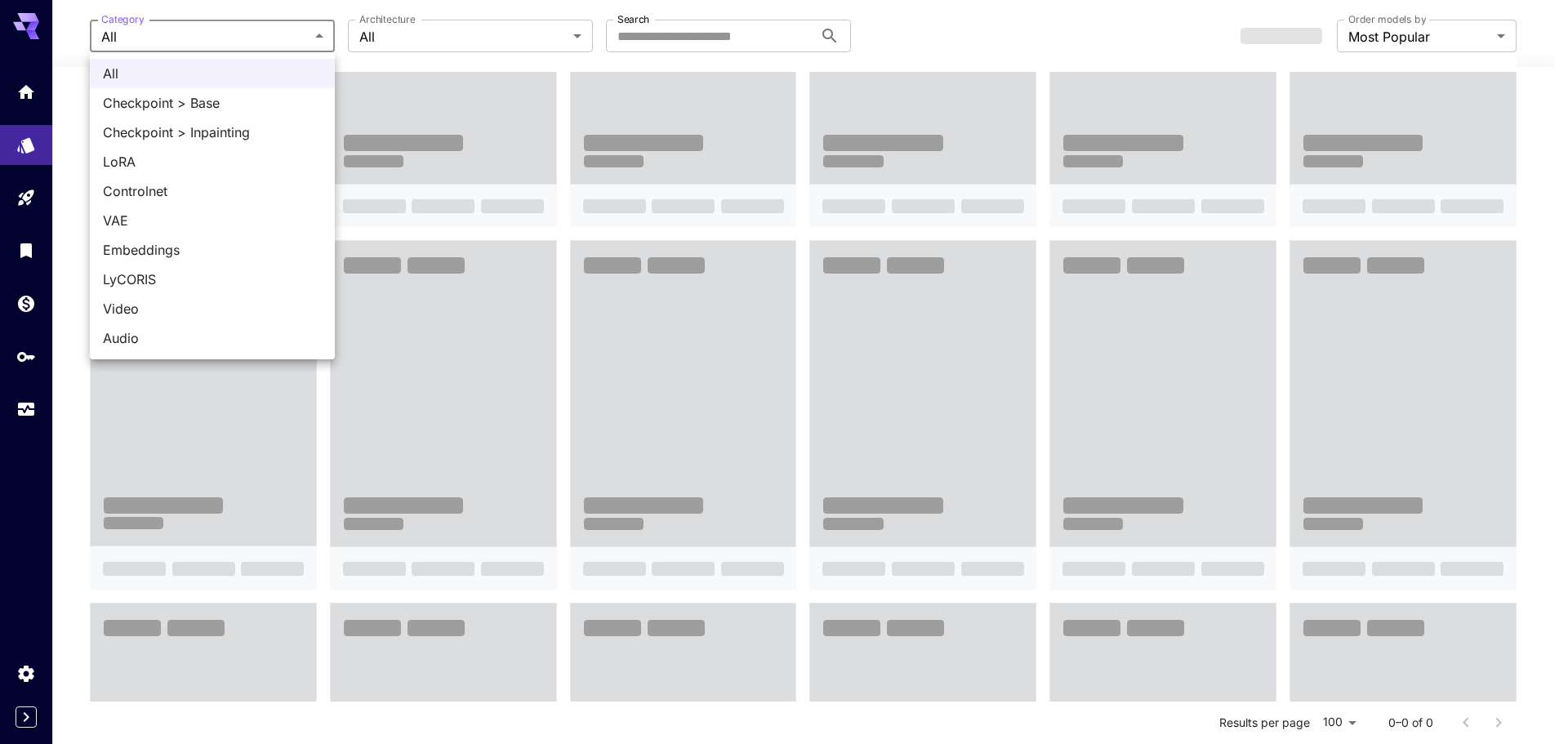
click at [221, 29] on div at bounding box center [784, 372] width 1568 height 744
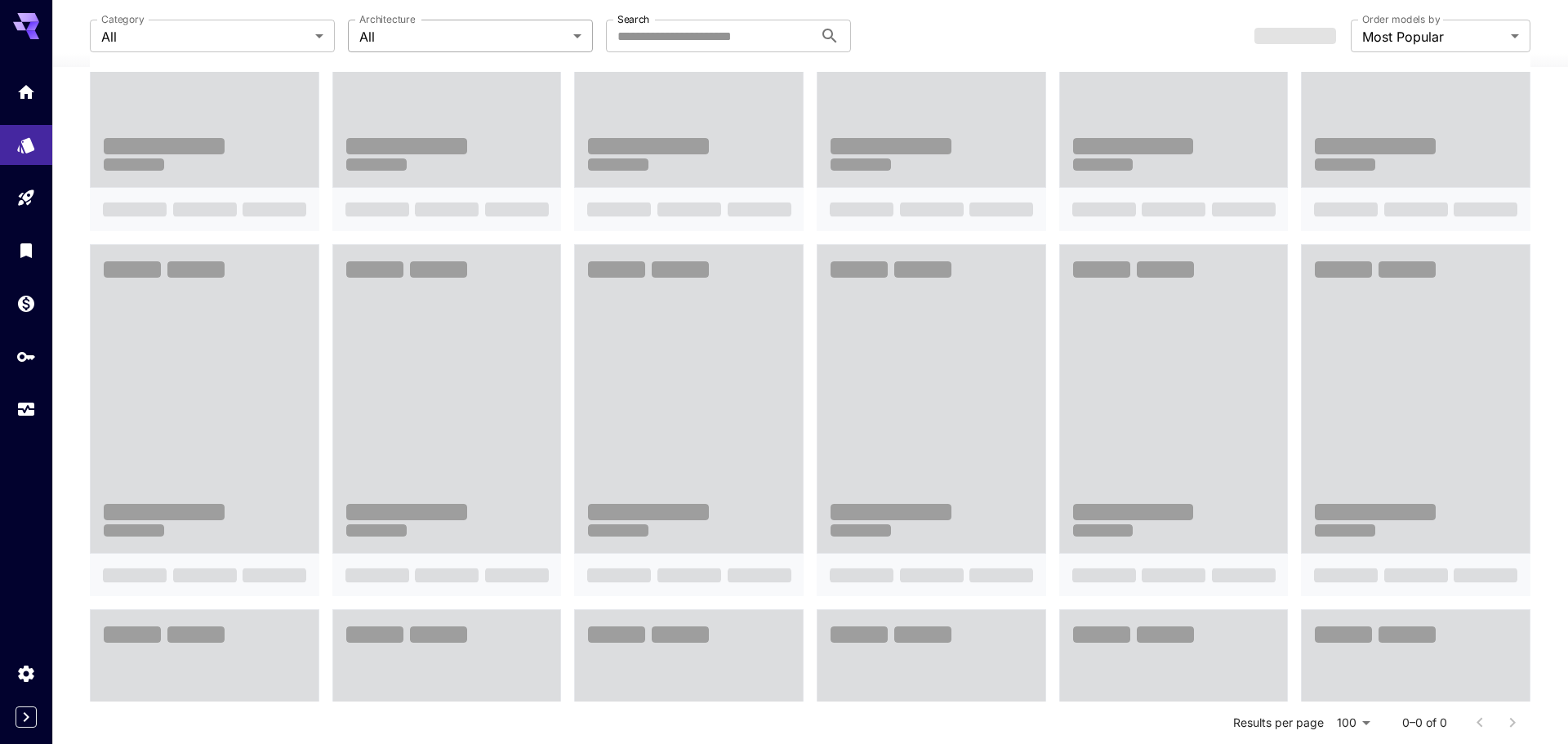
click at [437, 22] on body "**********" at bounding box center [784, 546] width 1568 height 1745
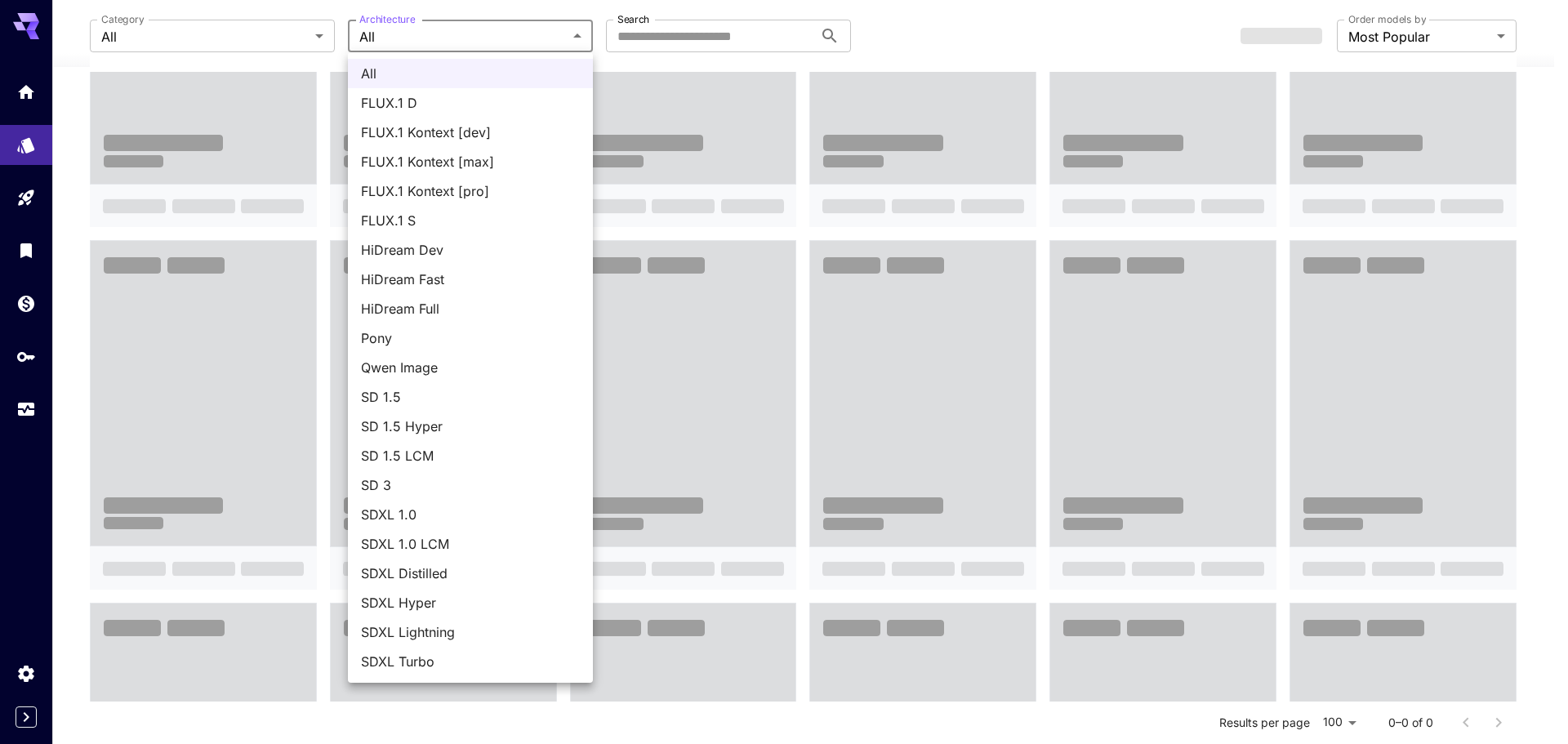
click at [26, 260] on div at bounding box center [784, 372] width 1568 height 744
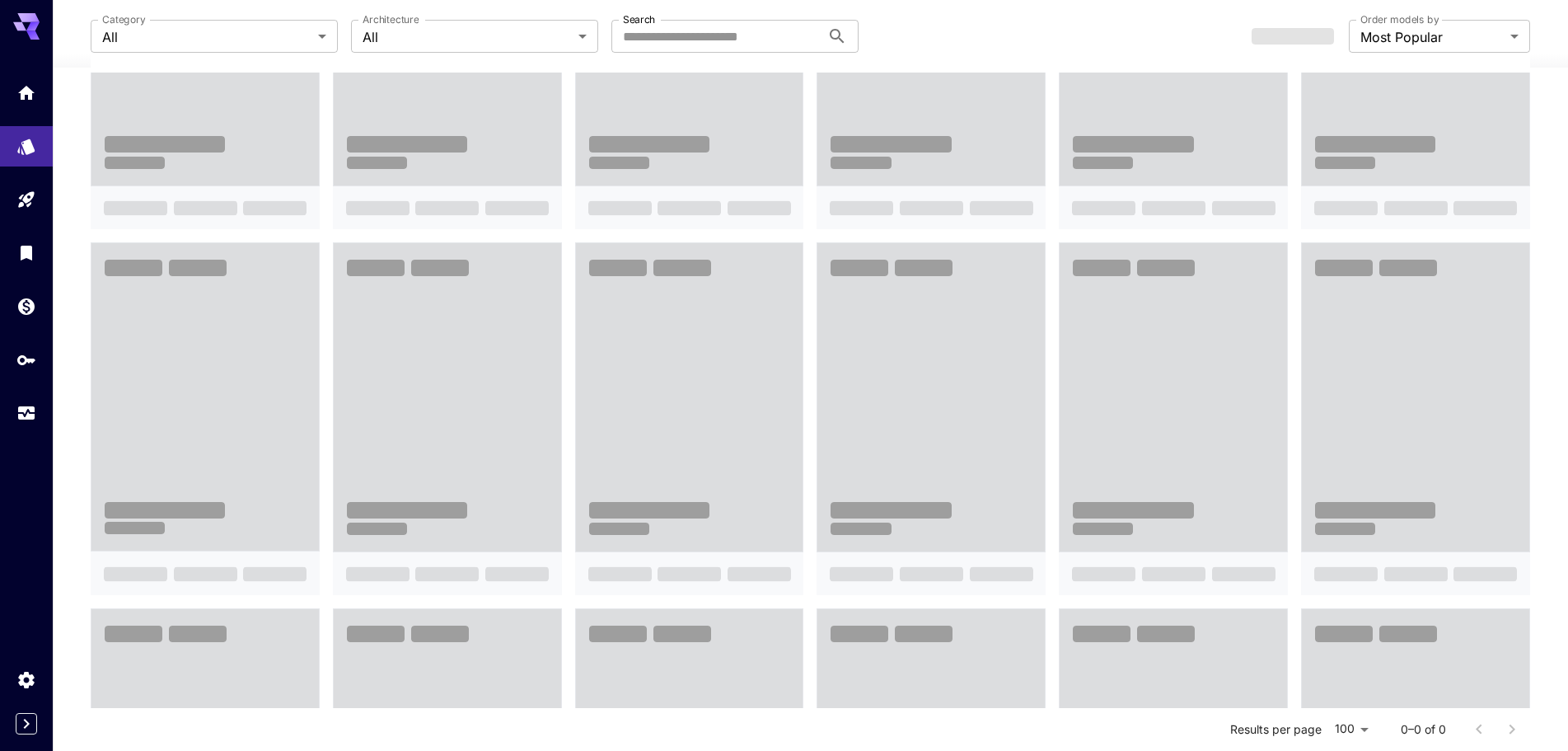
click at [26, 307] on div "All FLUX.1 D FLUX.1 Kontext [dev] FLUX.1 Kontext [max] FLUX.1 Kontext [pro] FLU…" at bounding box center [784, 376] width 1568 height 751
click at [26, 307] on icon "Wallet" at bounding box center [26, 302] width 17 height 17
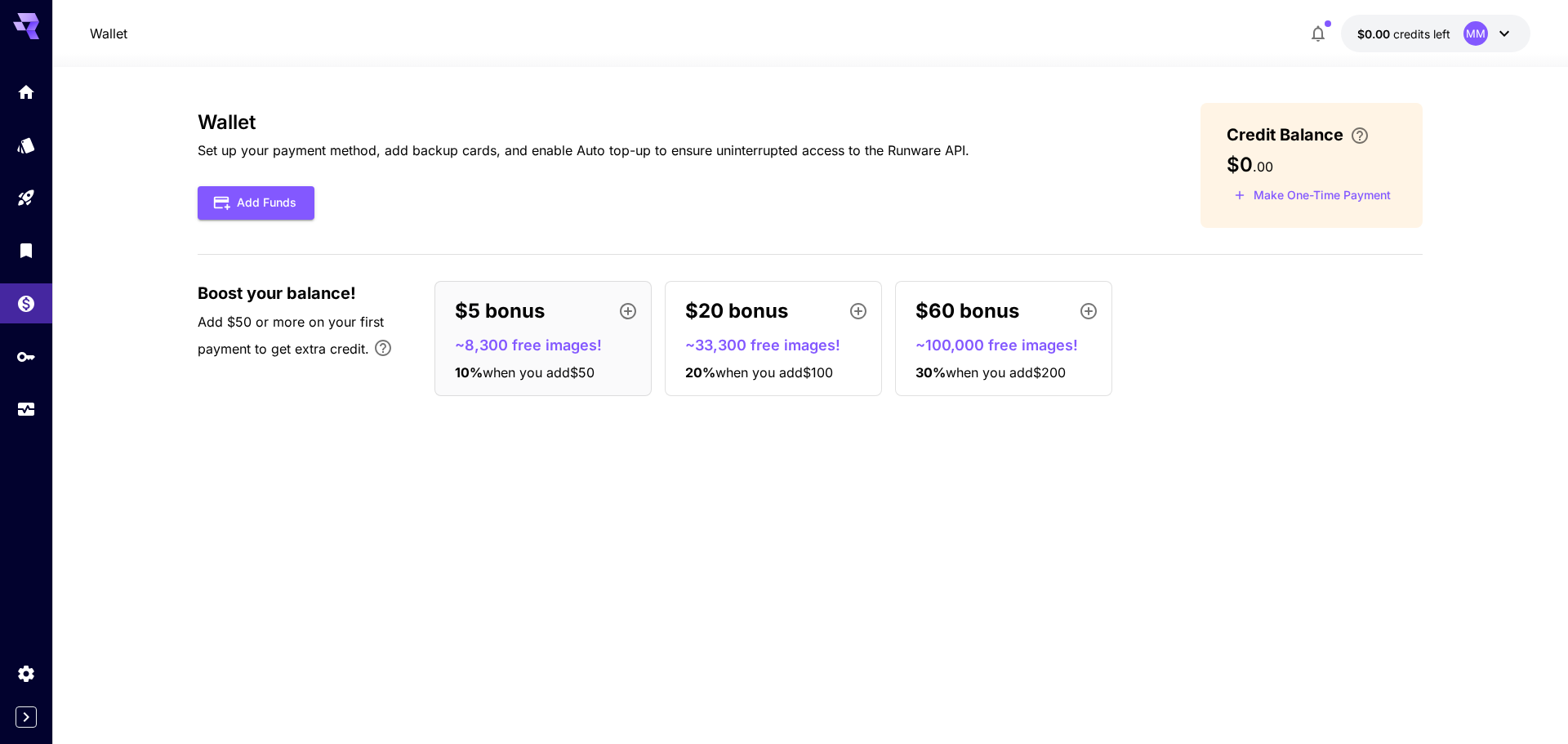
click at [586, 341] on p "~8,300 free images!" at bounding box center [549, 345] width 190 height 22
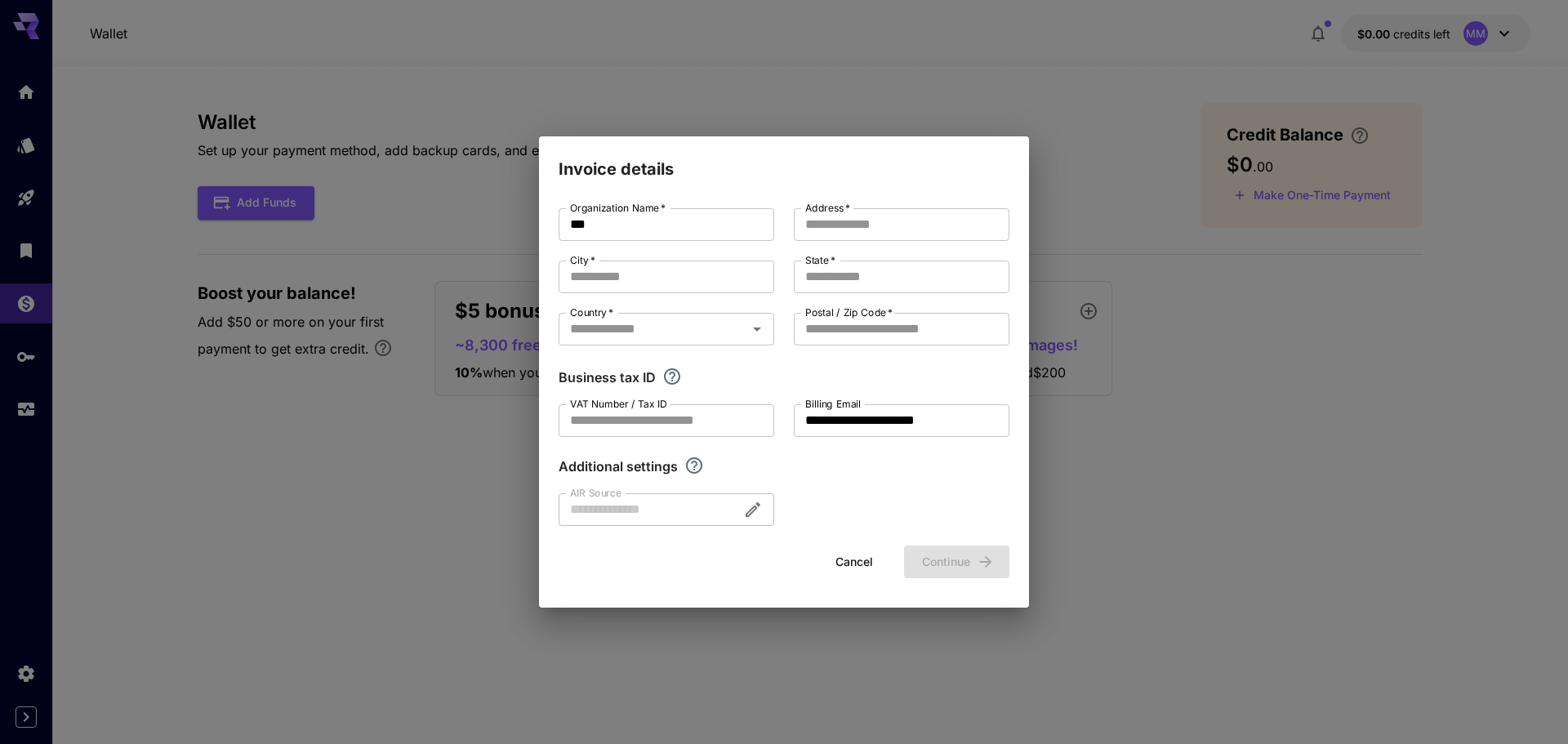
click at [498, 351] on div "**********" at bounding box center [784, 372] width 1568 height 744
click at [858, 569] on button "Cancel" at bounding box center [854, 562] width 73 height 33
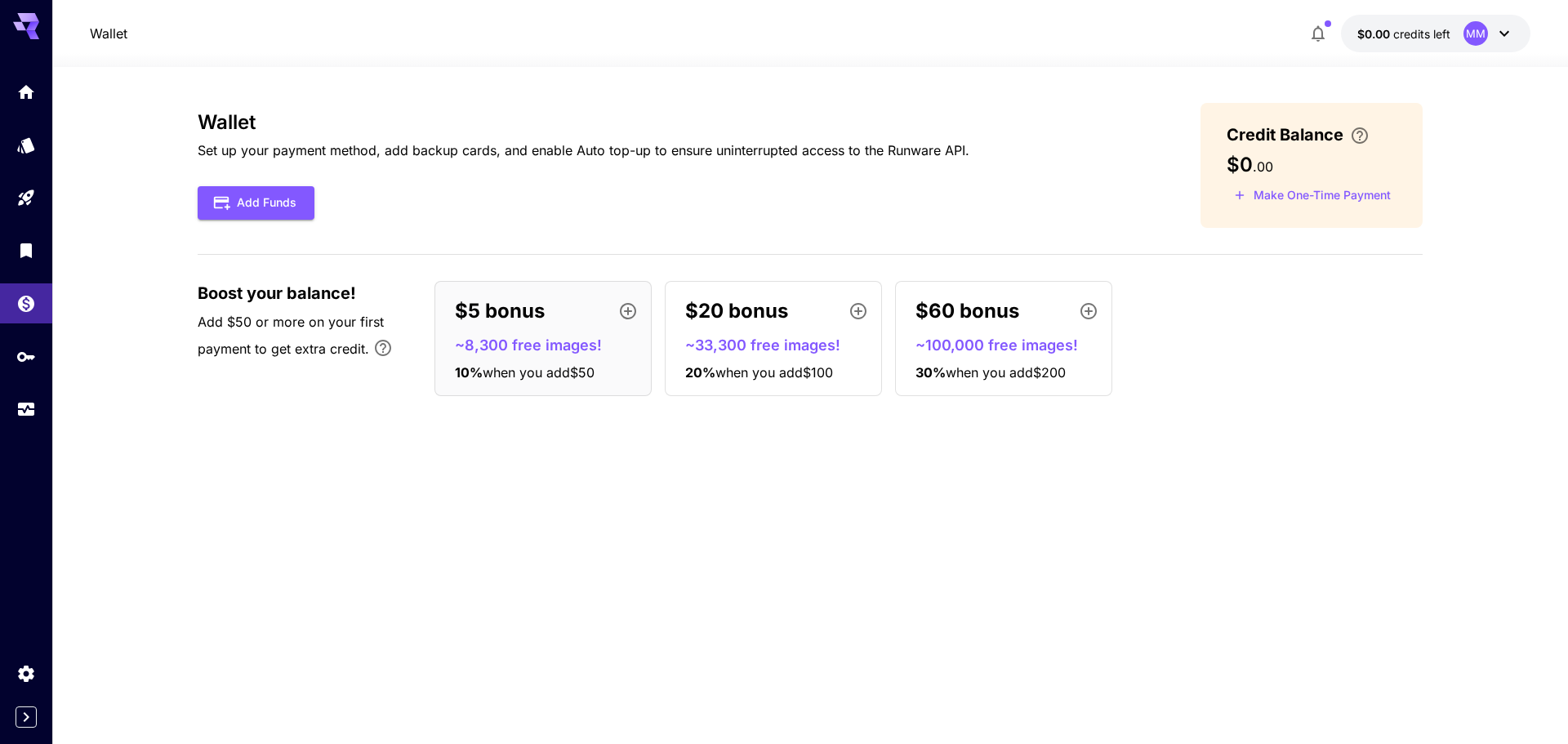
click at [377, 347] on icon "Bonus applies only to your first payment, up to 30% on the first $1,000." at bounding box center [383, 347] width 19 height 19
click at [29, 407] on icon "Usage" at bounding box center [27, 407] width 17 height 8
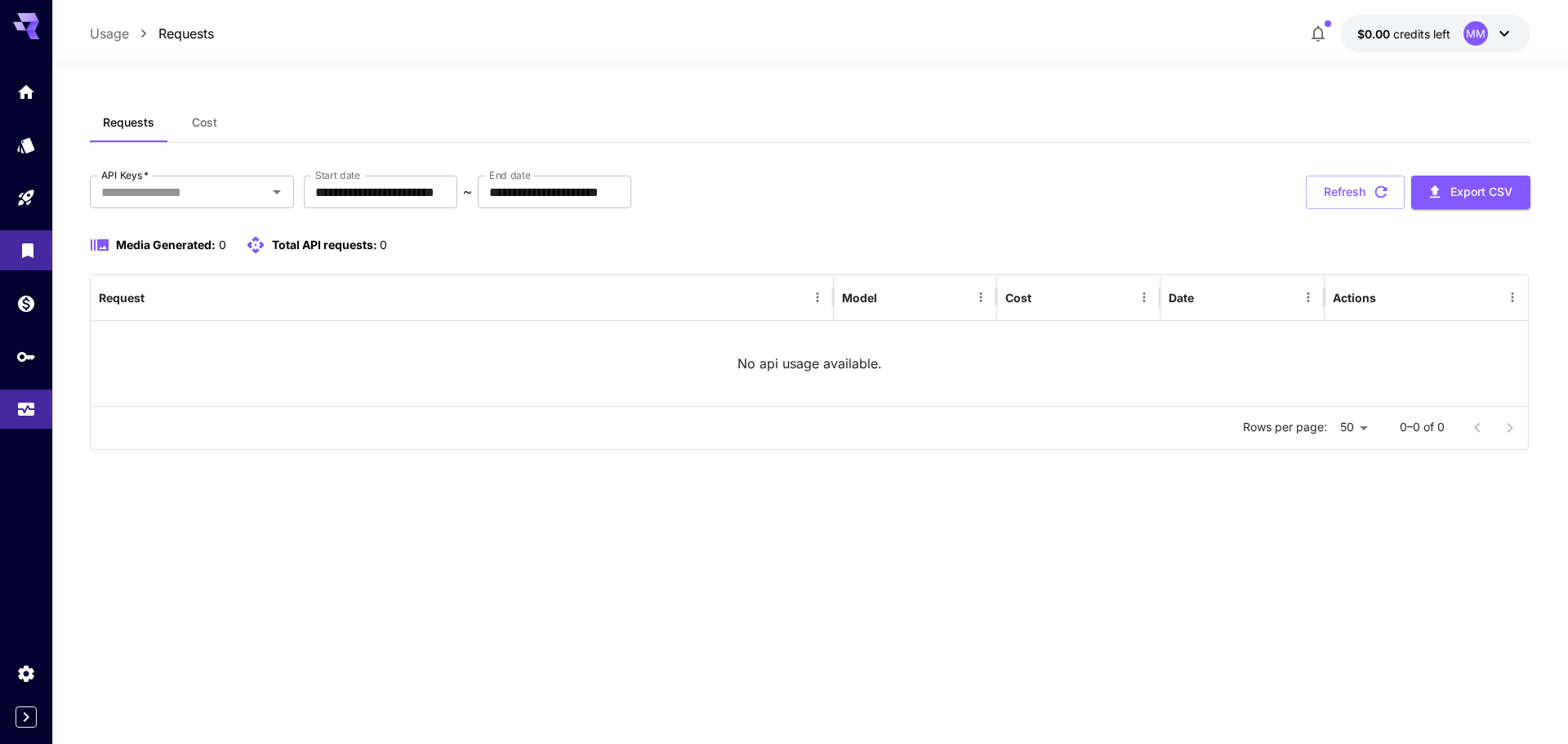
click at [11, 234] on link at bounding box center [26, 249] width 52 height 40
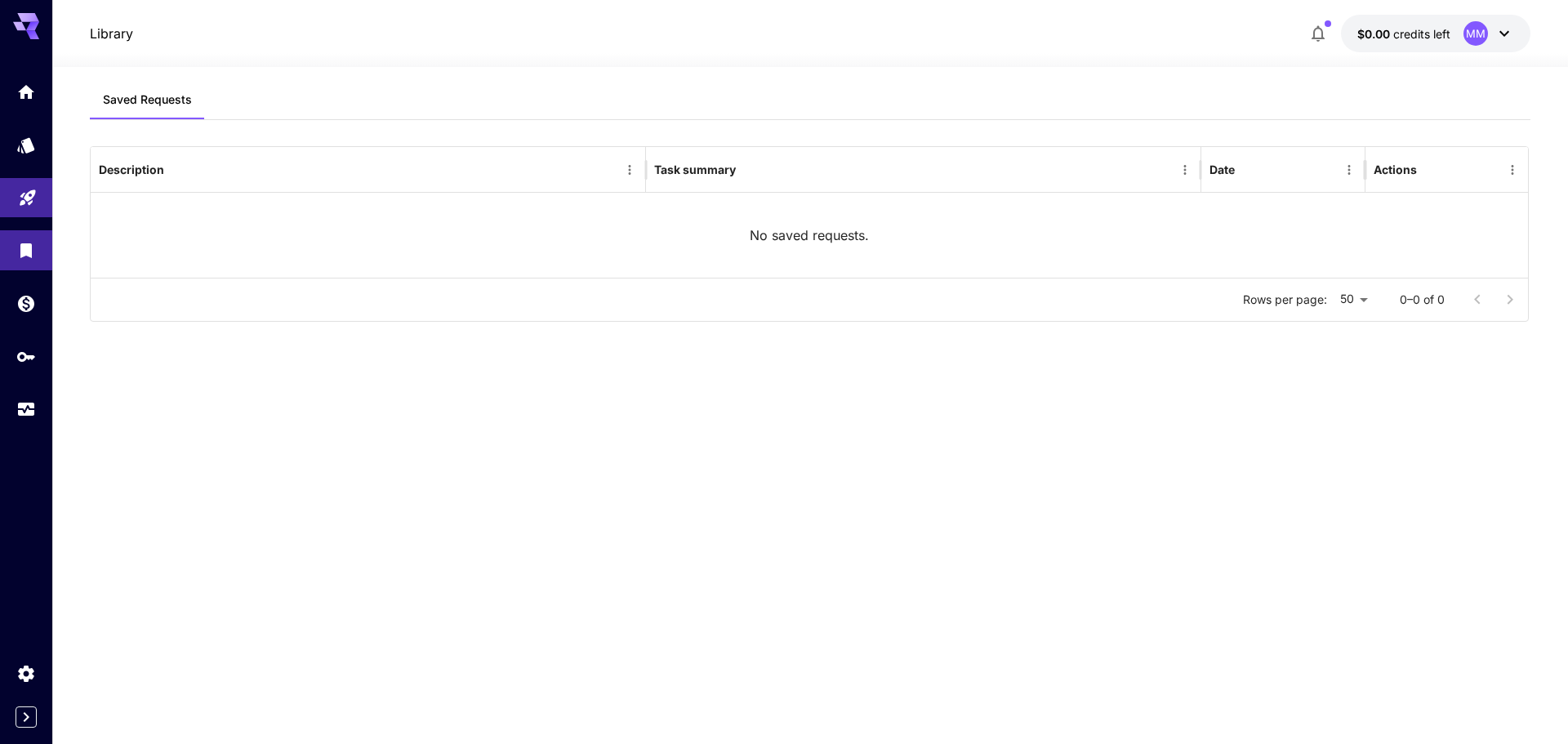
click at [29, 197] on icon "Playground" at bounding box center [27, 193] width 16 height 16
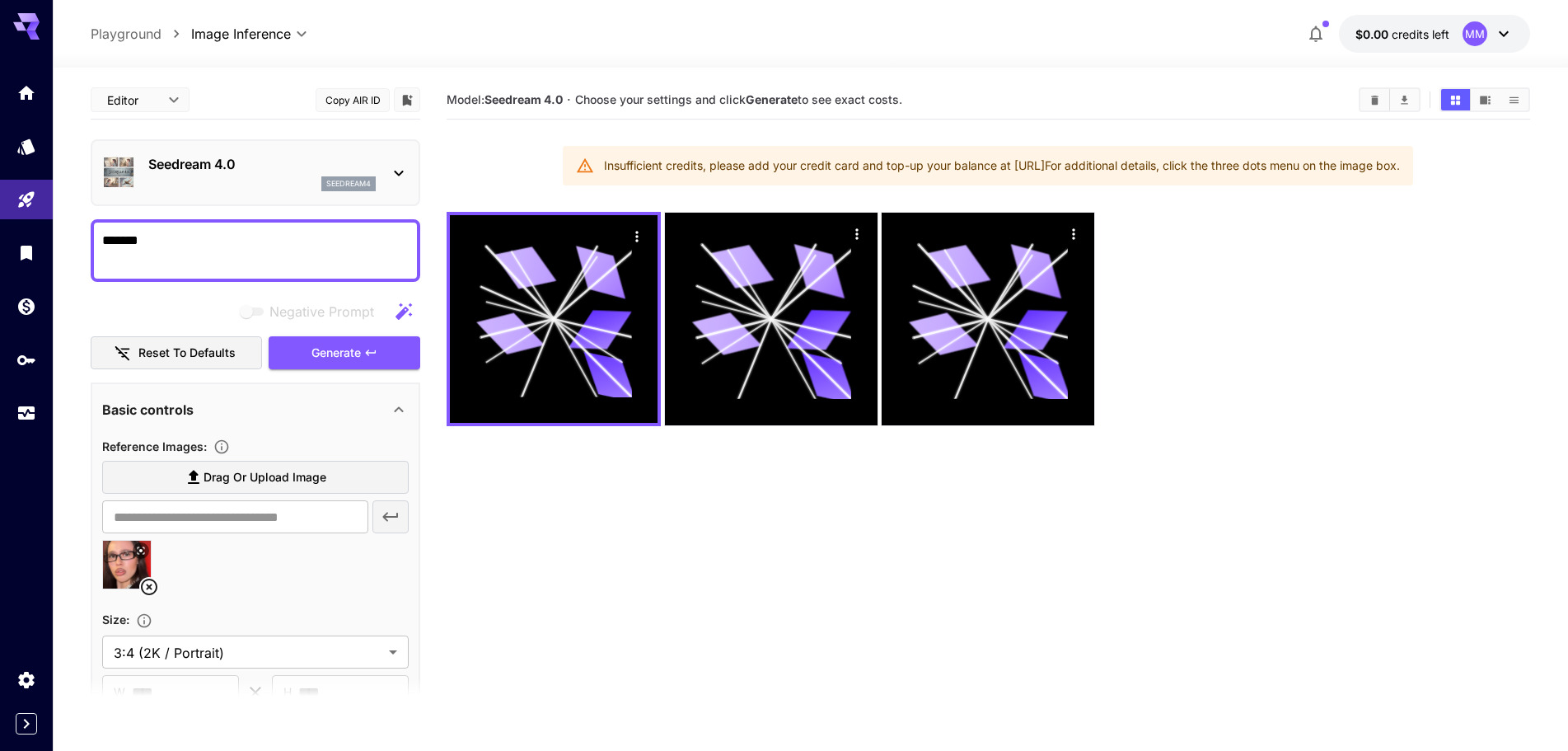
click at [398, 175] on icon at bounding box center [398, 173] width 20 height 20
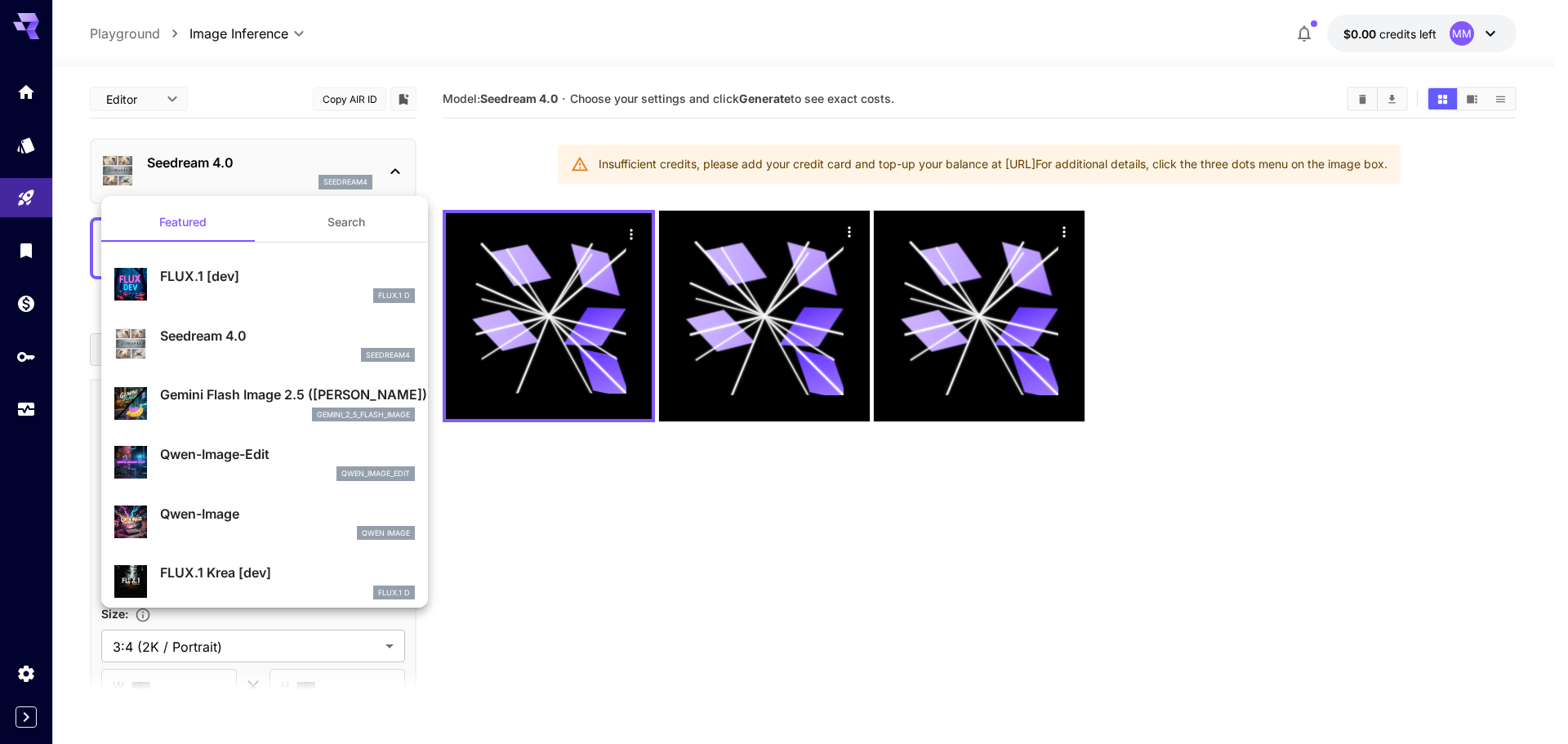
click at [394, 174] on div at bounding box center [784, 372] width 1568 height 744
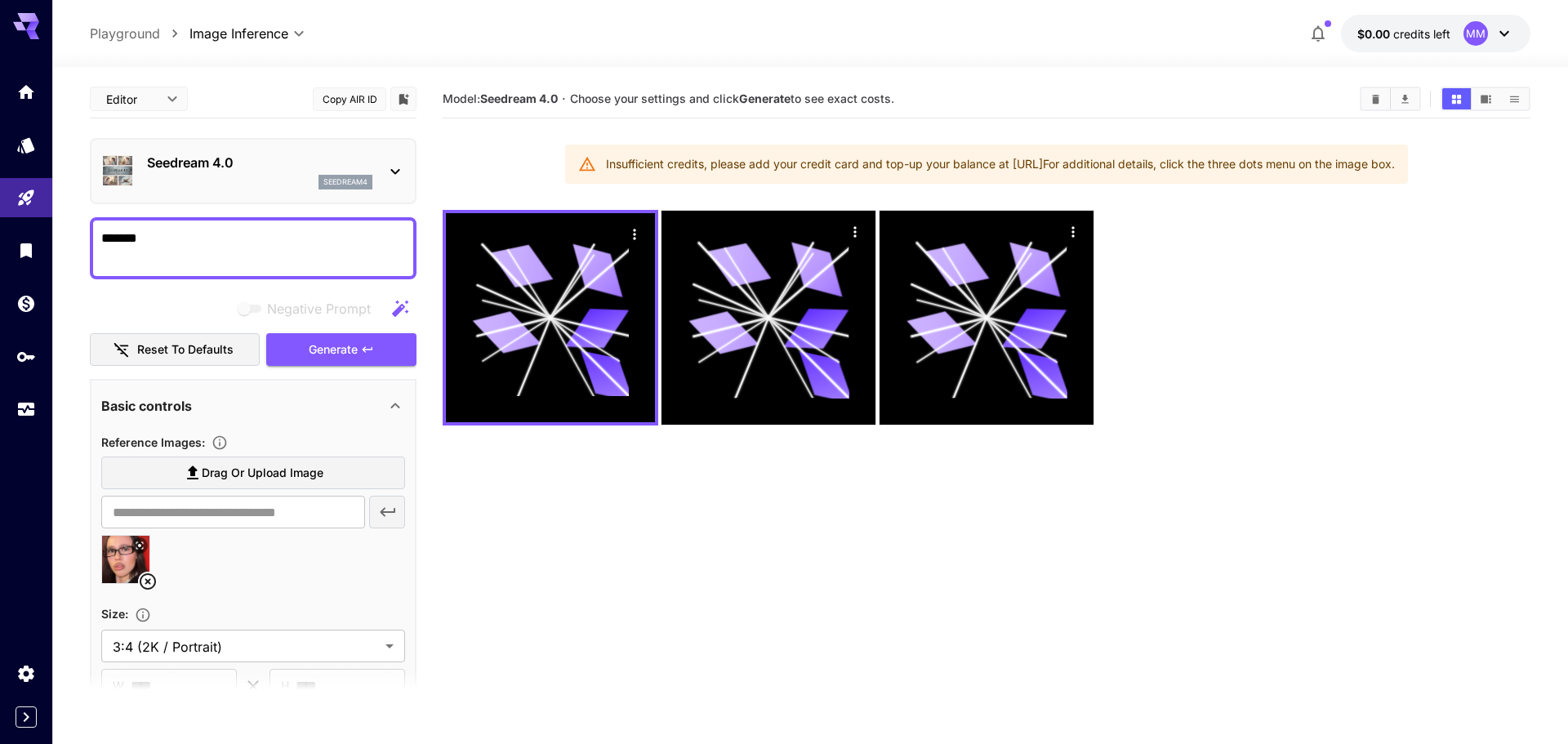
click at [126, 110] on body "**********" at bounding box center [784, 436] width 1568 height 873
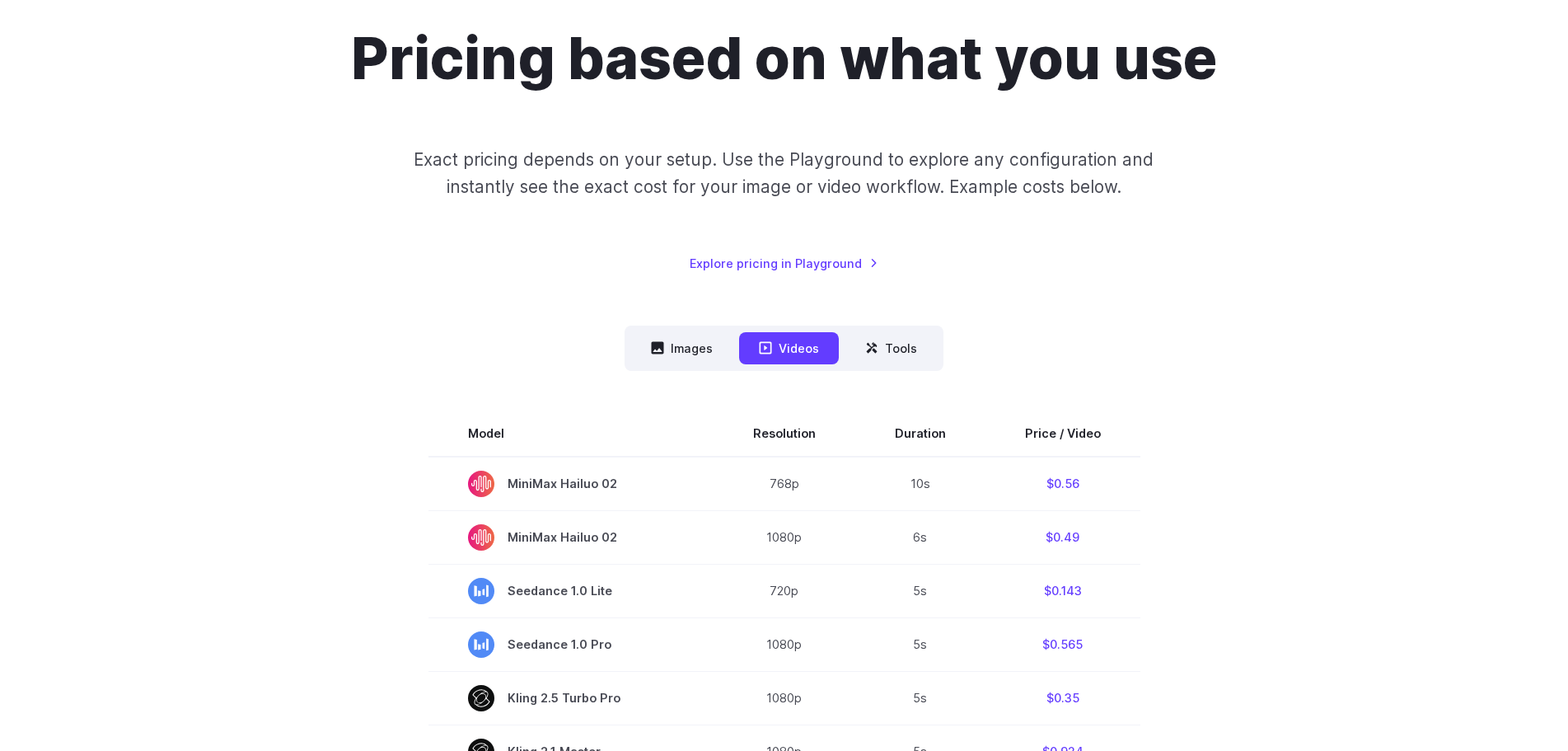
scroll to position [83, 0]
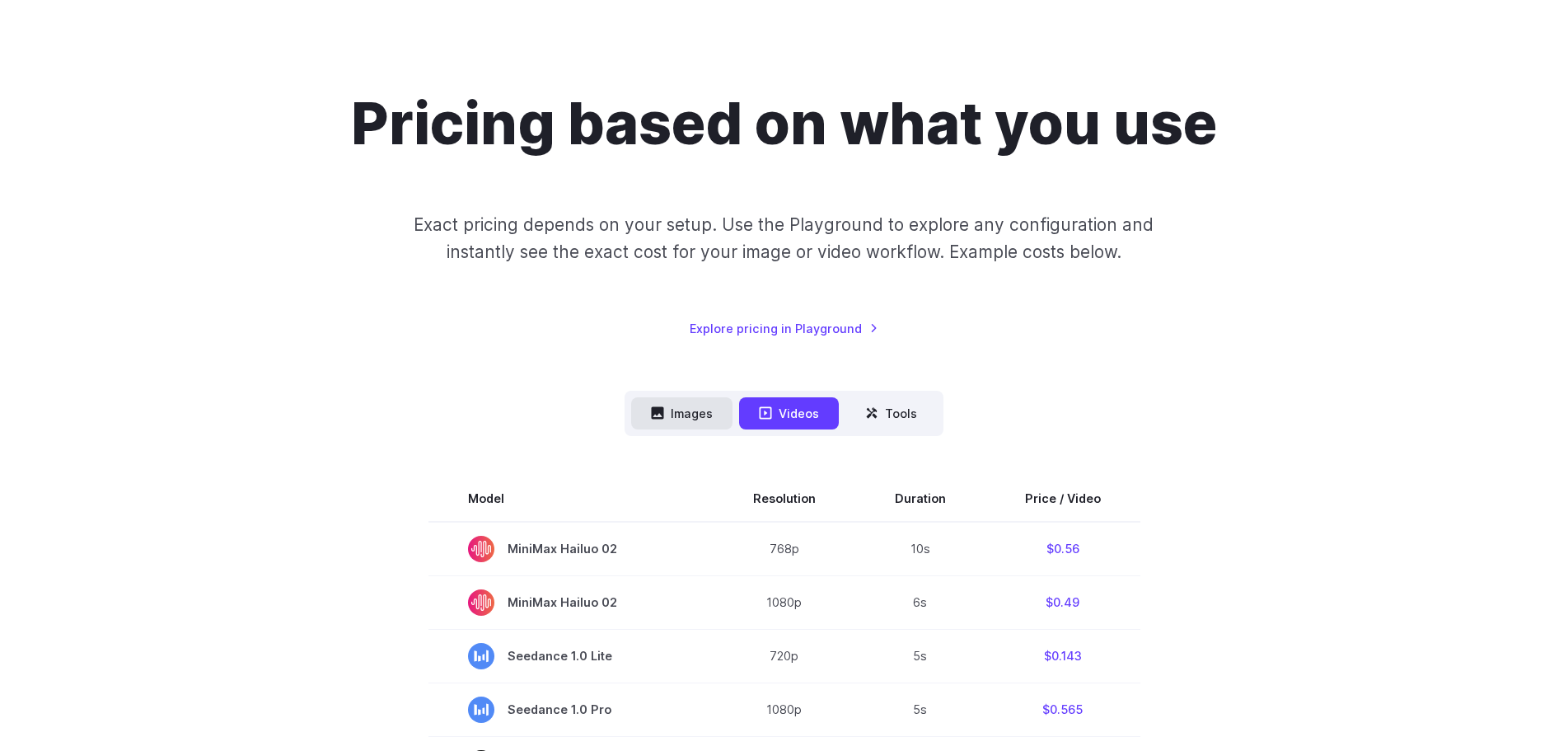
click at [693, 408] on button "Images" at bounding box center [681, 413] width 101 height 32
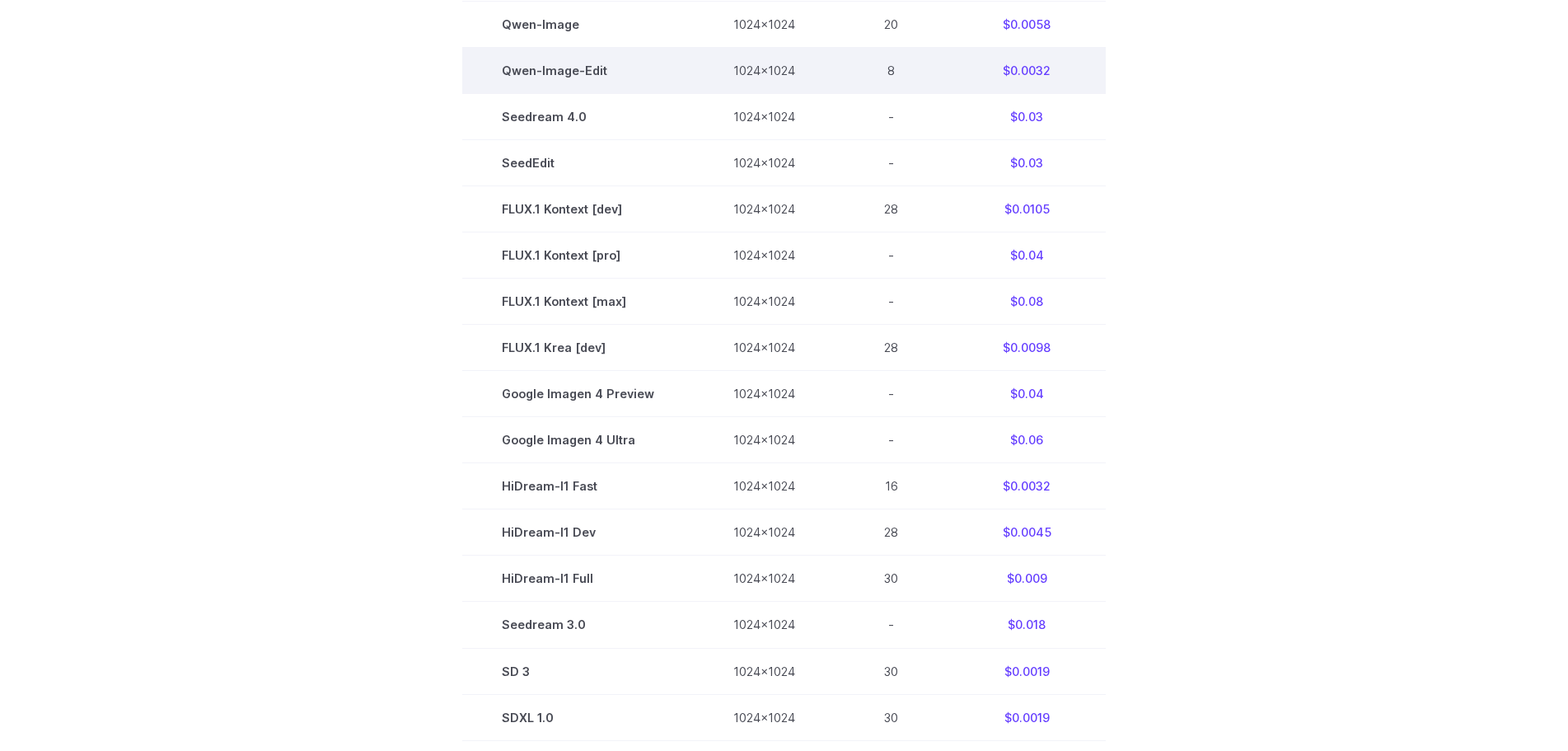
scroll to position [659, 0]
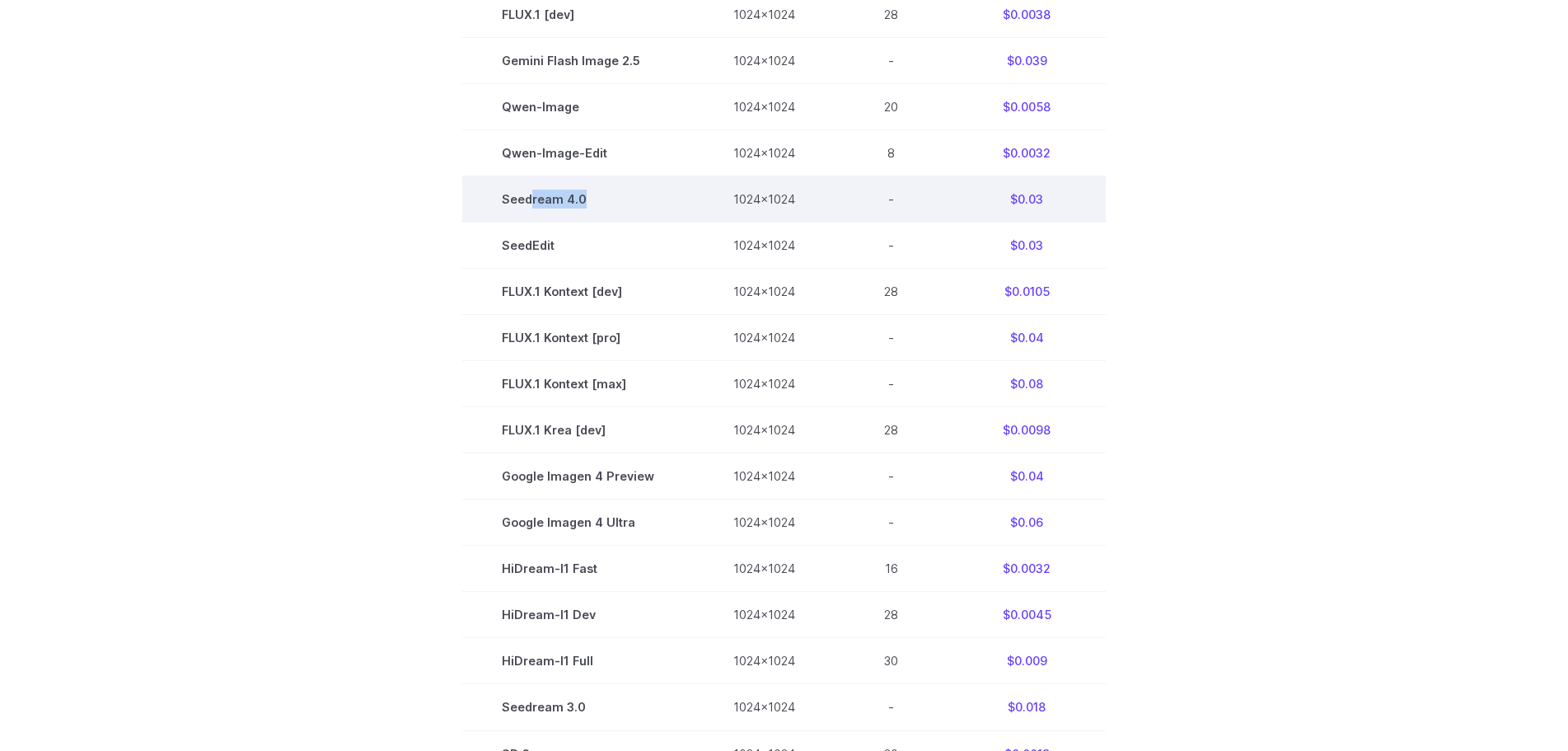
drag, startPoint x: 537, startPoint y: 197, endPoint x: 649, endPoint y: 200, distance: 112.0
click at [649, 200] on td "Seedream 4.0" at bounding box center [578, 198] width 231 height 46
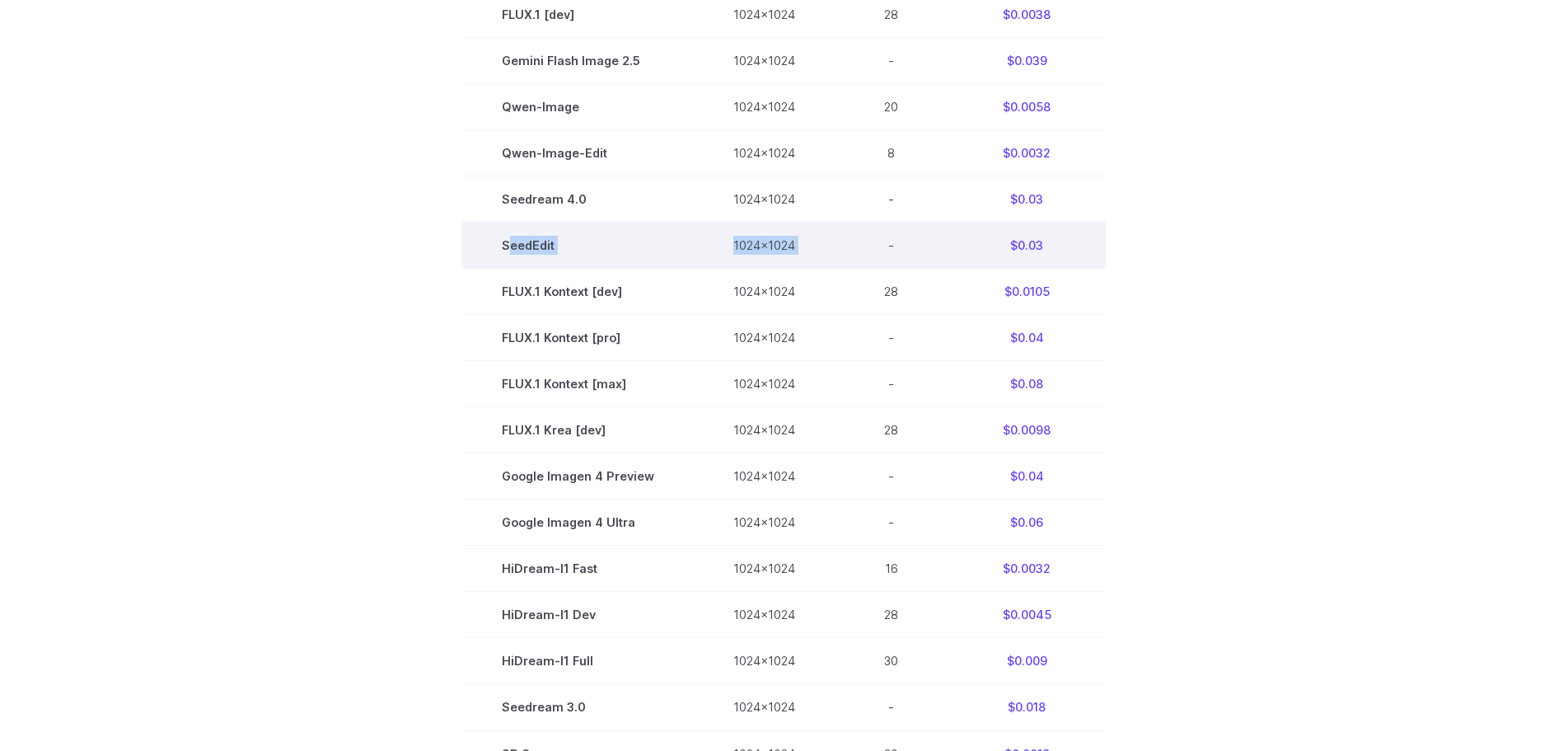
drag, startPoint x: 513, startPoint y: 234, endPoint x: 943, endPoint y: 249, distance: 430.3
click at [839, 251] on tr "SeedEdit 1024x1024 - $0.03" at bounding box center [784, 246] width 643 height 46
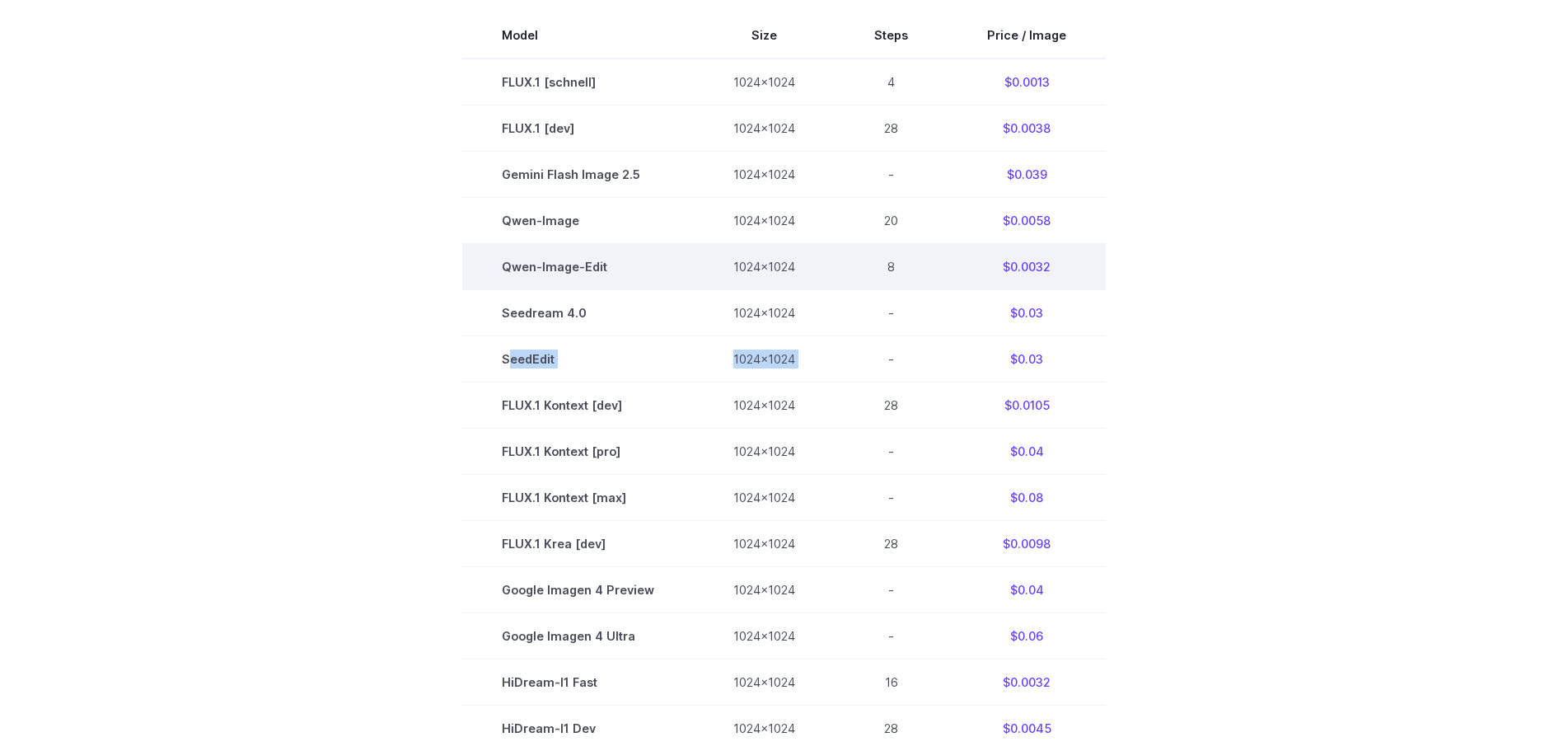
scroll to position [495, 0]
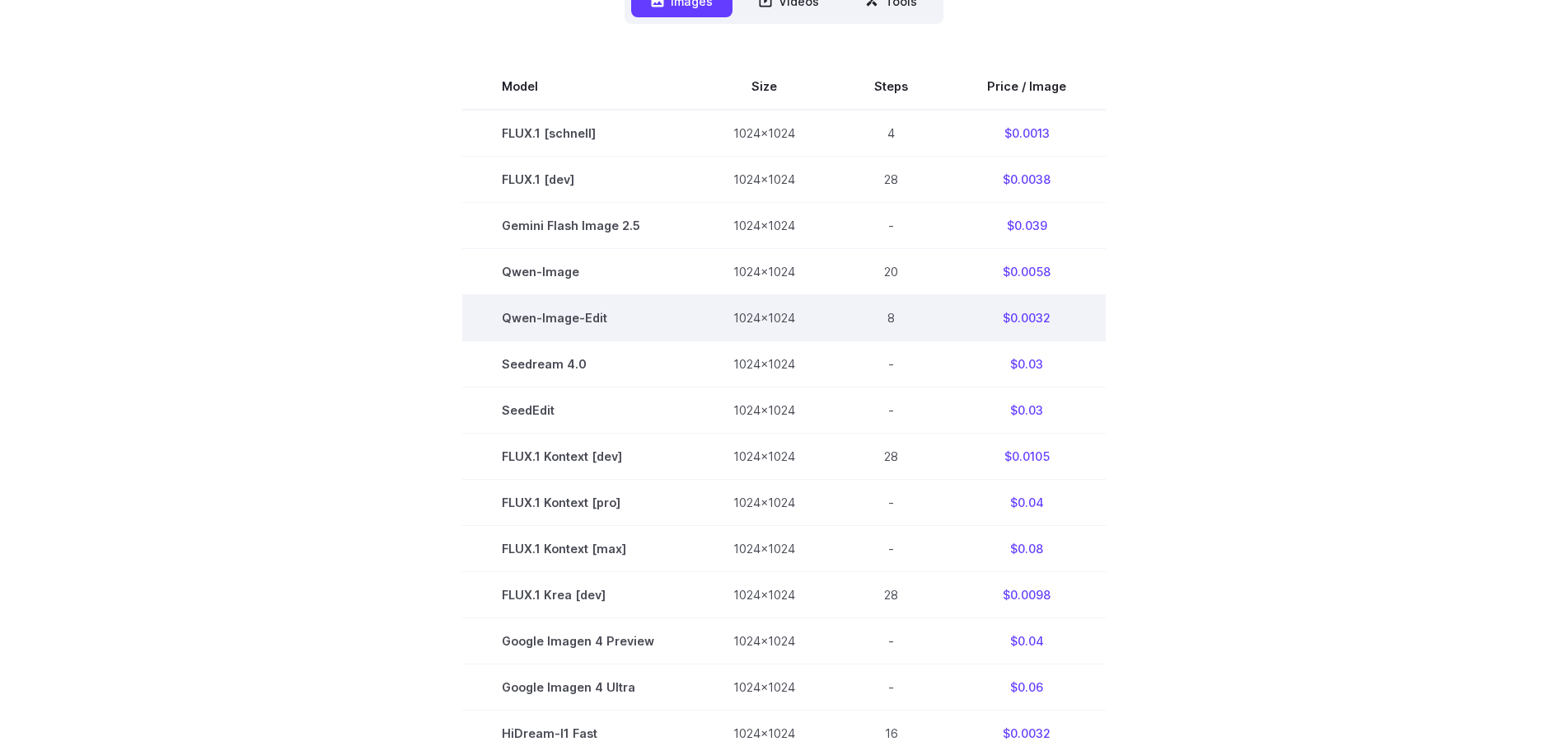
click at [870, 333] on td "8" at bounding box center [890, 318] width 113 height 46
